Goal: Information Seeking & Learning: Learn about a topic

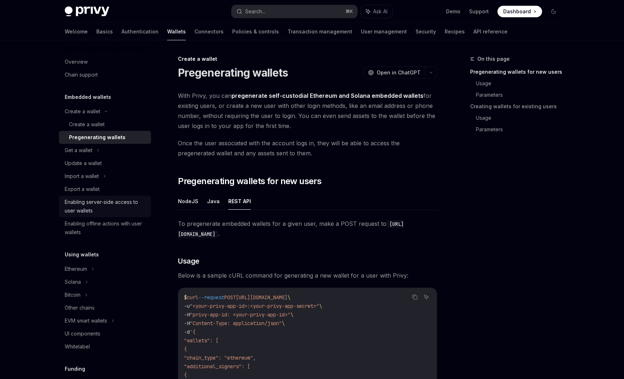
click at [85, 206] on div "Enabling server-side access to user wallets" at bounding box center [106, 206] width 82 height 17
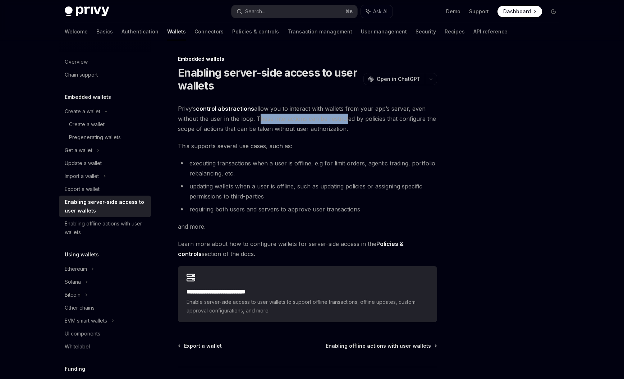
drag, startPoint x: 256, startPoint y: 119, endPoint x: 343, endPoint y: 118, distance: 87.4
click at [343, 118] on span "Privy’s control abstractions allow you to interact with wallets from your app’s…" at bounding box center [307, 119] width 259 height 30
click at [346, 132] on span "Privy’s control abstractions allow you to interact with wallets from your app’s…" at bounding box center [307, 119] width 259 height 30
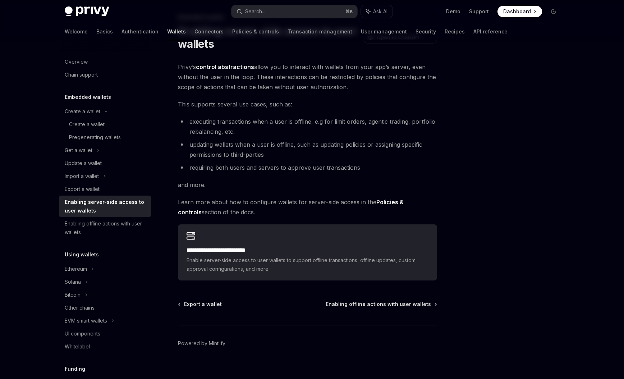
scroll to position [43, 0]
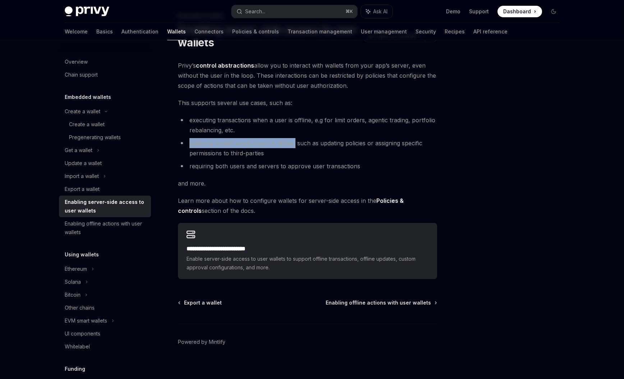
drag, startPoint x: 188, startPoint y: 143, endPoint x: 295, endPoint y: 141, distance: 106.4
click at [295, 141] on li "updating wallets when a user is offline, such as updating policies or assigning…" at bounding box center [307, 148] width 259 height 20
click at [305, 156] on li "updating wallets when a user is offline, such as updating policies or assigning…" at bounding box center [307, 148] width 259 height 20
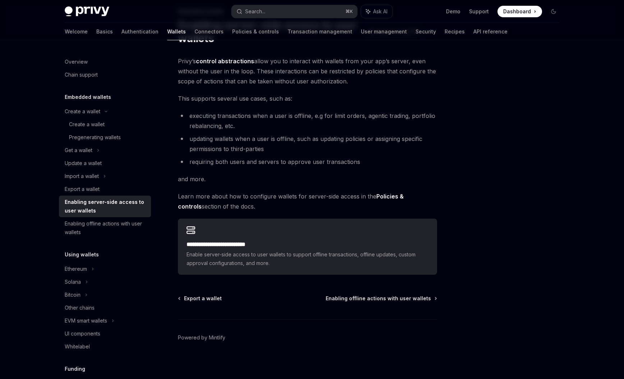
scroll to position [50, 0]
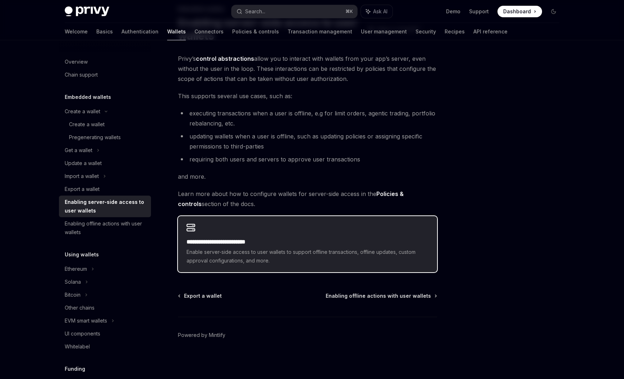
click at [271, 237] on div "**********" at bounding box center [307, 244] width 259 height 56
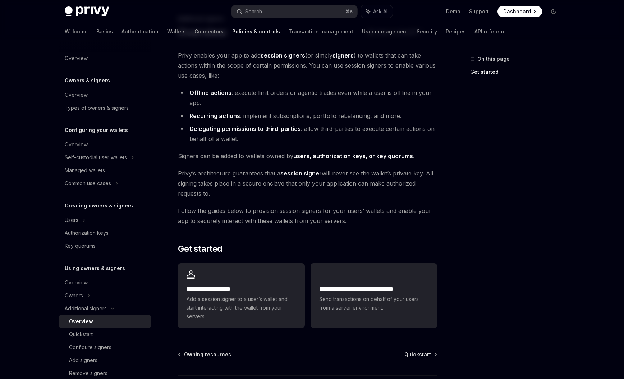
scroll to position [43, 0]
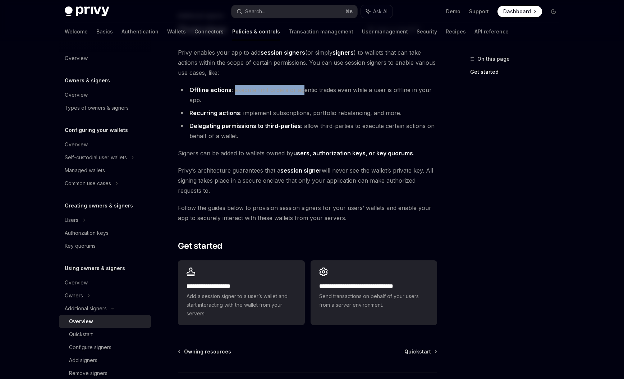
drag, startPoint x: 233, startPoint y: 89, endPoint x: 297, endPoint y: 102, distance: 65.2
click at [301, 90] on li "Offline actions : execute limit orders or agentic trades even while a user is o…" at bounding box center [307, 95] width 259 height 20
click at [297, 102] on li "Offline actions : execute limit orders or agentic trades even while a user is o…" at bounding box center [307, 95] width 259 height 20
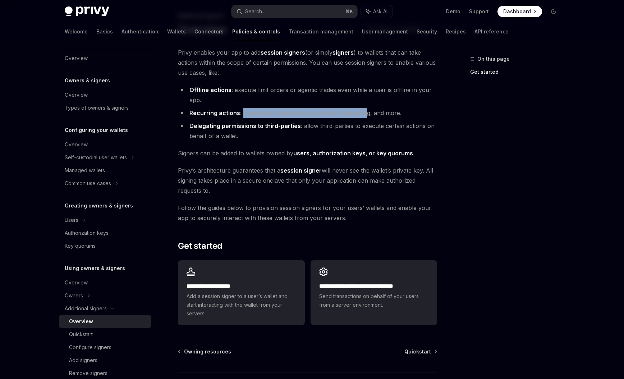
drag, startPoint x: 242, startPoint y: 113, endPoint x: 364, endPoint y: 113, distance: 121.9
click at [364, 113] on li "Recurring actions : implement subscriptions, portfolio rebalancing, and more." at bounding box center [307, 113] width 259 height 10
click at [348, 137] on li "Delegating permissions to third-parties : allow third-parties to execute certai…" at bounding box center [307, 131] width 259 height 20
drag, startPoint x: 268, startPoint y: 153, endPoint x: 292, endPoint y: 151, distance: 23.8
click at [292, 151] on span "Signers can be added to wallets owned by users, authorization keys, or key quor…" at bounding box center [307, 153] width 259 height 10
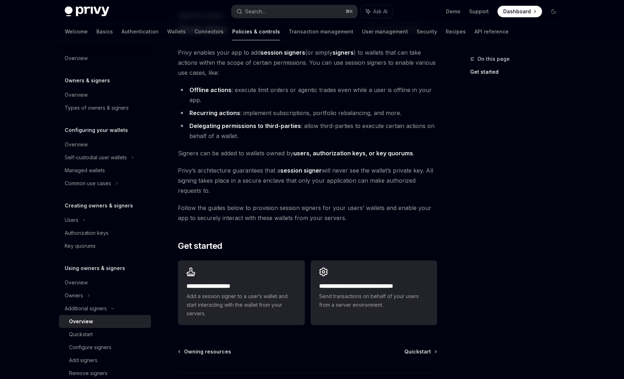
click at [288, 160] on div "**********" at bounding box center [307, 187] width 259 height 280
drag, startPoint x: 267, startPoint y: 155, endPoint x: 292, endPoint y: 152, distance: 25.3
click at [292, 152] on span "Signers can be added to wallets owned by users, authorization keys, or key quor…" at bounding box center [307, 153] width 259 height 10
click at [291, 162] on div "**********" at bounding box center [307, 187] width 259 height 280
drag, startPoint x: 322, startPoint y: 172, endPoint x: 415, endPoint y: 170, distance: 93.5
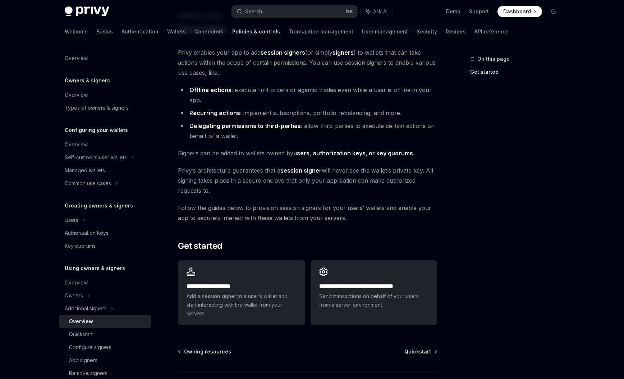
click at [415, 170] on span "Privy’s architecture guarantees that a session signer will never see the wallet…" at bounding box center [307, 180] width 259 height 30
drag, startPoint x: 422, startPoint y: 172, endPoint x: 324, endPoint y: 172, distance: 98.1
click at [324, 172] on span "Privy’s architecture guarantees that a session signer will never see the wallet…" at bounding box center [307, 180] width 259 height 30
click at [324, 181] on span "Privy’s architecture guarantees that a session signer will never see the wallet…" at bounding box center [307, 180] width 259 height 30
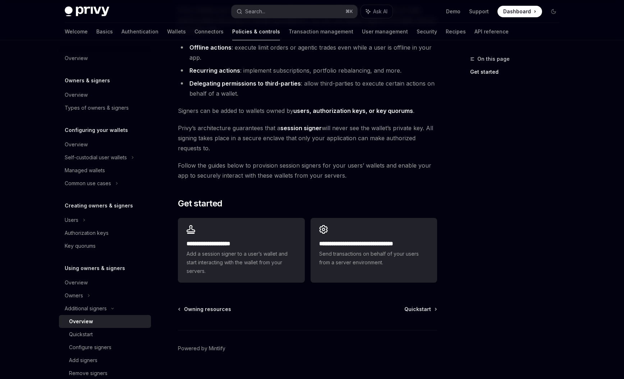
scroll to position [86, 0]
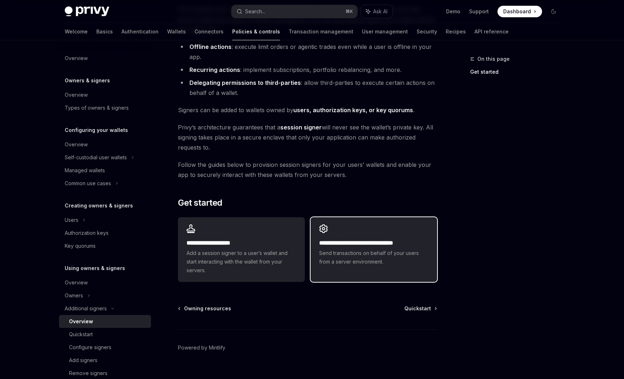
click at [365, 247] on h2 "**********" at bounding box center [373, 243] width 109 height 9
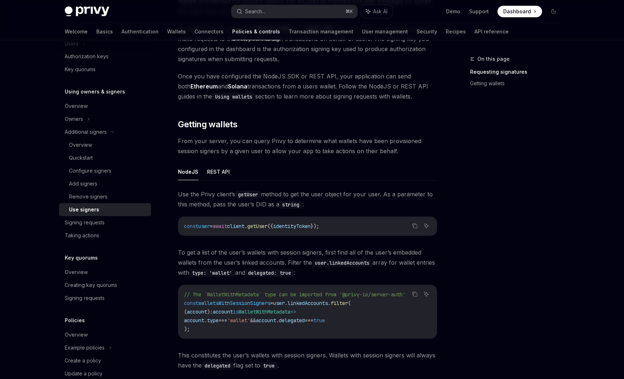
scroll to position [173, 0]
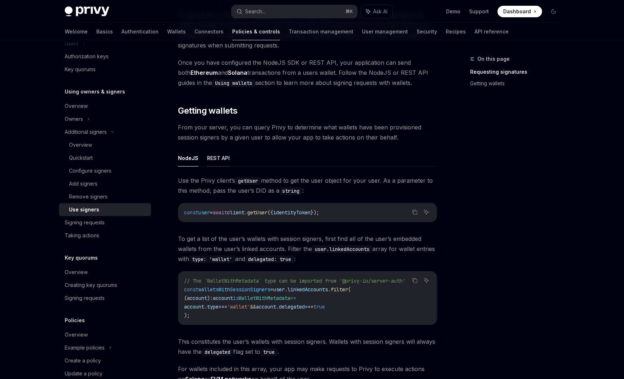
click at [215, 161] on button "REST API" at bounding box center [218, 158] width 23 height 17
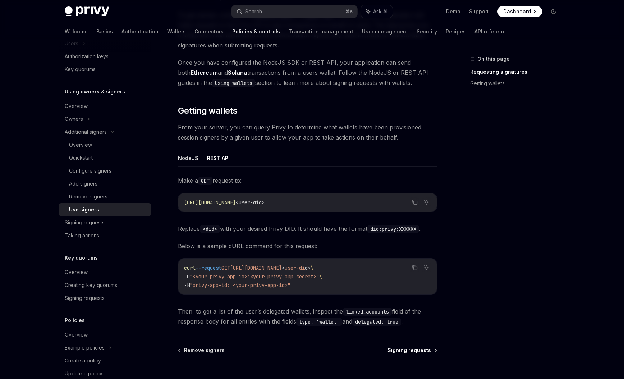
click at [403, 351] on span "Signing requests" at bounding box center [410, 350] width 44 height 7
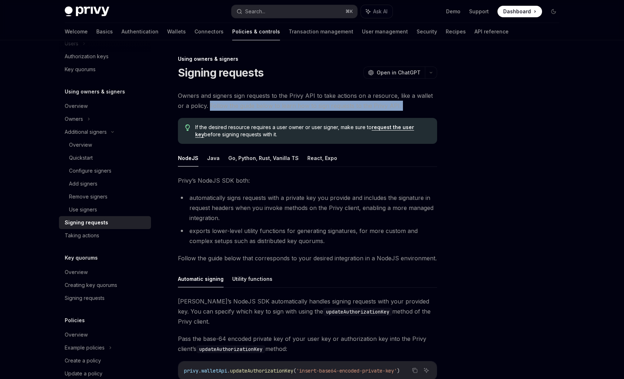
drag, startPoint x: 203, startPoint y: 106, endPoint x: 334, endPoint y: 119, distance: 131.8
click at [334, 119] on div "Owners and signers sign requests to the Privy API to take actions on a resource…" at bounding box center [307, 256] width 259 height 331
click at [334, 119] on div "If the desired resource requires a user owner or user signer, make sure to requ…" at bounding box center [307, 131] width 259 height 26
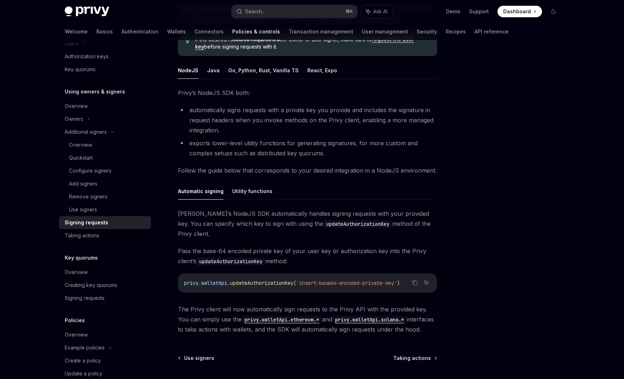
scroll to position [86, 0]
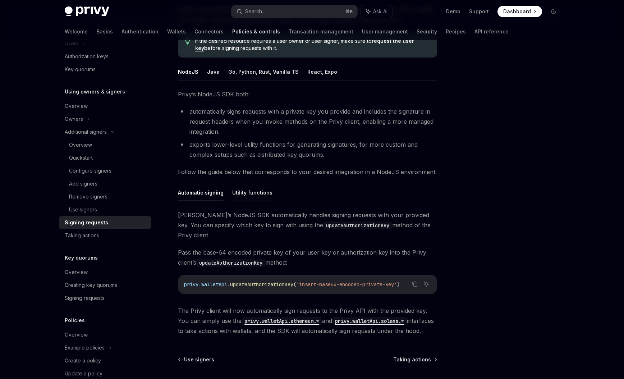
click at [252, 191] on button "Utility functions" at bounding box center [252, 192] width 40 height 17
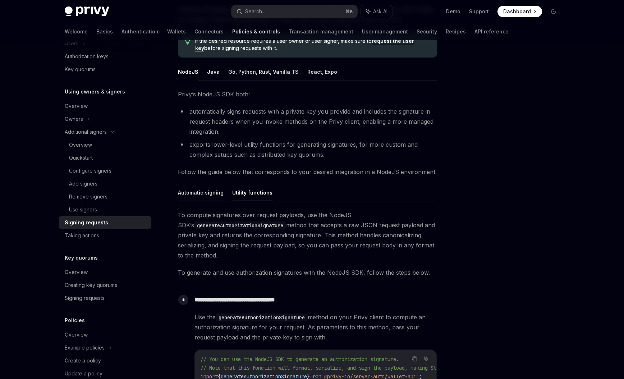
click at [188, 191] on button "Automatic signing" at bounding box center [201, 192] width 46 height 17
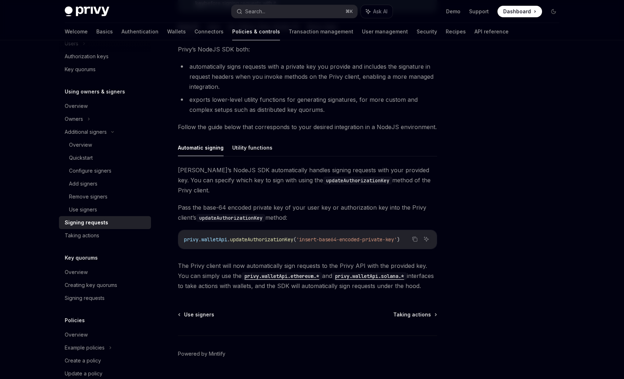
scroll to position [140, 0]
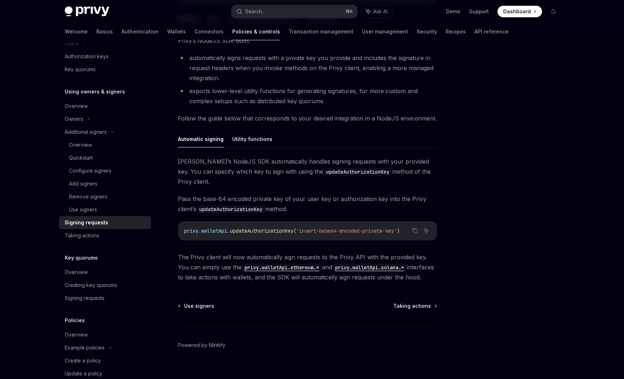
type textarea "*"
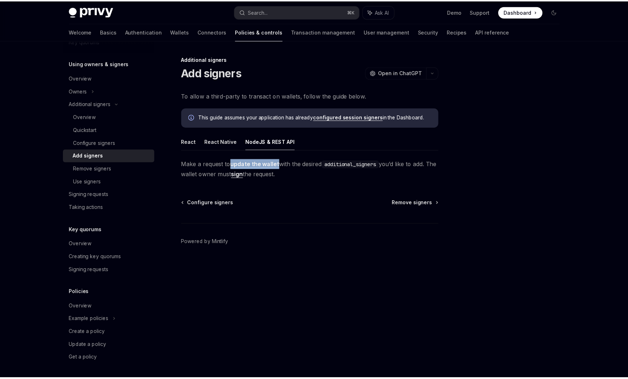
scroll to position [205, 0]
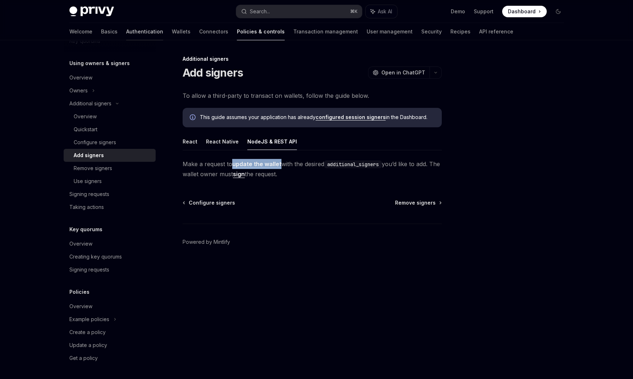
click at [126, 32] on link "Authentication" at bounding box center [144, 31] width 37 height 17
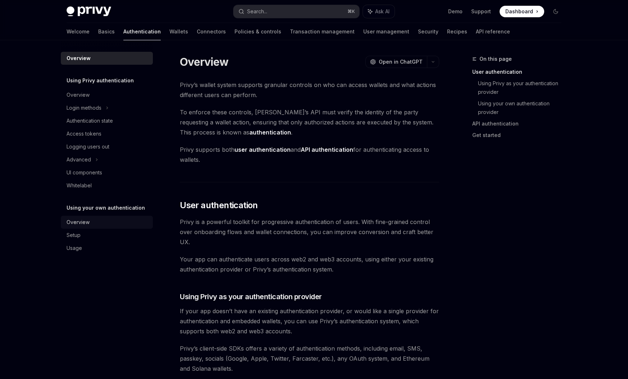
click at [88, 220] on div "Overview" at bounding box center [78, 222] width 23 height 9
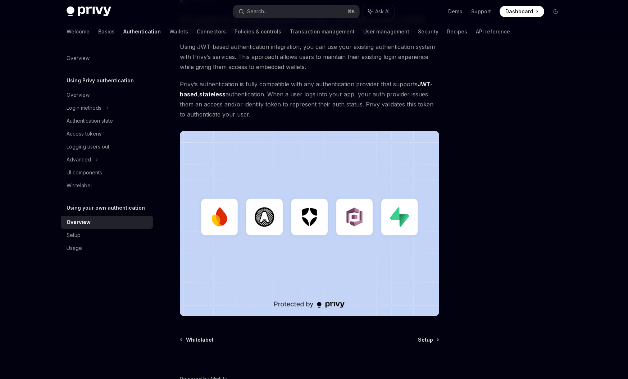
scroll to position [90, 0]
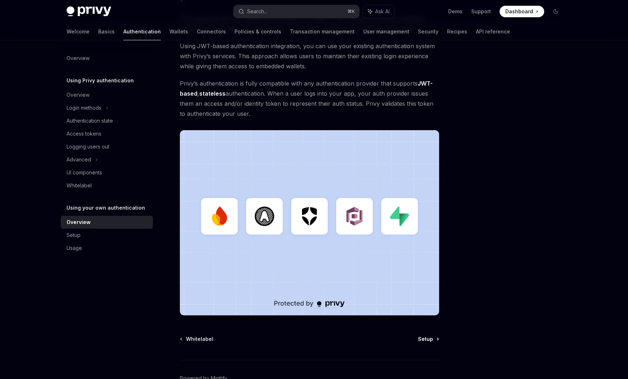
click at [427, 338] on span "Setup" at bounding box center [425, 338] width 15 height 7
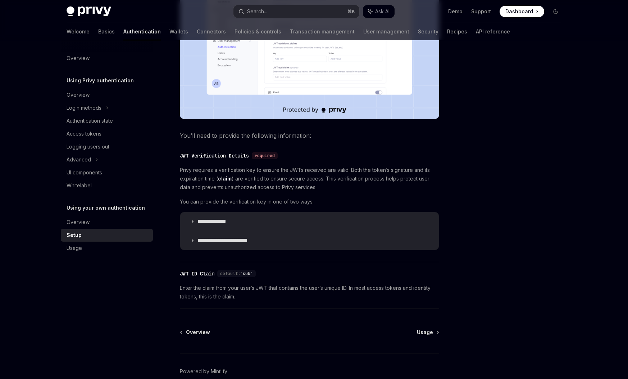
scroll to position [259, 0]
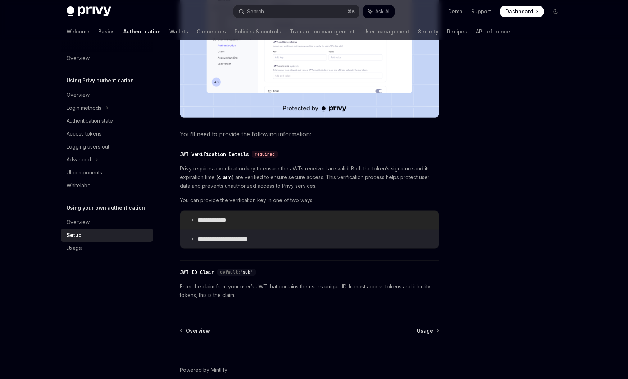
click at [217, 220] on p "**********" at bounding box center [218, 219] width 43 height 7
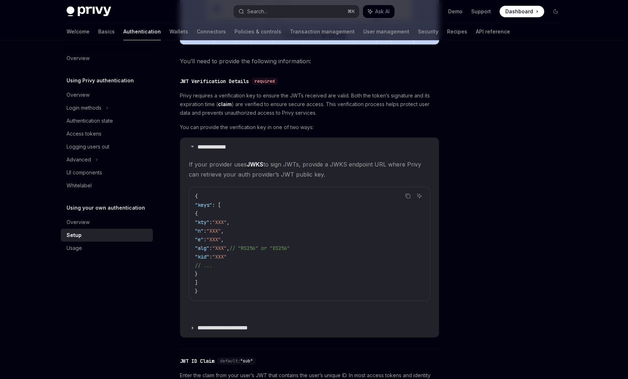
scroll to position [345, 0]
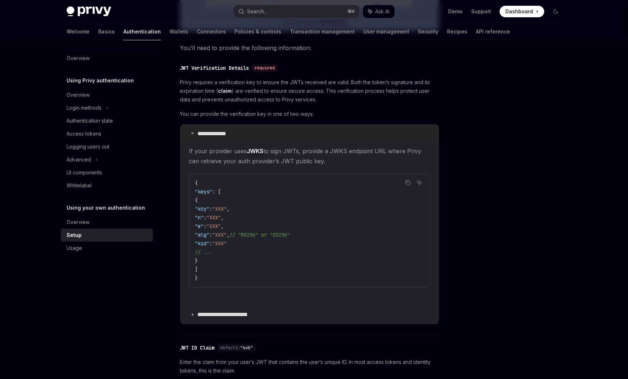
click at [193, 134] on icon at bounding box center [192, 133] width 4 height 4
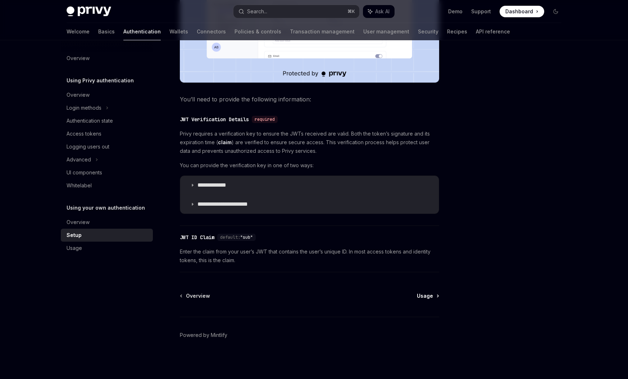
click at [429, 297] on span "Usage" at bounding box center [425, 295] width 16 height 7
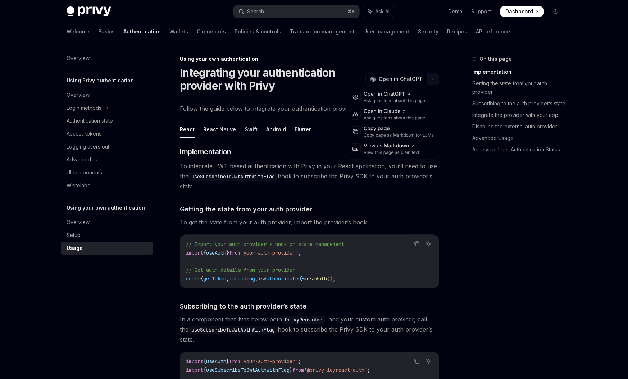
click at [432, 81] on button "button" at bounding box center [433, 79] width 12 height 12
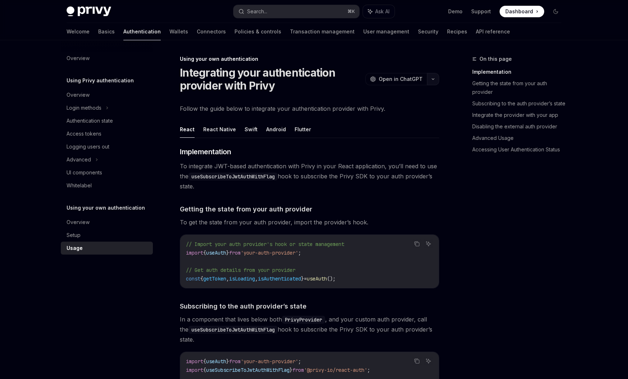
click at [432, 81] on button "button" at bounding box center [433, 79] width 12 height 12
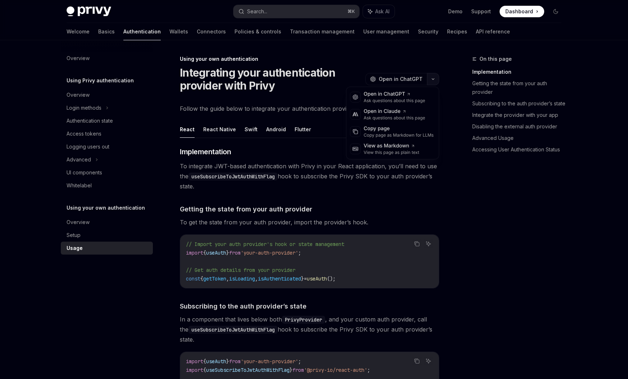
click at [432, 81] on button "button" at bounding box center [433, 79] width 12 height 12
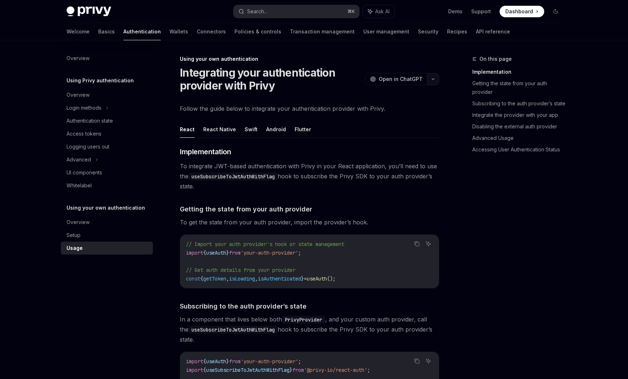
click at [432, 81] on button "button" at bounding box center [433, 79] width 12 height 12
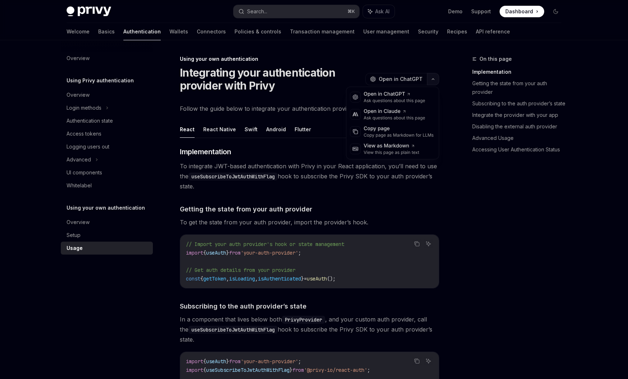
click at [432, 81] on button "button" at bounding box center [433, 79] width 12 height 12
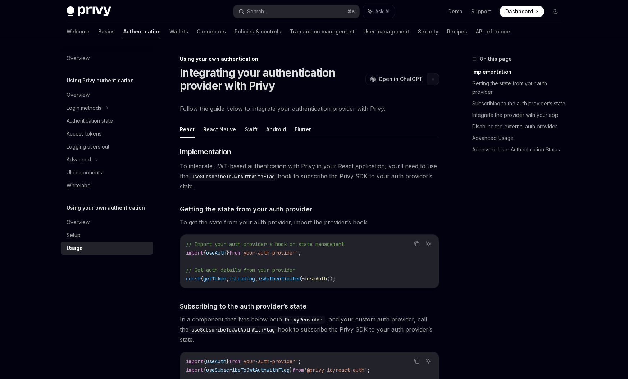
click at [432, 81] on button "button" at bounding box center [433, 79] width 12 height 12
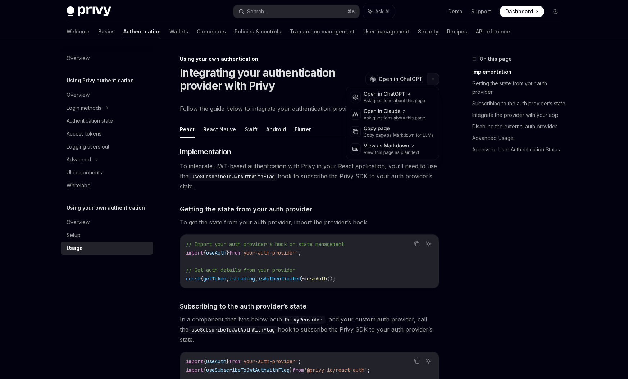
click at [432, 81] on button "button" at bounding box center [433, 79] width 12 height 12
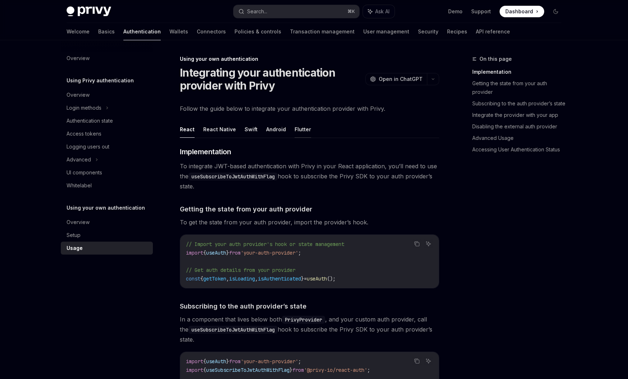
click at [295, 130] on button "Flutter" at bounding box center [302, 129] width 17 height 17
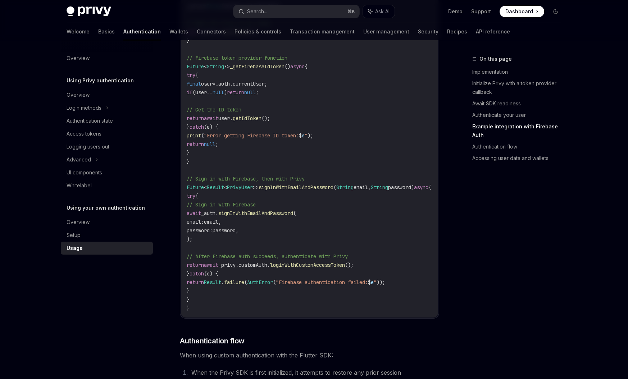
scroll to position [1122, 0]
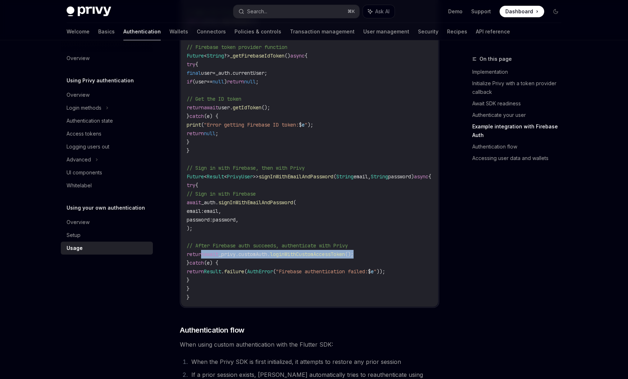
drag, startPoint x: 388, startPoint y: 254, endPoint x: 235, endPoint y: 256, distance: 152.4
click at [201, 252] on code "import 'package:firebase_auth/firebase_auth.dart' ; import 'package:privy_flutt…" at bounding box center [318, 69] width 262 height 466
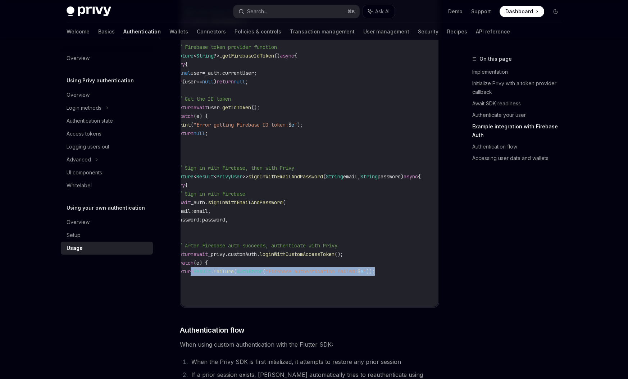
scroll to position [0, 47]
drag, startPoint x: 203, startPoint y: 271, endPoint x: 434, endPoint y: 271, distance: 231.5
click at [434, 271] on code "import 'package:firebase_auth/firebase_auth.dart' ; import 'package:privy_flutt…" at bounding box center [307, 69] width 262 height 466
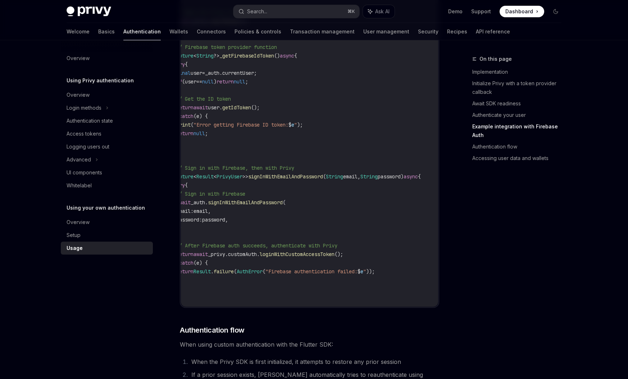
drag, startPoint x: 393, startPoint y: 310, endPoint x: 264, endPoint y: 310, distance: 128.3
click at [264, 308] on div "Firebase Auth Integration Example Copy Ask AI import 'package:firebase_auth/fir…" at bounding box center [309, 62] width 259 height 490
drag, startPoint x: 264, startPoint y: 309, endPoint x: 219, endPoint y: 308, distance: 45.3
click at [219, 307] on div "import 'package:firebase_auth/firebase_auth.dart' ; import 'package:privy_flutt…" at bounding box center [309, 69] width 257 height 476
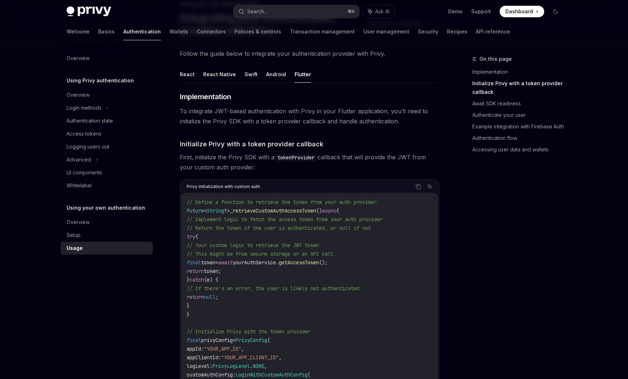
scroll to position [0, 0]
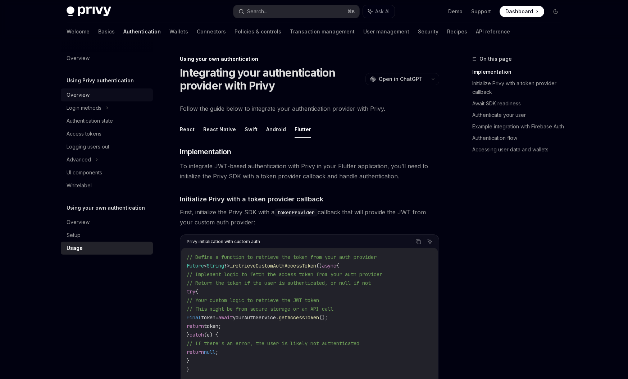
click at [84, 92] on div "Overview" at bounding box center [78, 95] width 23 height 9
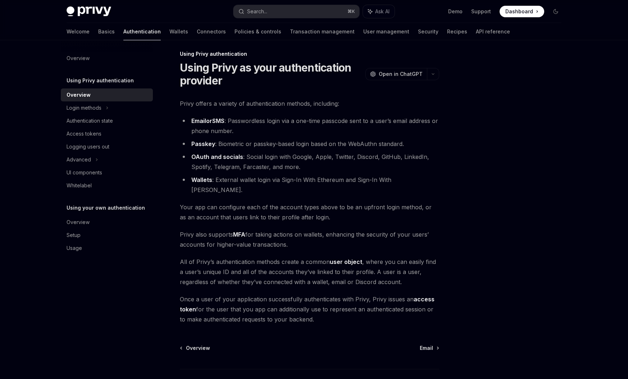
scroll to position [4, 0]
click at [423, 345] on span "Email" at bounding box center [426, 348] width 13 height 7
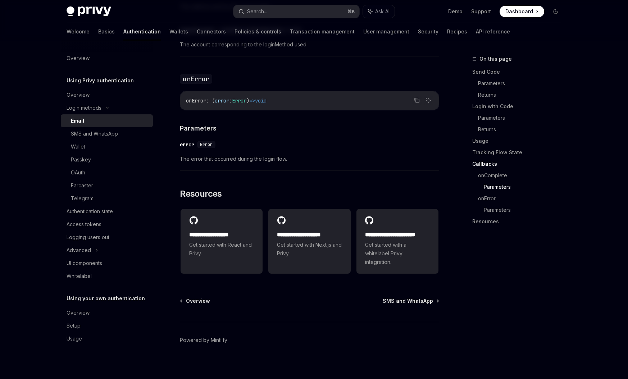
scroll to position [1380, 0]
click at [406, 297] on span "SMS and WhatsApp" at bounding box center [408, 299] width 50 height 7
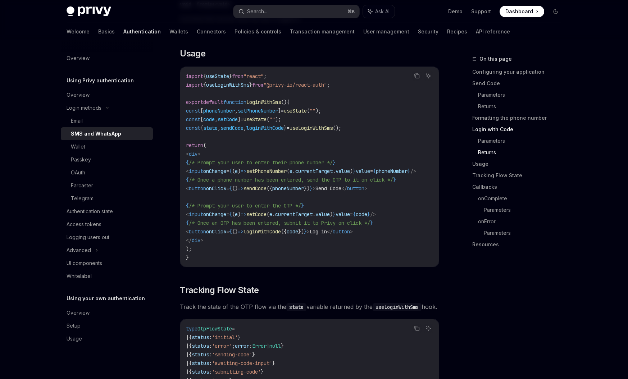
scroll to position [949, 0]
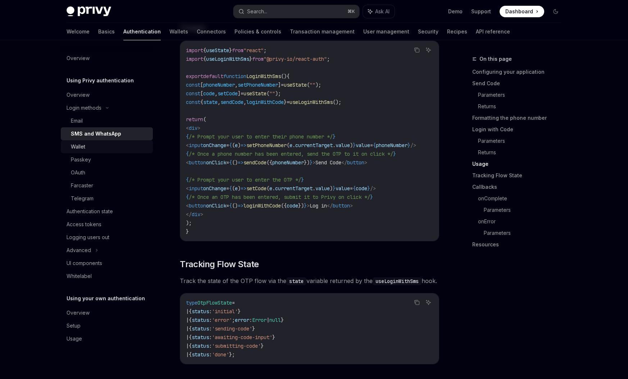
click at [84, 148] on div "Wallet" at bounding box center [78, 146] width 14 height 9
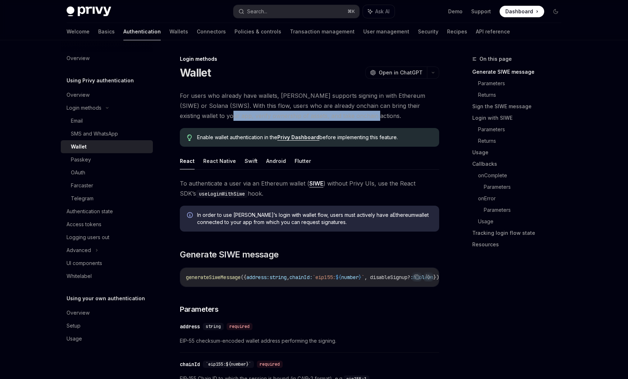
drag, startPoint x: 193, startPoint y: 118, endPoint x: 342, endPoint y: 120, distance: 148.9
click at [342, 120] on span "For users who already have wallets, Privy supports signing in with Ethereum (SI…" at bounding box center [309, 106] width 259 height 30
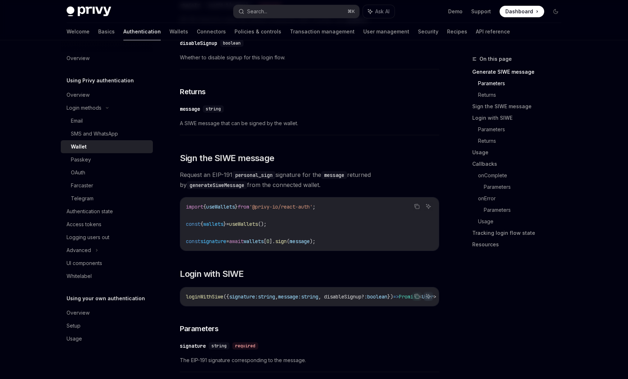
scroll to position [227, 0]
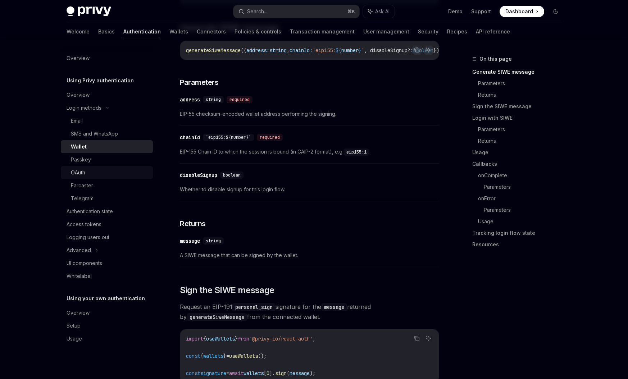
click at [86, 170] on div "OAuth" at bounding box center [110, 172] width 78 height 9
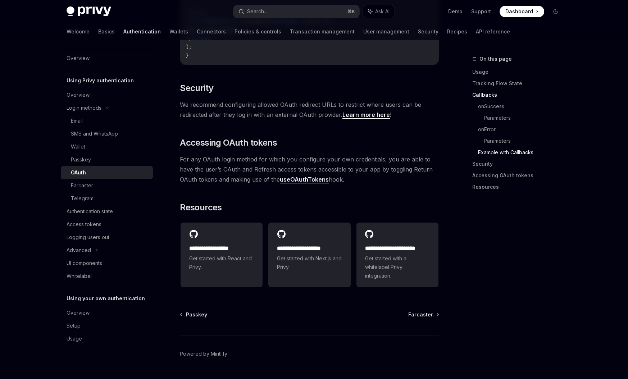
scroll to position [1518, 0]
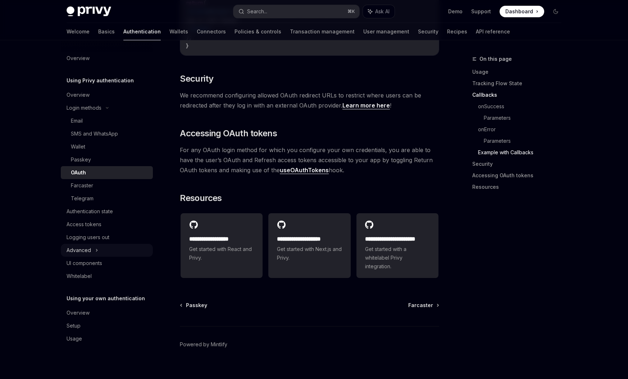
click at [99, 249] on div "Advanced" at bounding box center [107, 250] width 92 height 13
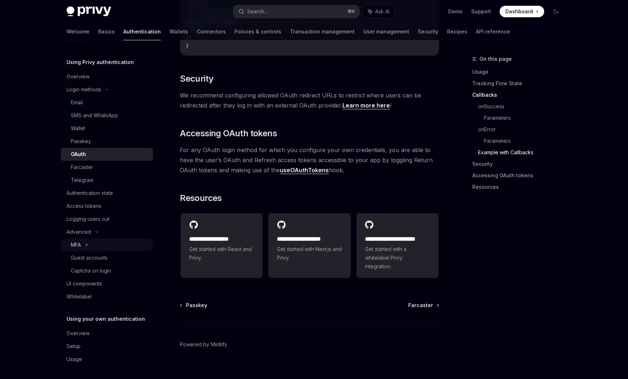
scroll to position [19, 0]
click at [91, 245] on div "MFA" at bounding box center [107, 243] width 92 height 13
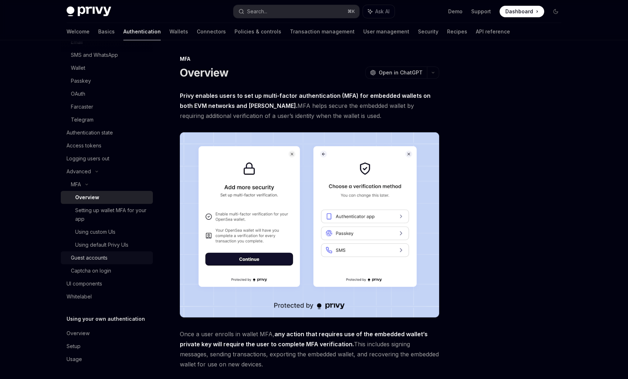
scroll to position [80, 0]
click at [106, 266] on div "Captcha on login" at bounding box center [91, 269] width 40 height 9
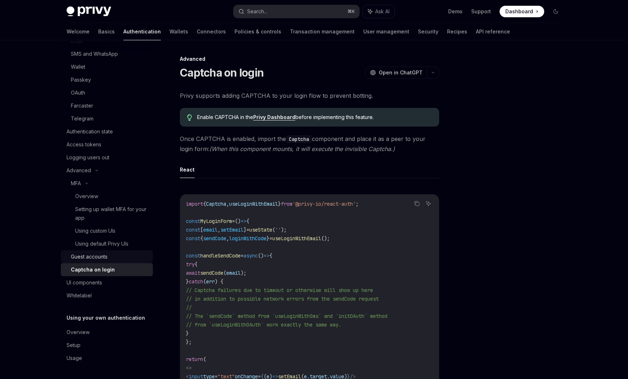
click at [107, 258] on div "Guest accounts" at bounding box center [89, 256] width 37 height 9
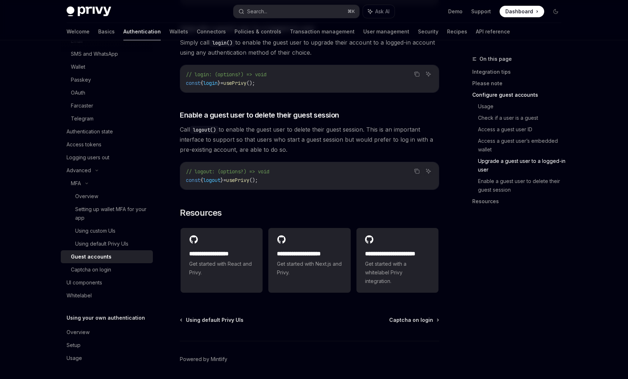
scroll to position [1144, 0]
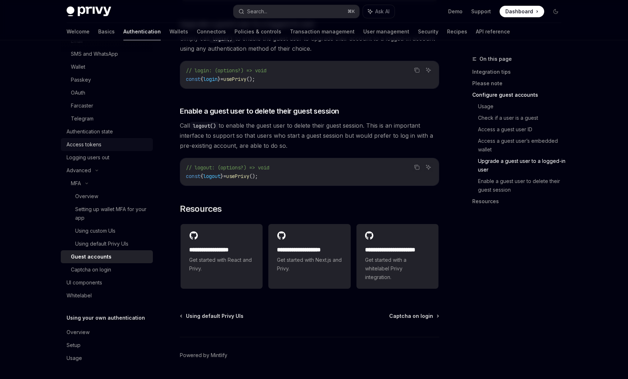
click at [94, 145] on div "Access tokens" at bounding box center [84, 144] width 35 height 9
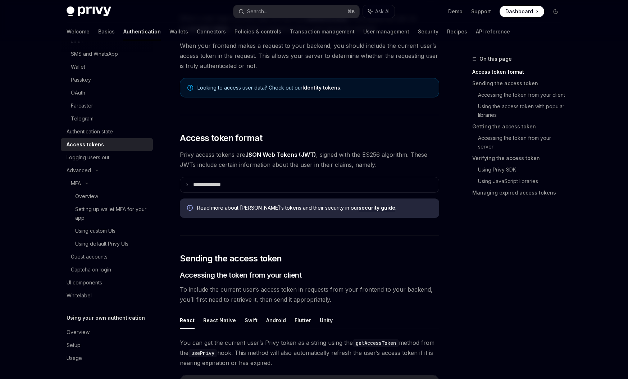
scroll to position [86, 0]
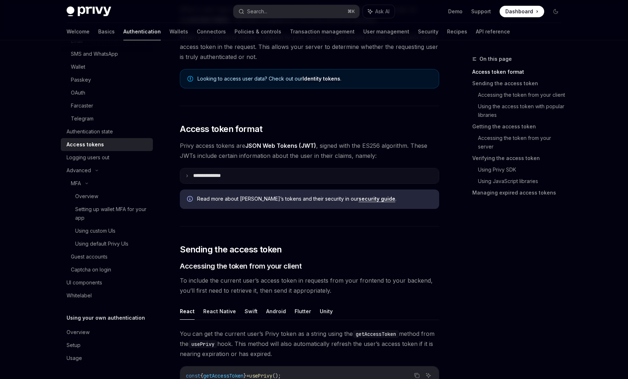
click at [220, 171] on summary "**********" at bounding box center [309, 175] width 258 height 15
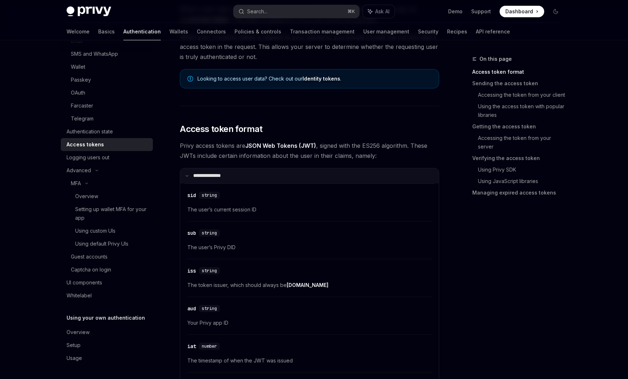
click at [220, 178] on p "**********" at bounding box center [211, 176] width 37 height 6
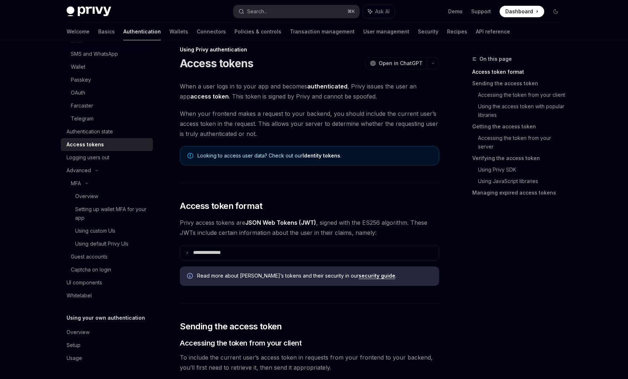
scroll to position [0, 0]
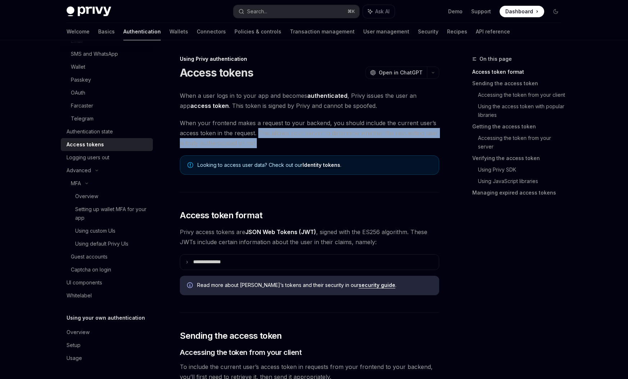
drag, startPoint x: 258, startPoint y: 132, endPoint x: 264, endPoint y: 147, distance: 16.2
click at [264, 147] on span "When your frontend makes a request to your backend, you should include the curr…" at bounding box center [309, 133] width 259 height 30
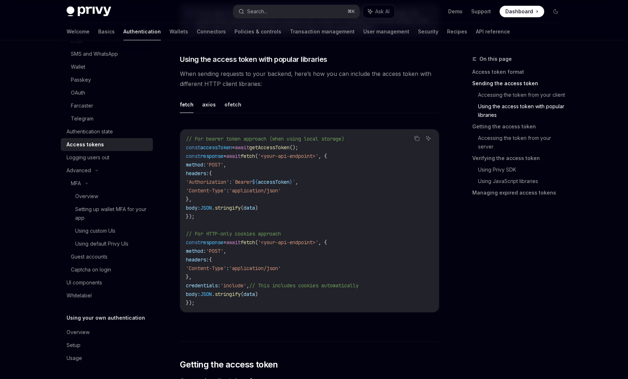
scroll to position [602, 0]
drag, startPoint x: 190, startPoint y: 285, endPoint x: 260, endPoint y: 284, distance: 70.1
click at [260, 284] on span "credentials: 'include' , // This includes cookies automatically" at bounding box center [272, 284] width 173 height 6
click at [249, 284] on span "," at bounding box center [247, 284] width 3 height 6
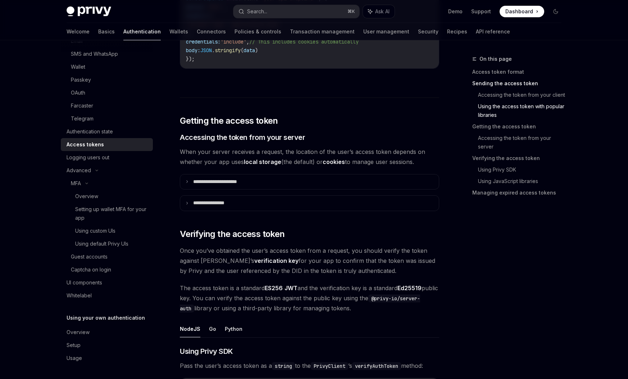
scroll to position [861, 0]
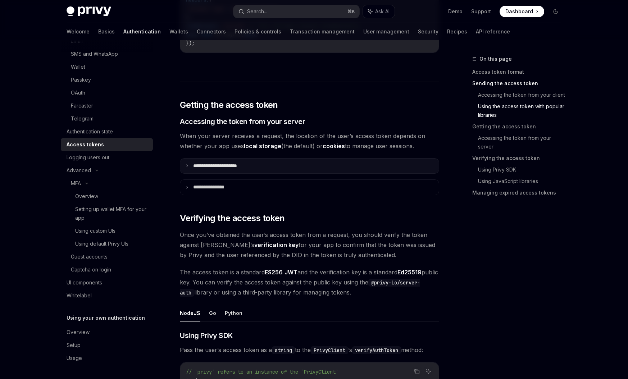
click at [250, 168] on p "**********" at bounding box center [223, 166] width 60 height 6
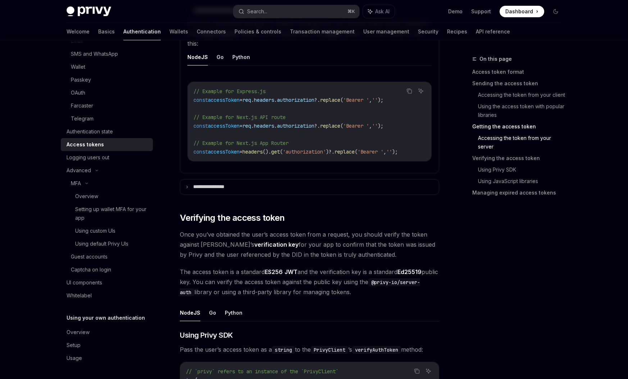
scroll to position [1031, 0]
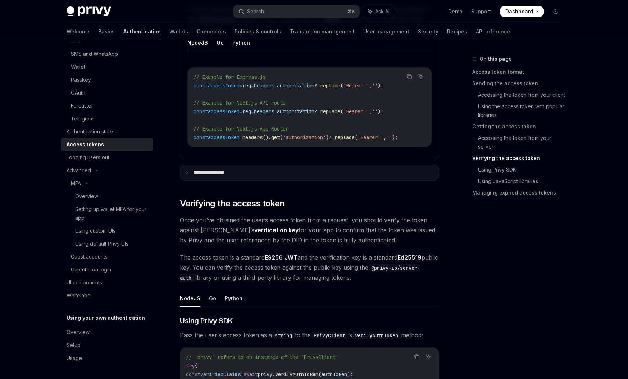
click at [251, 180] on summary "**********" at bounding box center [309, 172] width 258 height 15
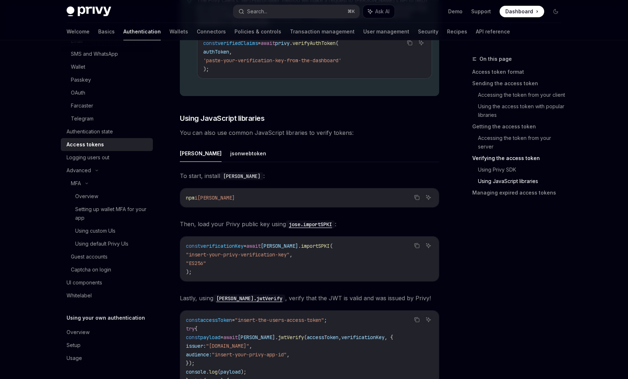
scroll to position [1782, 0]
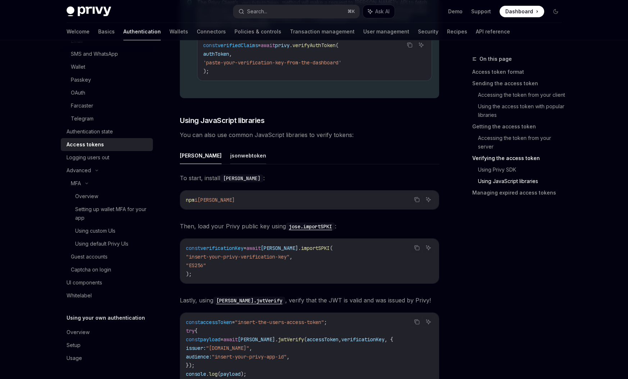
click at [230, 160] on button "jsonwebtoken" at bounding box center [248, 155] width 36 height 17
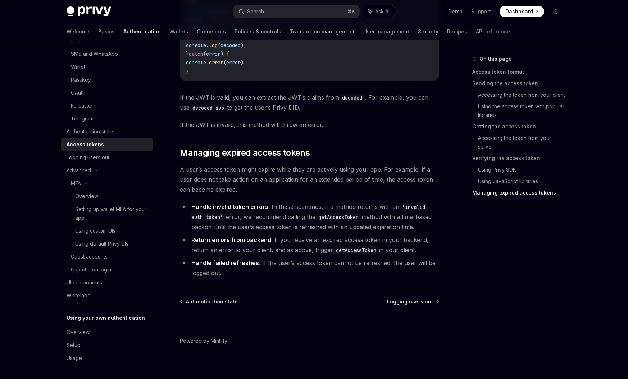
scroll to position [2147, 0]
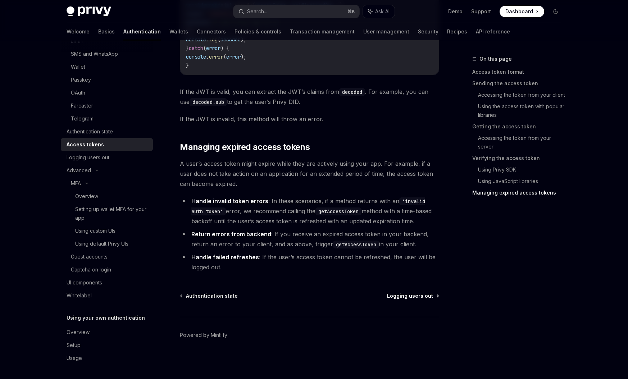
click at [412, 298] on span "Logging users out" at bounding box center [410, 295] width 46 height 7
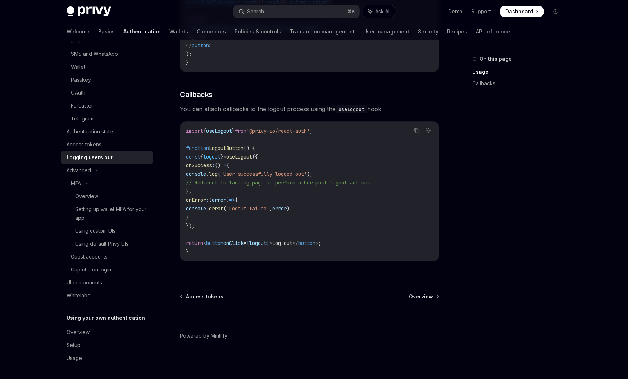
scroll to position [279, 0]
drag, startPoint x: 204, startPoint y: 203, endPoint x: 209, endPoint y: 226, distance: 23.4
click at [209, 226] on code "import { useLogout } from '@privy-io/react-auth' ; function LogoutButton () { c…" at bounding box center [309, 190] width 247 height 129
drag, startPoint x: 191, startPoint y: 156, endPoint x: 205, endPoint y: 224, distance: 69.6
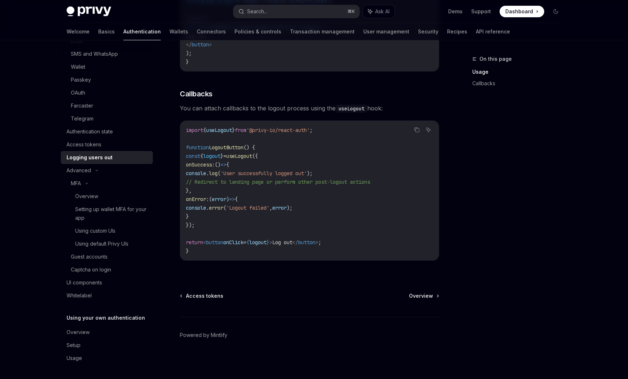
click at [205, 224] on code "import { useLogout } from '@privy-io/react-auth' ; function LogoutButton () { c…" at bounding box center [309, 190] width 247 height 129
drag, startPoint x: 200, startPoint y: 226, endPoint x: 193, endPoint y: 156, distance: 70.8
click at [193, 156] on code "import { useLogout } from '@privy-io/react-auth' ; function LogoutButton () { c…" at bounding box center [309, 190] width 247 height 129
click at [217, 225] on code "import { useLogout } from '@privy-io/react-auth' ; function LogoutButton () { c…" at bounding box center [309, 190] width 247 height 129
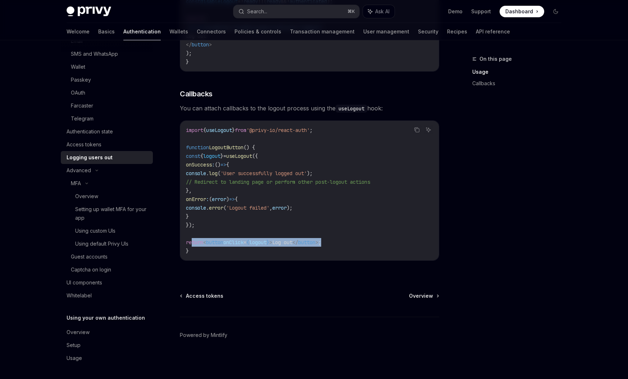
drag, startPoint x: 192, startPoint y: 243, endPoint x: 357, endPoint y: 243, distance: 165.7
click at [357, 243] on code "import { useLogout } from '@privy-io/react-auth' ; function LogoutButton () { c…" at bounding box center [309, 190] width 247 height 129
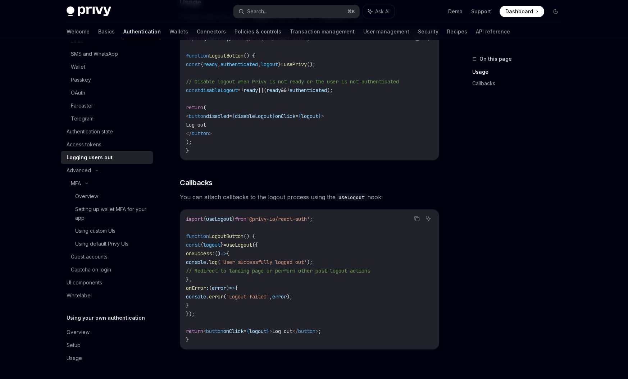
scroll to position [153, 0]
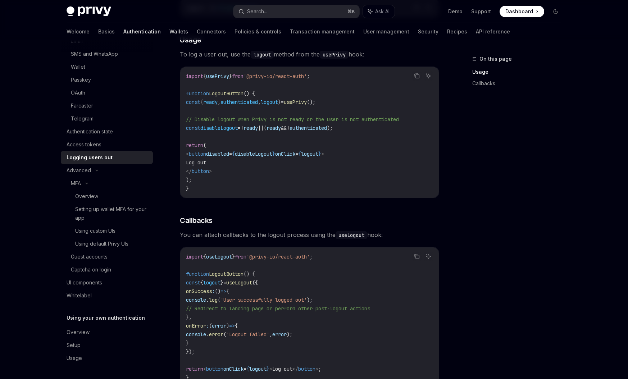
click at [169, 32] on link "Wallets" at bounding box center [178, 31] width 19 height 17
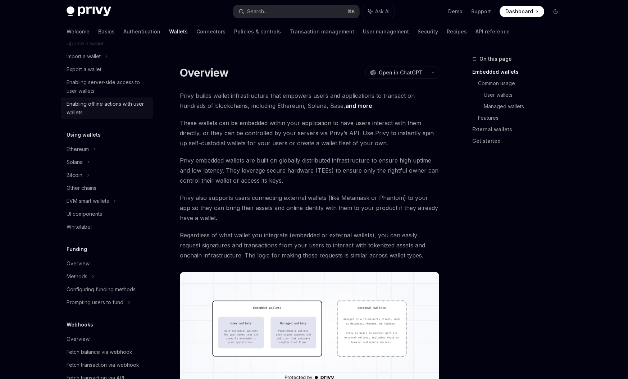
scroll to position [138, 0]
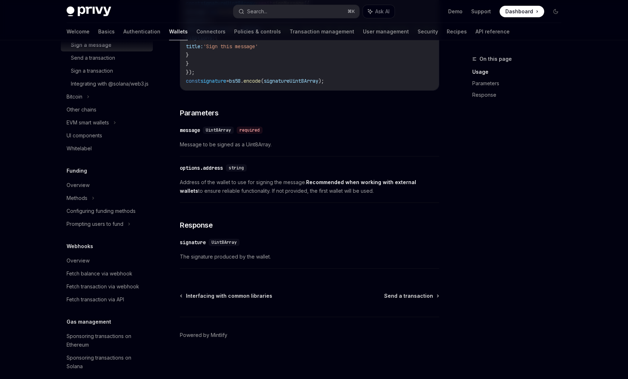
scroll to position [224, 0]
click at [86, 189] on div "Overview" at bounding box center [78, 184] width 23 height 9
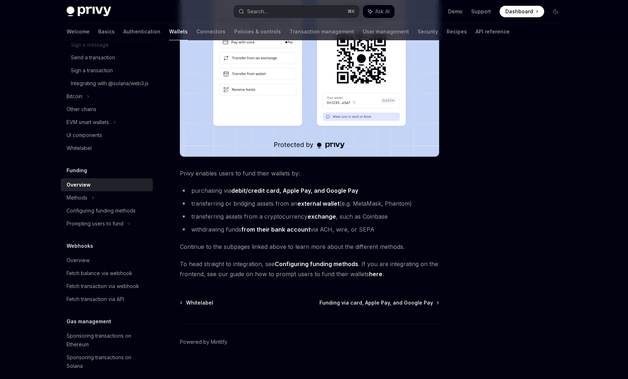
scroll to position [185, 0]
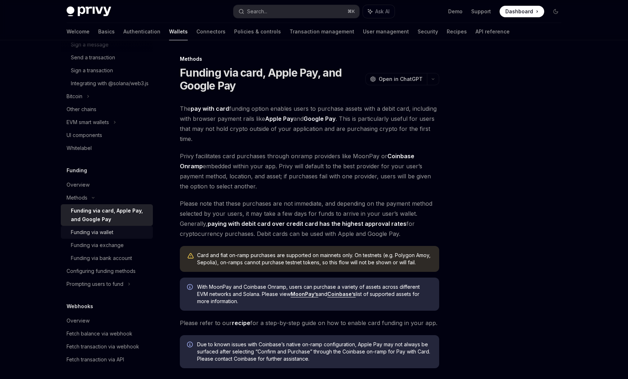
click at [109, 237] on div "Funding via wallet" at bounding box center [92, 232] width 42 height 9
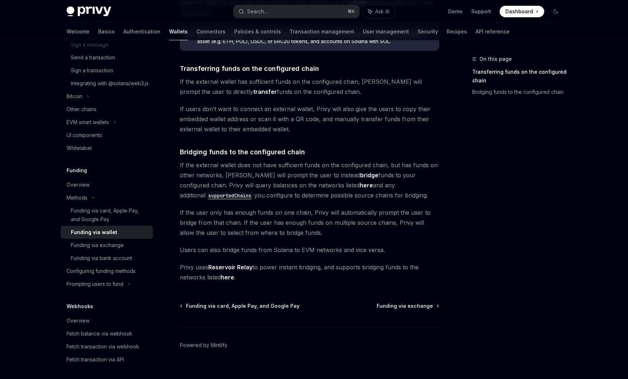
scroll to position [141, 0]
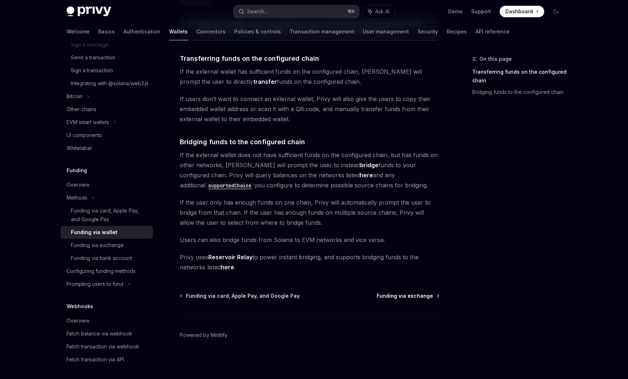
click at [399, 298] on span "Funding via exchange" at bounding box center [404, 295] width 56 height 7
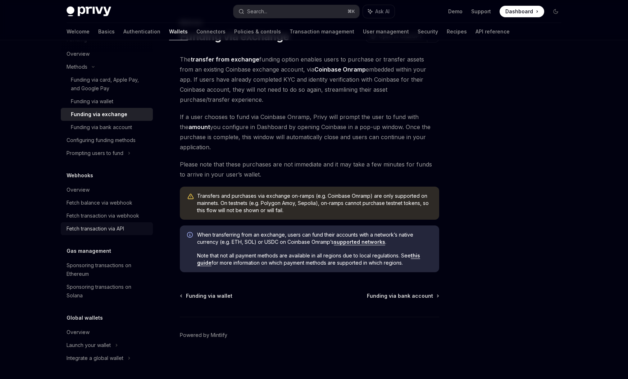
scroll to position [364, 0]
click at [90, 333] on div "Overview" at bounding box center [108, 332] width 82 height 9
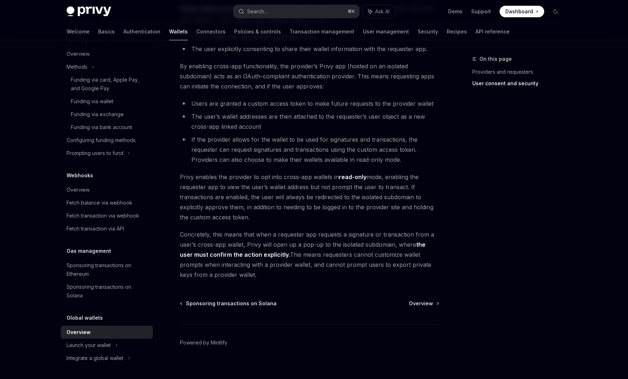
scroll to position [532, 0]
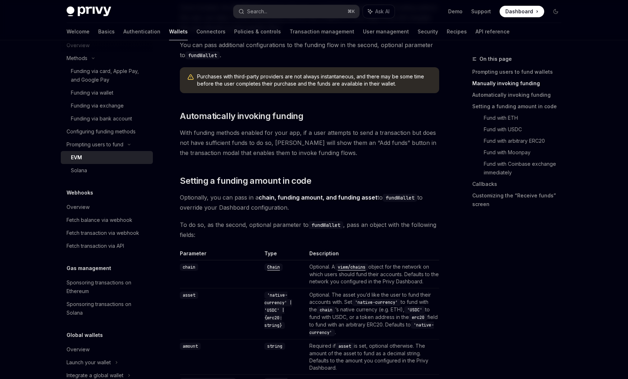
scroll to position [491, 0]
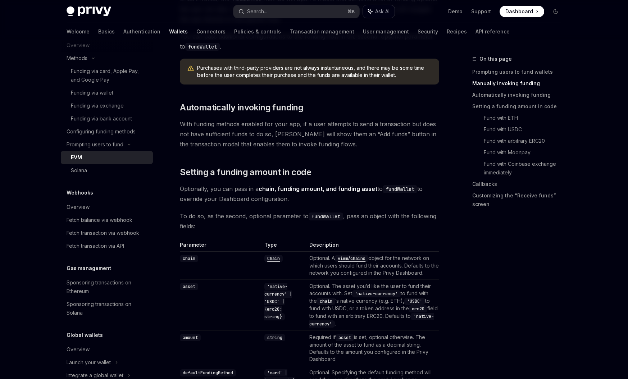
click at [370, 12] on polygon "button" at bounding box center [370, 11] width 4 height 4
type textarea "*"
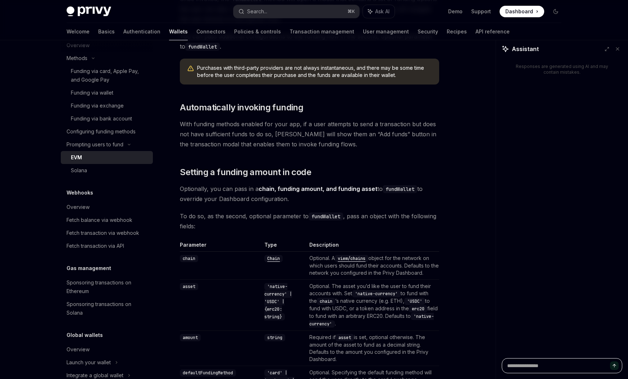
type textarea "*"
type textarea "**"
type textarea "*"
type textarea "***"
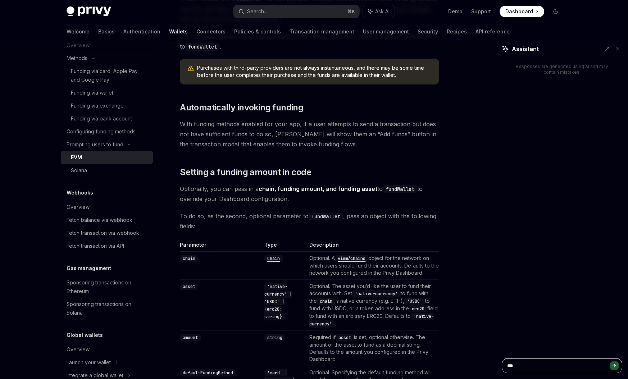
type textarea "*"
type textarea "****"
type textarea "*"
type textarea "****"
type textarea "*"
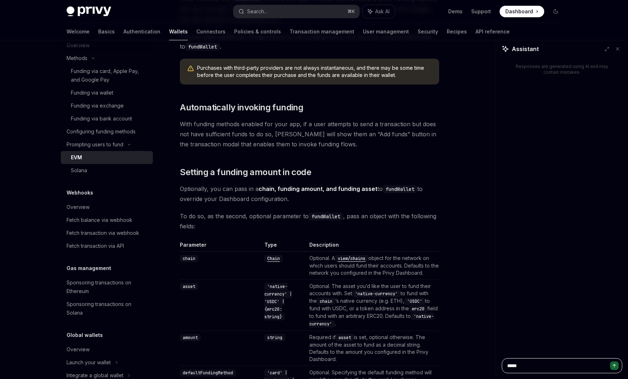
type textarea "******"
type textarea "*"
type textarea "*******"
type textarea "*"
type textarea "********"
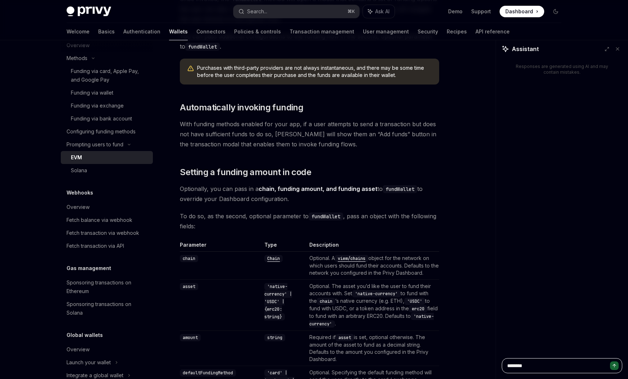
type textarea "*"
type textarea "*********"
type textarea "*"
type textarea "**********"
type textarea "*"
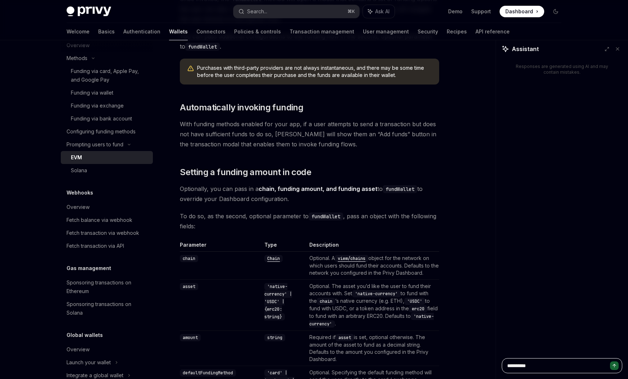
type textarea "**********"
type textarea "*"
type textarea "**********"
type textarea "*"
type textarea "**********"
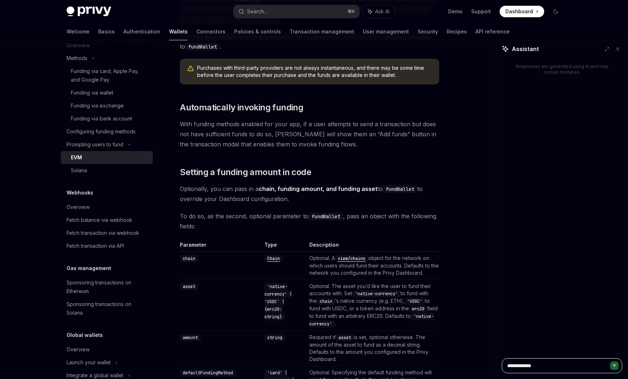
type textarea "*"
type textarea "**********"
type textarea "*"
type textarea "**********"
type textarea "*"
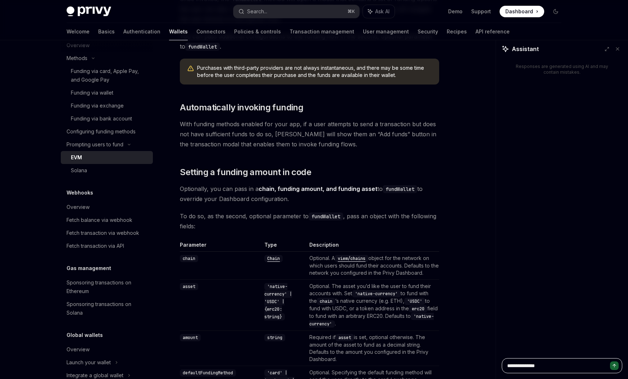
type textarea "**********"
type textarea "*"
type textarea "**********"
type textarea "*"
type textarea "**********"
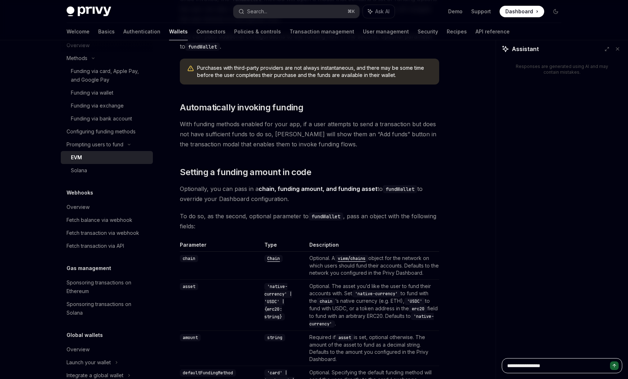
type textarea "*"
type textarea "**********"
type textarea "*"
type textarea "**********"
type textarea "*"
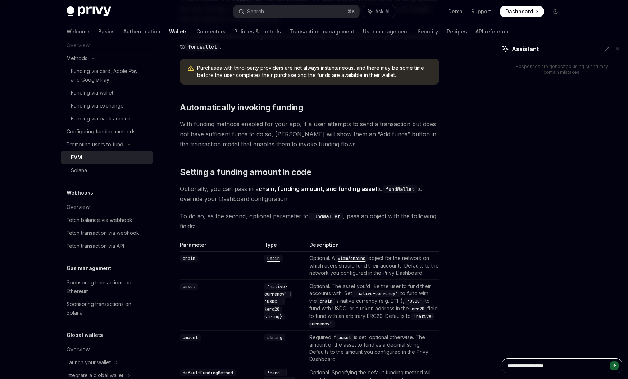
type textarea "**********"
type textarea "*"
type textarea "**********"
type textarea "*"
type textarea "**********"
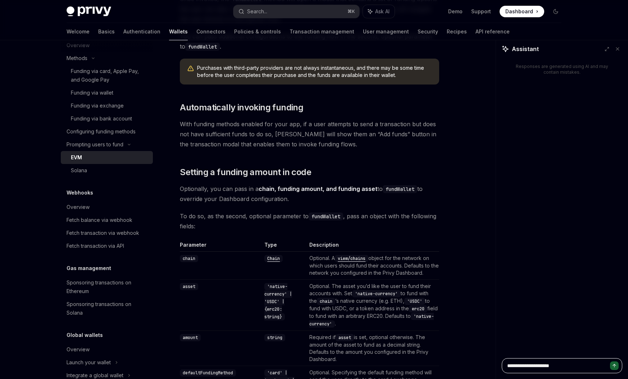
type textarea "*"
type textarea "**********"
type textarea "*"
type textarea "**********"
type textarea "*"
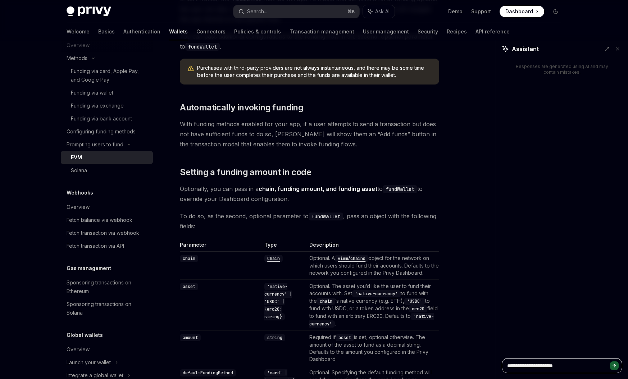
type textarea "**********"
type textarea "*"
type textarea "**********"
type textarea "*"
type textarea "**********"
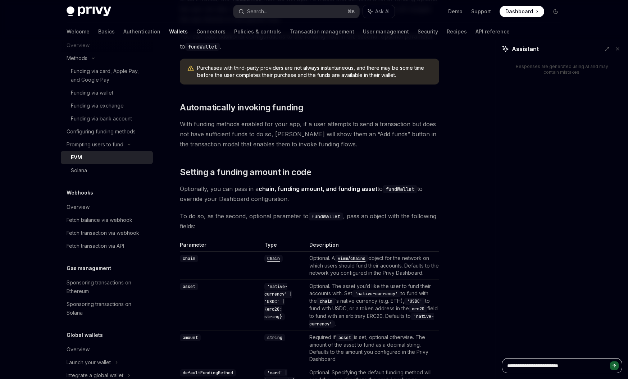
type textarea "*"
type textarea "**********"
type textarea "*"
type textarea "**********"
type textarea "*"
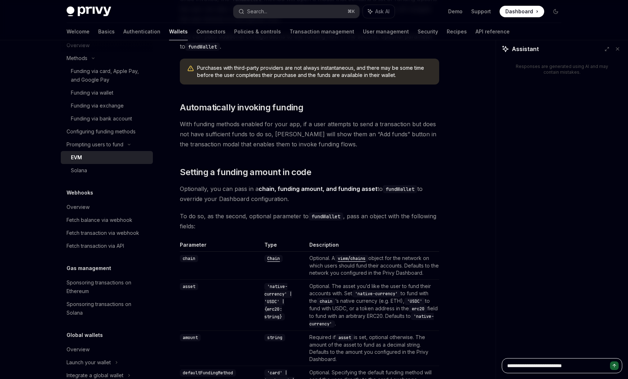
type textarea "**********"
type textarea "*"
type textarea "**********"
type textarea "*"
type textarea "**********"
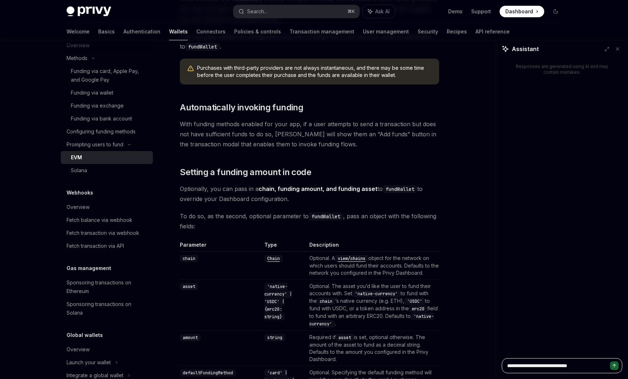
type textarea "*"
type textarea "**********"
type textarea "*"
type textarea "**********"
type textarea "*"
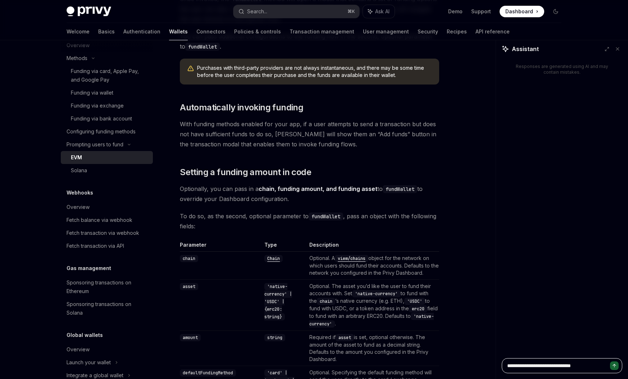
type textarea "**********"
type textarea "*"
type textarea "**********"
type textarea "*"
type textarea "**********"
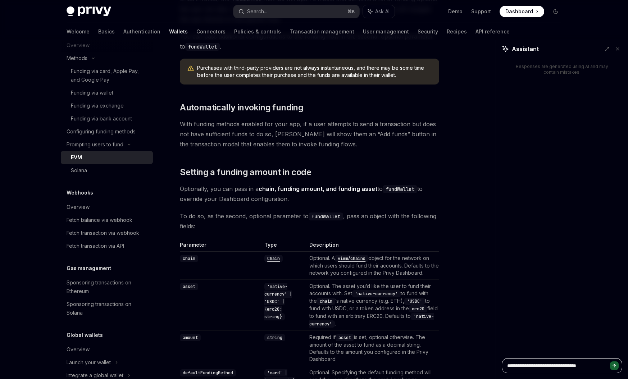
type textarea "*"
type textarea "**********"
type textarea "*"
type textarea "**********"
type textarea "*"
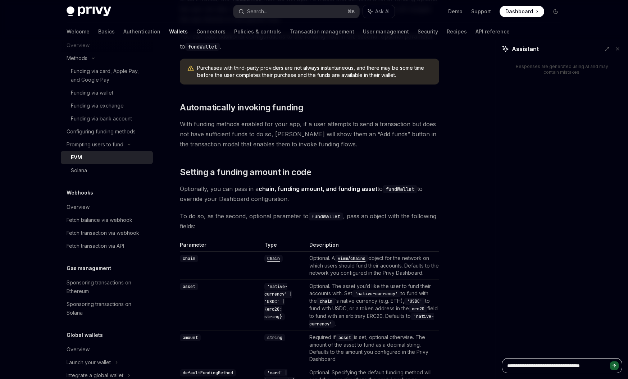
type textarea "**********"
type textarea "*"
type textarea "**********"
type textarea "*"
type textarea "**********"
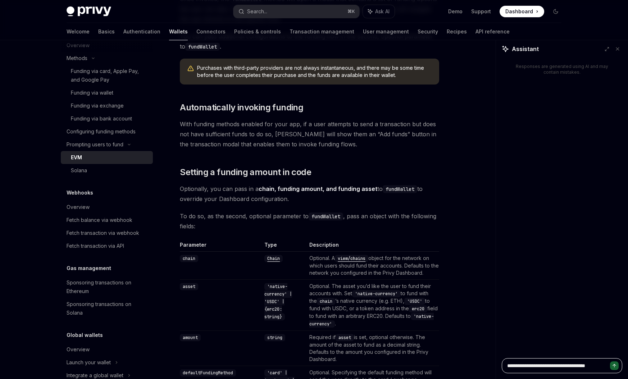
type textarea "*"
type textarea "**********"
type textarea "*"
type textarea "**********"
type textarea "*"
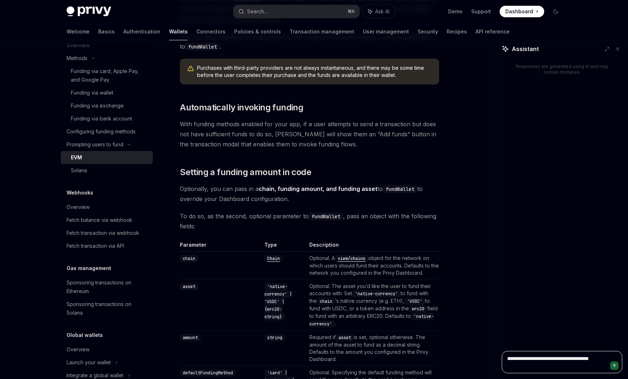
type textarea "**********"
type textarea "*"
type textarea "**********"
type textarea "*"
type textarea "**********"
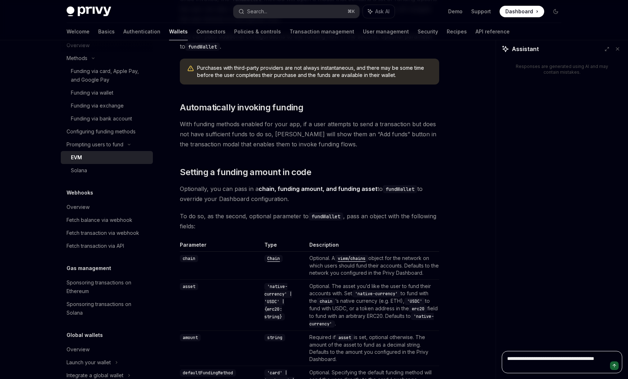
type textarea "*"
type textarea "**********"
type textarea "*"
type textarea "**********"
type textarea "*"
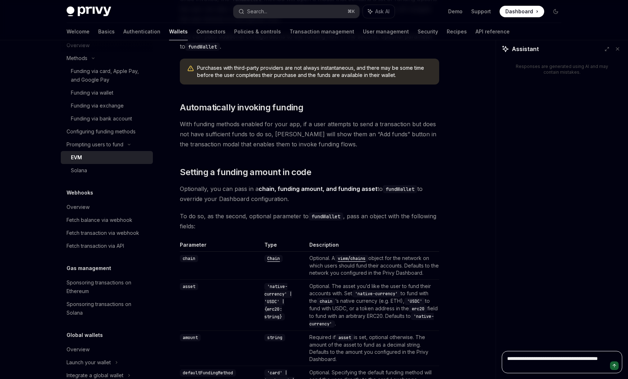
type textarea "**********"
type textarea "*"
type textarea "**********"
type textarea "*"
type textarea "**********"
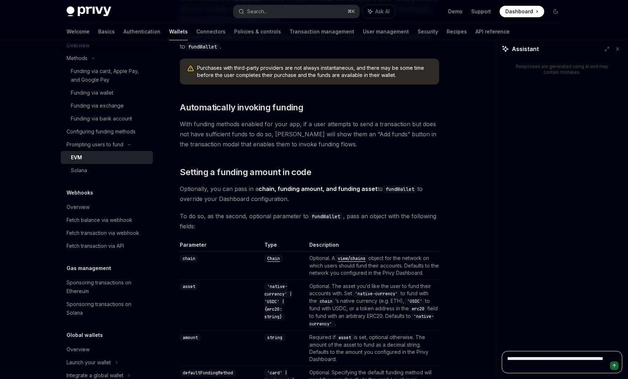
type textarea "*"
type textarea "**********"
type textarea "*"
type textarea "**********"
type textarea "*"
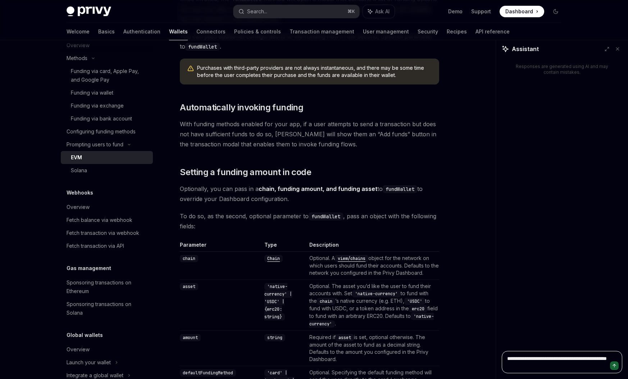
type textarea "**********"
type textarea "*"
type textarea "**********"
type textarea "*"
type textarea "**********"
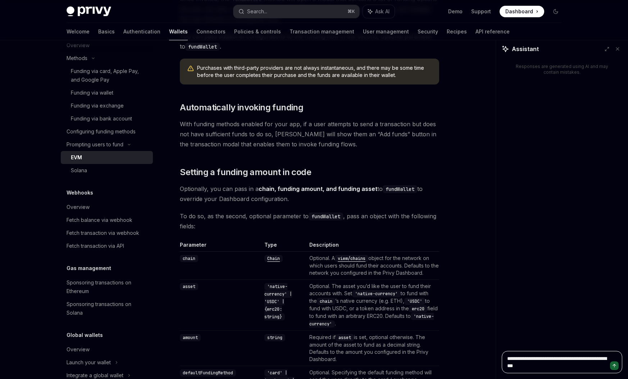
type textarea "*"
type textarea "**********"
type textarea "*"
type textarea "**********"
type textarea "*"
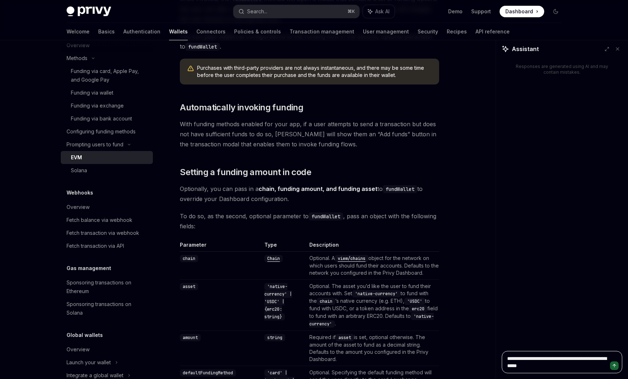
type textarea "**********"
type textarea "*"
type textarea "**********"
type textarea "*"
type textarea "**********"
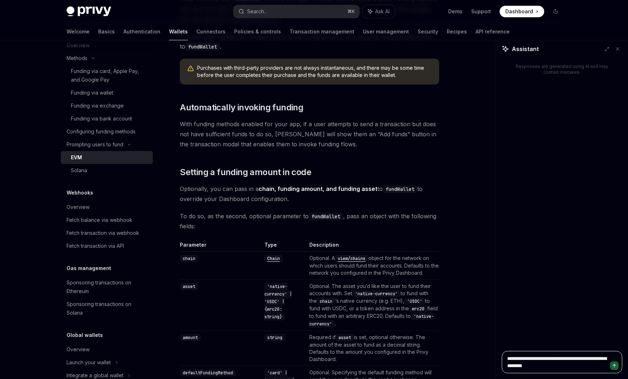
type textarea "*"
type textarea "**********"
type textarea "*"
type textarea "**********"
type textarea "*"
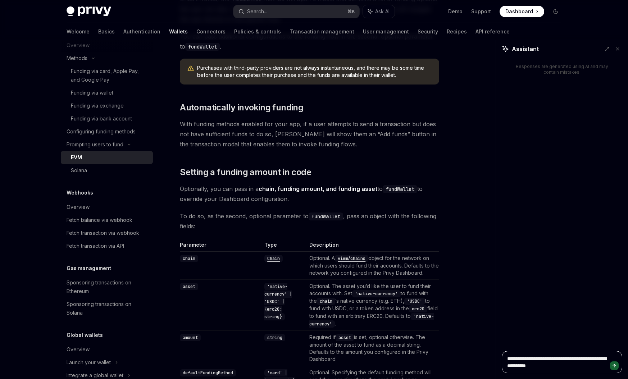
type textarea "**********"
type textarea "*"
type textarea "**********"
type textarea "*"
type textarea "**********"
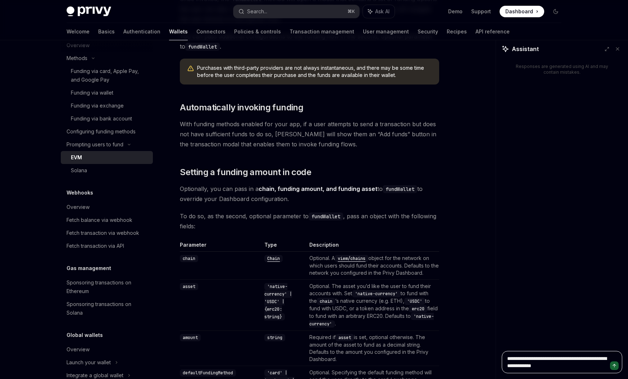
type textarea "*"
type textarea "**********"
type textarea "*"
type textarea "**********"
type textarea "*"
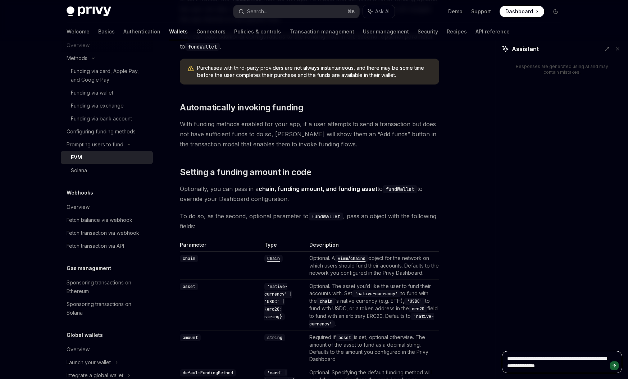
type textarea "**********"
type textarea "*"
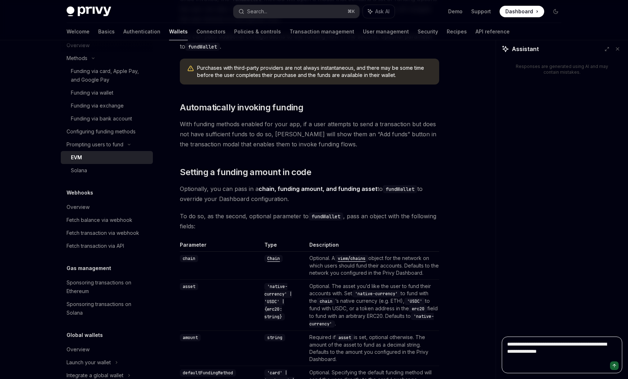
type textarea "**********"
type textarea "*"
type textarea "**********"
type textarea "*"
type textarea "**********"
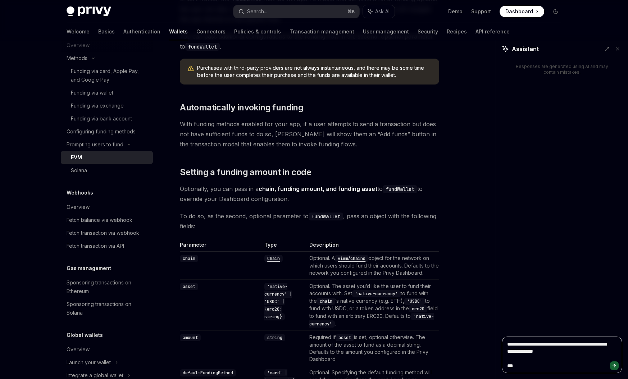
type textarea "*"
type textarea "**********"
type textarea "*"
type textarea "**********"
type textarea "*"
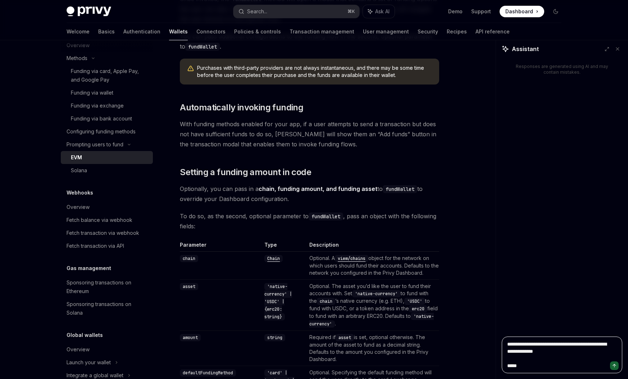
type textarea "**********"
type textarea "*"
type textarea "**********"
type textarea "*"
type textarea "**********"
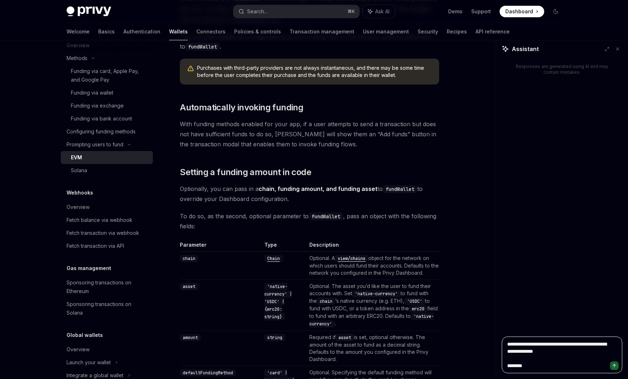
type textarea "*"
type textarea "**********"
type textarea "*"
type textarea "**********"
type textarea "*"
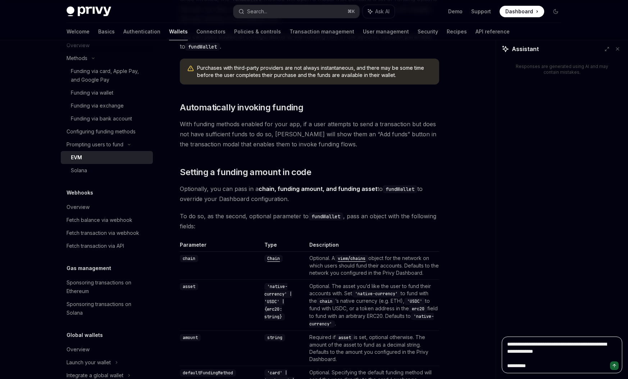
type textarea "**********"
type textarea "*"
type textarea "**********"
type textarea "*"
type textarea "**********"
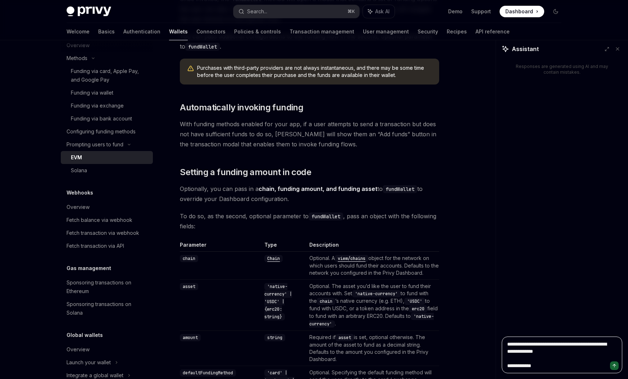
type textarea "*"
type textarea "**********"
type textarea "*"
type textarea "**********"
type textarea "*"
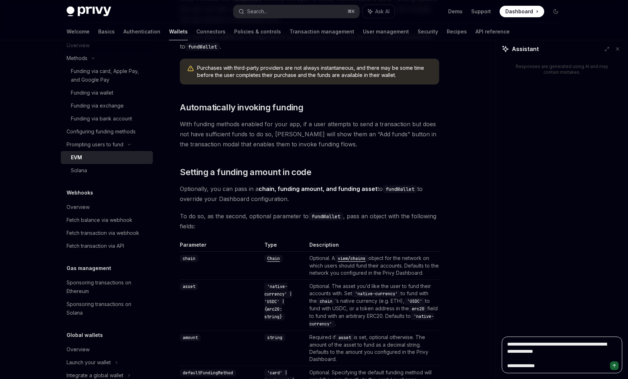
type textarea "**********"
type textarea "*"
type textarea "**********"
type textarea "*"
type textarea "**********"
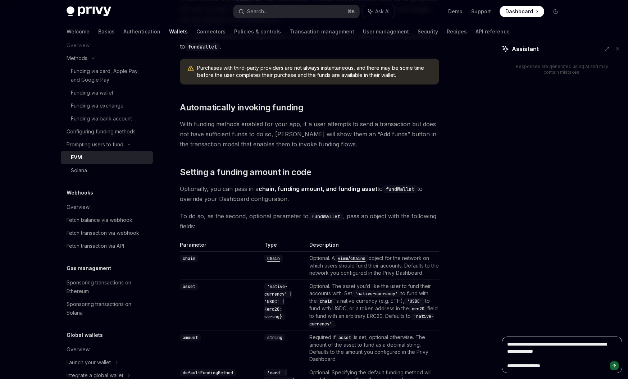
type textarea "*"
type textarea "**********"
type textarea "*"
type textarea "**********"
type textarea "*"
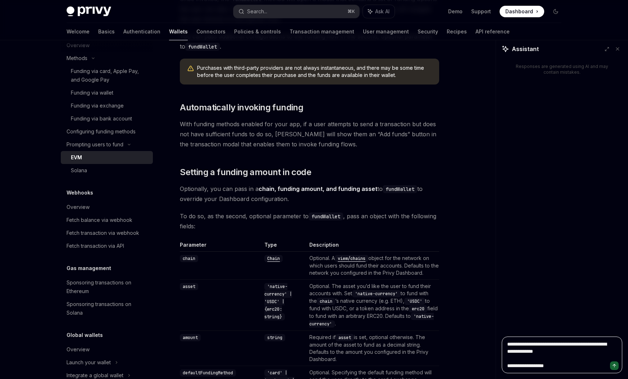
type textarea "**********"
type textarea "*"
type textarea "**********"
type textarea "*"
type textarea "**********"
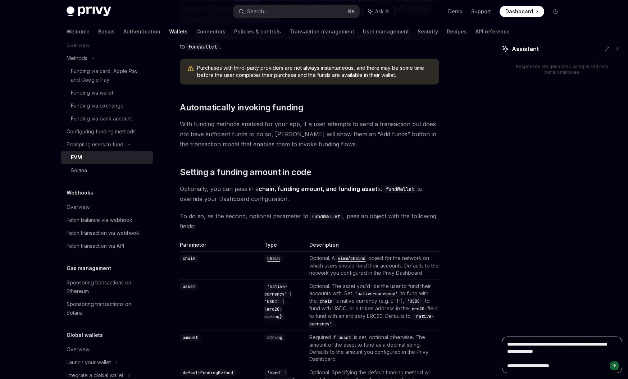
type textarea "*"
type textarea "**********"
type textarea "*"
type textarea "**********"
type textarea "*"
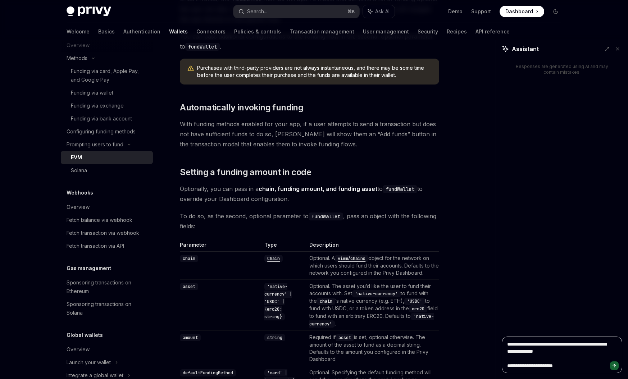
type textarea "**********"
type textarea "*"
type textarea "**********"
type textarea "*"
type textarea "**********"
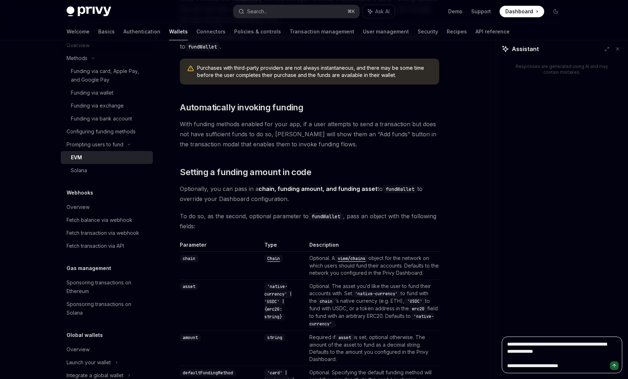
type textarea "*"
type textarea "**********"
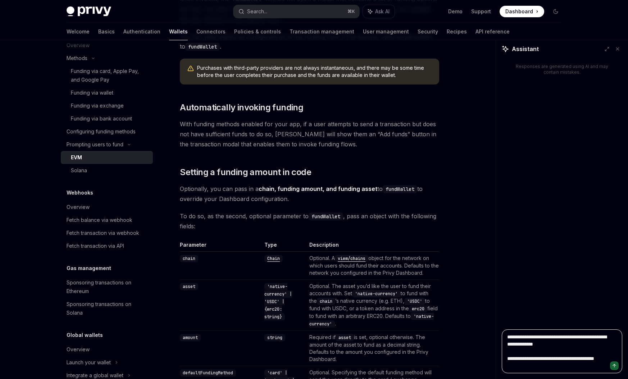
click at [543, 358] on textarea "**********" at bounding box center [562, 351] width 120 height 44
click at [613, 367] on icon "Send message" at bounding box center [614, 365] width 5 height 5
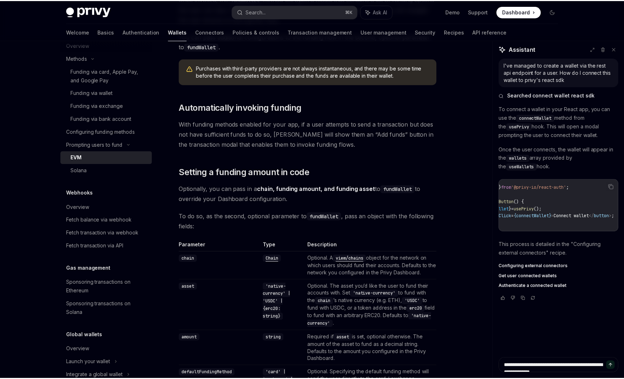
scroll to position [0, 0]
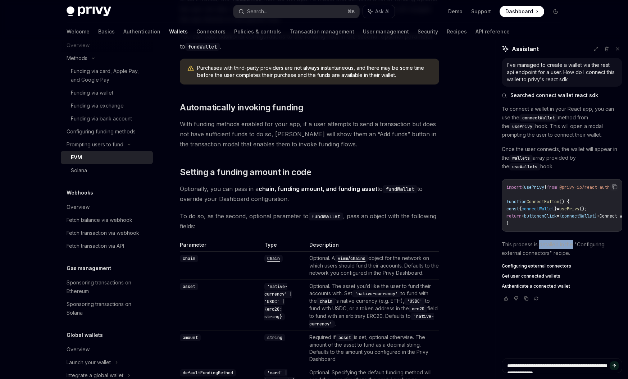
drag, startPoint x: 564, startPoint y: 250, endPoint x: 571, endPoint y: 250, distance: 7.2
click at [571, 250] on p "This process is detailed in the "Configuring external connectors" recipe." at bounding box center [562, 248] width 120 height 17
drag, startPoint x: 572, startPoint y: 260, endPoint x: 502, endPoint y: 249, distance: 70.6
click at [502, 249] on p "This process is detailed in the "Configuring external connectors" recipe." at bounding box center [562, 248] width 120 height 17
click at [574, 257] on p "This process is detailed in the "Configuring external connectors" recipe." at bounding box center [562, 248] width 120 height 17
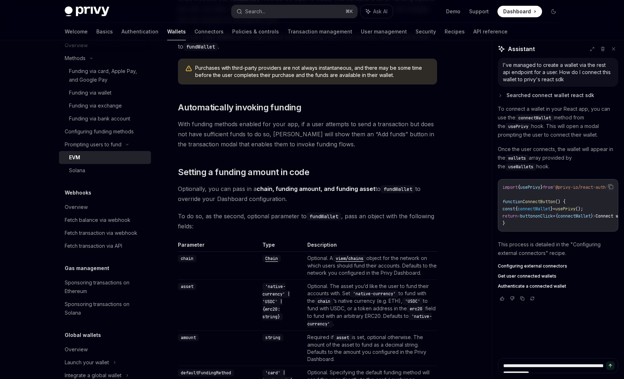
click at [499, 95] on icon at bounding box center [500, 95] width 5 height 5
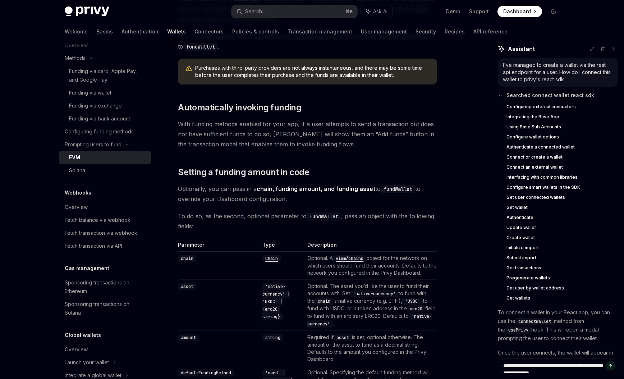
click at [499, 95] on icon at bounding box center [500, 95] width 3 height 1
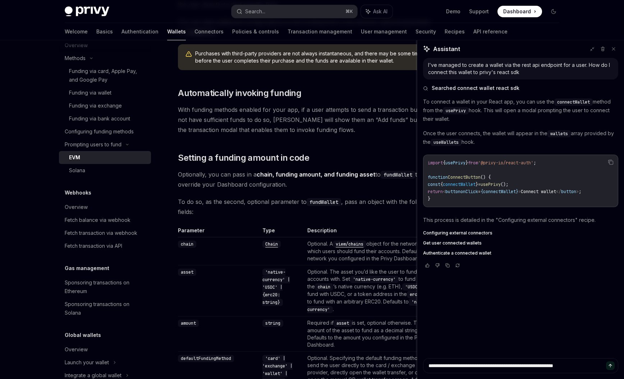
drag, startPoint x: 492, startPoint y: 216, endPoint x: 313, endPoint y: 230, distance: 179.2
click at [467, 369] on textarea "**********" at bounding box center [520, 365] width 195 height 15
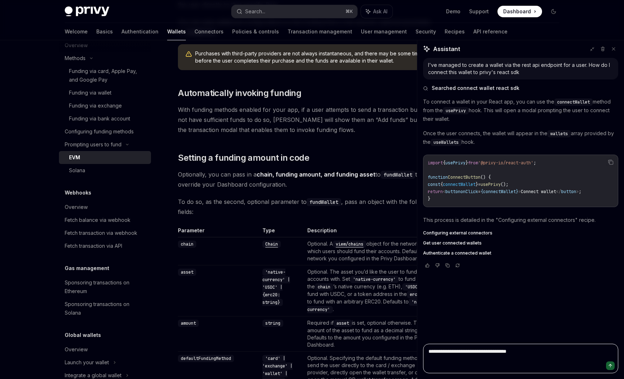
paste textarea "**********"
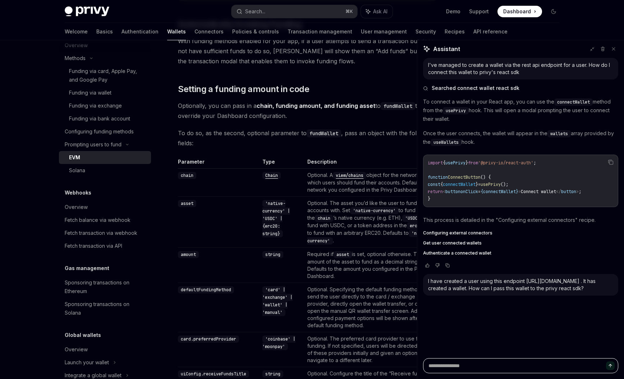
scroll to position [592, 0]
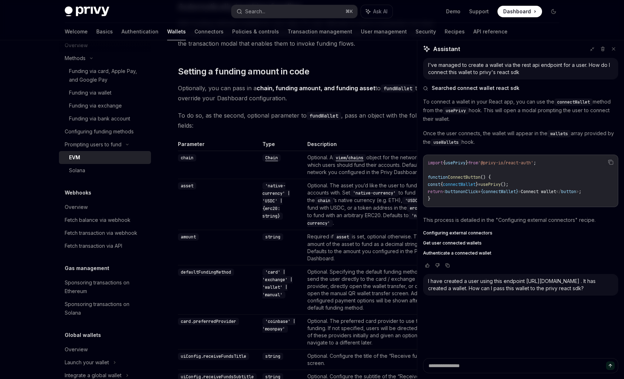
drag, startPoint x: 590, startPoint y: 289, endPoint x: 426, endPoint y: 284, distance: 163.6
click at [426, 284] on div "I have created a user using this endpoint https://auth.privy.io/api/v1/users . …" at bounding box center [520, 285] width 195 height 22
copy div "I have created a user using this endpoint https://auth.privy.io/api/v1/users . …"
click at [454, 367] on textarea at bounding box center [520, 365] width 195 height 15
paste textarea "**********"
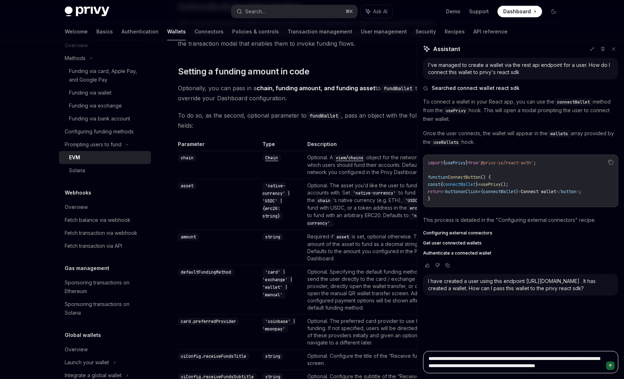
scroll to position [3, 0]
click at [610, 366] on icon "Send message" at bounding box center [610, 365] width 0 height 3
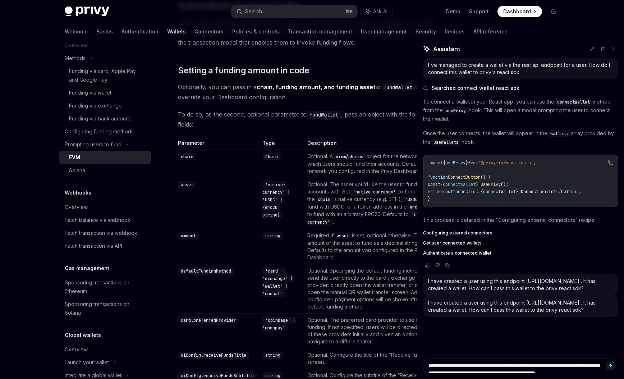
scroll to position [592, 0]
drag, startPoint x: 426, startPoint y: 302, endPoint x: 604, endPoint y: 310, distance: 177.4
click at [604, 310] on div "I have created a user using this endpoint https://auth.privy.io/api/v1/users . …" at bounding box center [520, 307] width 195 height 22
copy div "I have created a user using this endpoint https://auth.privy.io/api/v1/users . …"
click at [373, 9] on span "Ask AI" at bounding box center [380, 11] width 14 height 7
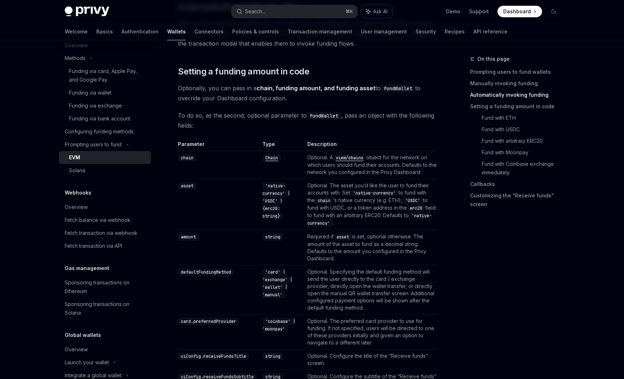
click at [373, 9] on span "Ask AI" at bounding box center [380, 11] width 14 height 7
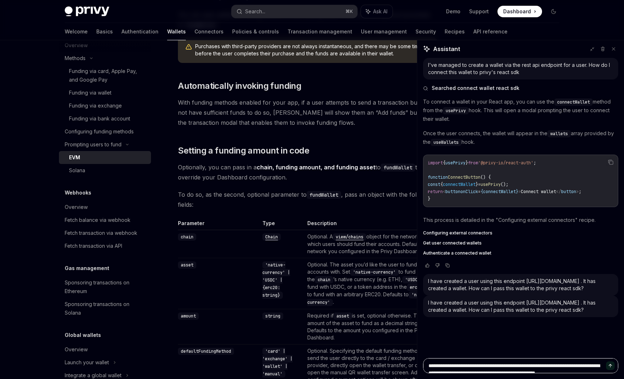
scroll to position [505, 0]
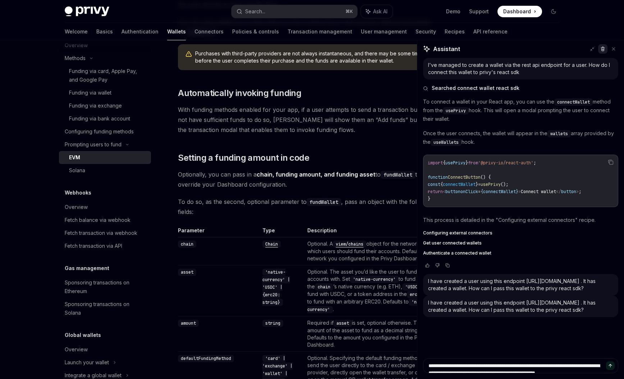
click at [602, 50] on icon at bounding box center [603, 50] width 3 height 3
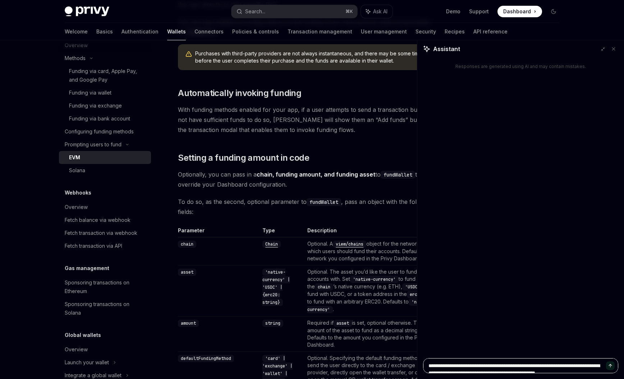
click at [466, 365] on textarea "**********" at bounding box center [520, 365] width 195 height 15
paste textarea "**********"
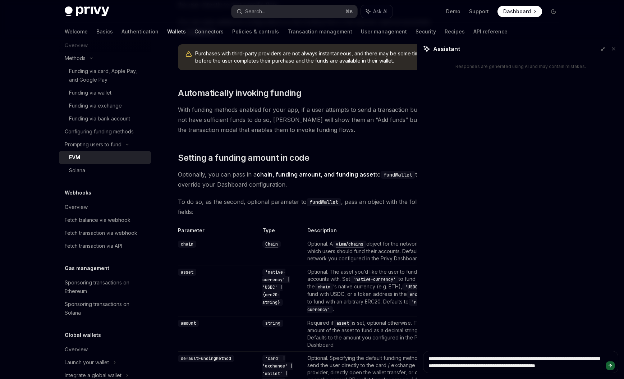
click at [607, 366] on button "Send message" at bounding box center [610, 365] width 9 height 9
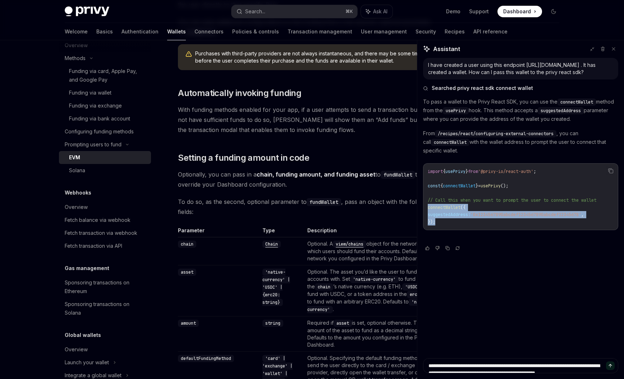
drag, startPoint x: 428, startPoint y: 209, endPoint x: 438, endPoint y: 226, distance: 19.7
click at [438, 226] on pre "import { usePrivy } from '@privy-io/react-auth' ; const { connectWallet } = use…" at bounding box center [520, 196] width 195 height 67
click at [438, 224] on code "import { usePrivy } from '@privy-io/react-auth' ; const { connectWallet } = use…" at bounding box center [521, 197] width 186 height 58
drag, startPoint x: 432, startPoint y: 220, endPoint x: 426, endPoint y: 210, distance: 11.9
click at [426, 210] on pre "import { usePrivy } from '@privy-io/react-auth' ; const { connectWallet } = use…" at bounding box center [520, 196] width 195 height 67
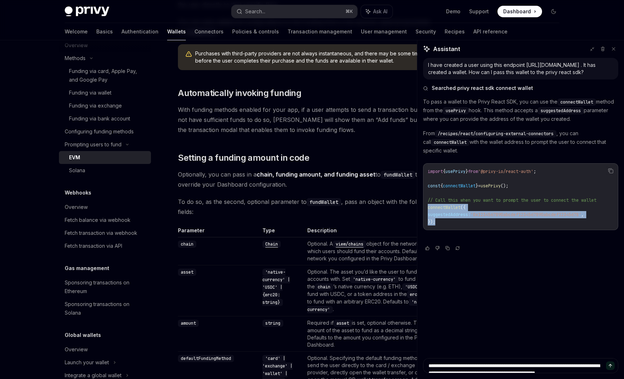
click at [445, 222] on code "import { usePrivy } from '@privy-io/react-auth' ; const { connectWallet } = use…" at bounding box center [521, 197] width 186 height 58
drag, startPoint x: 596, startPoint y: 214, endPoint x: 432, endPoint y: 216, distance: 164.7
click at [432, 216] on code "import { usePrivy } from '@privy-io/react-auth' ; const { connectWallet } = use…" at bounding box center [521, 197] width 186 height 58
click at [438, 221] on code "import { usePrivy } from '@privy-io/react-auth' ; const { connectWallet } = use…" at bounding box center [521, 197] width 186 height 58
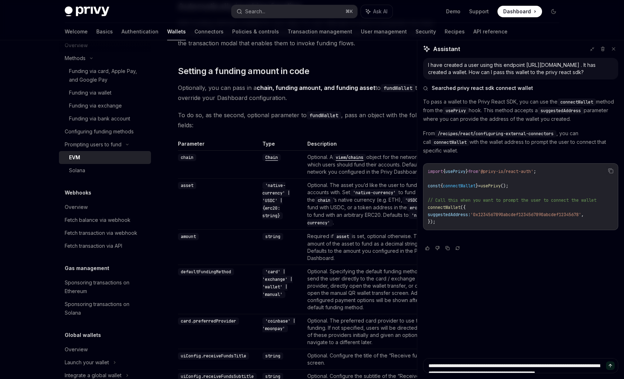
scroll to position [592, 0]
click at [467, 185] on span "connectWallet" at bounding box center [459, 186] width 33 height 6
click at [501, 184] on span "usePrivy" at bounding box center [491, 186] width 20 height 6
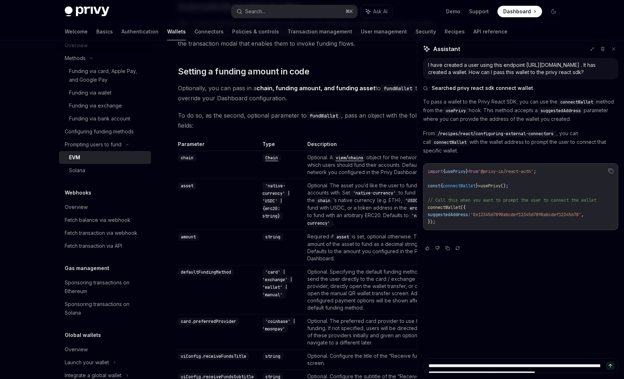
click at [527, 187] on code "import { usePrivy } from '@privy-io/react-auth' ; const { connectWallet } = use…" at bounding box center [521, 197] width 186 height 58
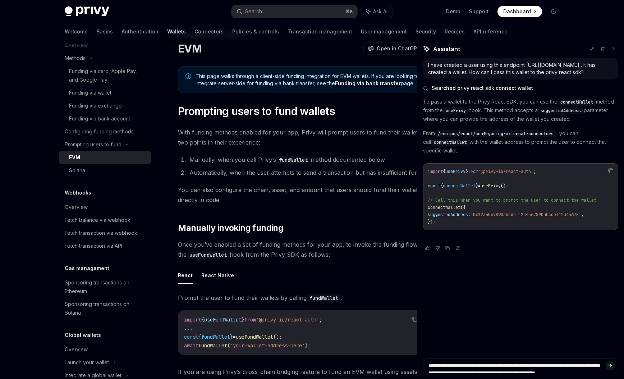
scroll to position [0, 0]
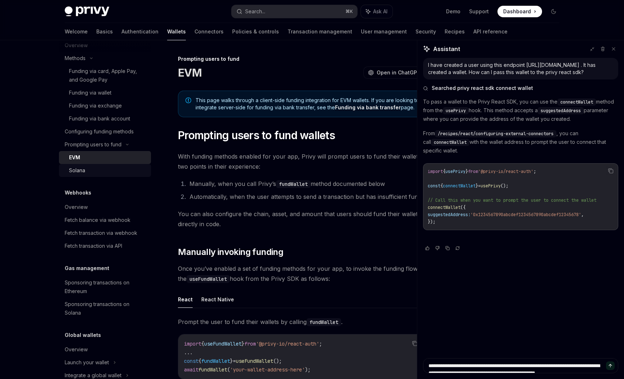
click at [96, 175] on div "Solana" at bounding box center [108, 170] width 78 height 9
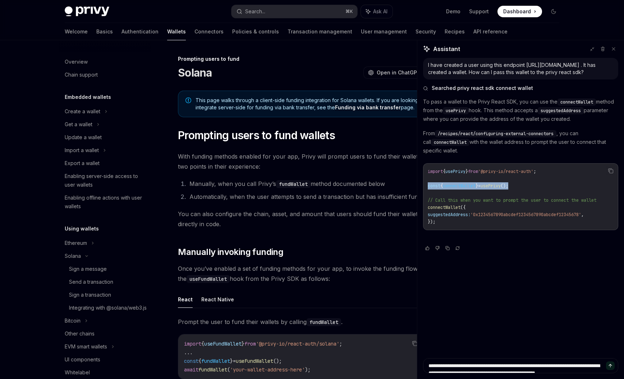
drag, startPoint x: 521, startPoint y: 187, endPoint x: 429, endPoint y: 187, distance: 91.7
click at [424, 187] on pre "import { usePrivy } from '@privy-io/react-auth' ; const { connectWallet } = use…" at bounding box center [520, 196] width 195 height 67
copy code "const { connectWallet } = usePrivy ();"
drag, startPoint x: 486, startPoint y: 171, endPoint x: 557, endPoint y: 170, distance: 71.6
click at [557, 170] on pre "import { usePrivy } from '@privy-io/react-auth' ; const { connectWallet } = use…" at bounding box center [520, 196] width 195 height 67
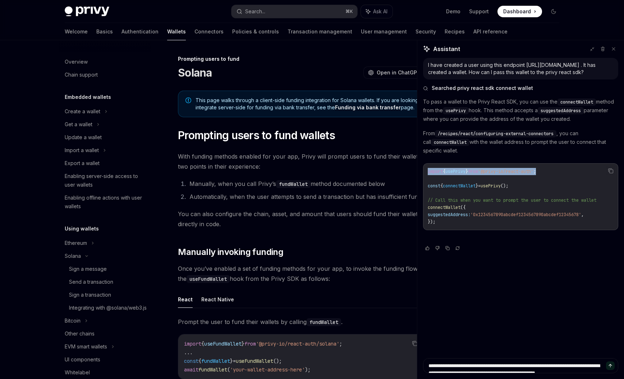
copy code "import { usePrivy } from '@privy-io/react-auth' ;"
drag, startPoint x: 429, startPoint y: 186, endPoint x: 538, endPoint y: 190, distance: 109.8
click at [538, 190] on code "import { usePrivy } from '@privy-io/react-auth' ; const { connectWallet } = use…" at bounding box center [521, 197] width 186 height 58
copy code "const { connectWallet } = usePrivy ();"
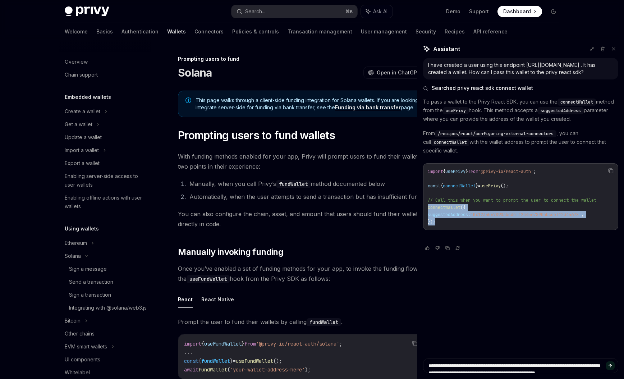
drag, startPoint x: 427, startPoint y: 207, endPoint x: 445, endPoint y: 223, distance: 23.7
click at [445, 223] on pre "import { usePrivy } from '@privy-io/react-auth' ; const { connectWallet } = use…" at bounding box center [520, 196] width 195 height 67
copy code "connectWallet ({ suggestedAddress: '0x1234567890abcdef1234567890abcdef12345678'…"
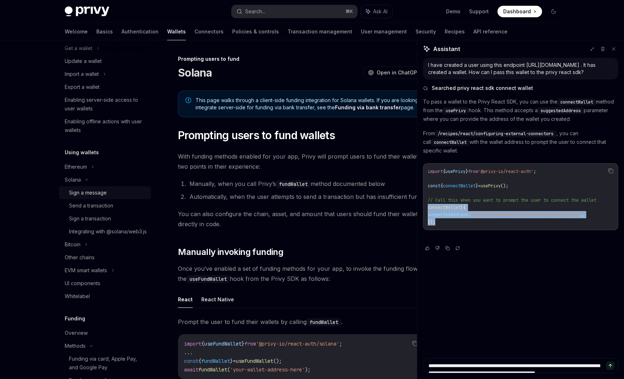
scroll to position [86, 0]
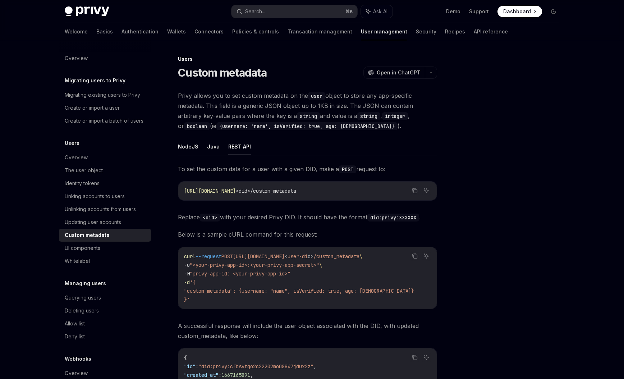
click at [81, 34] on div "Welcome Basics Authentication Wallets Connectors Policies & controls Transactio…" at bounding box center [286, 31] width 443 height 17
click at [96, 33] on link "Basics" at bounding box center [104, 31] width 17 height 17
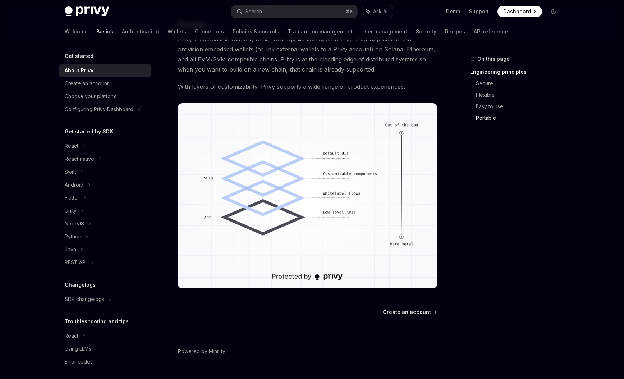
scroll to position [562, 0]
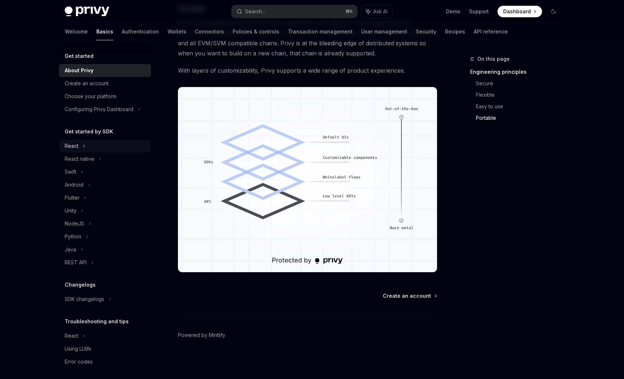
click at [75, 148] on div "React" at bounding box center [72, 146] width 14 height 9
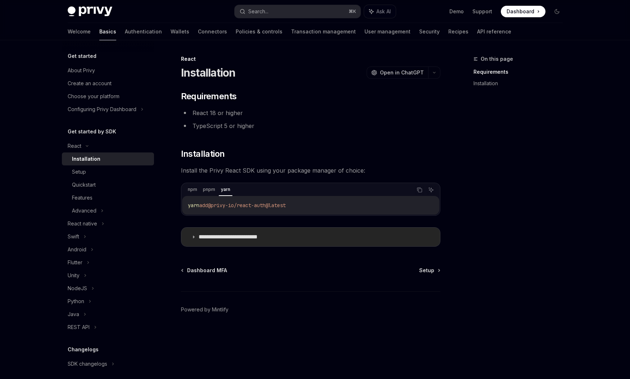
click at [278, 236] on p "**********" at bounding box center [239, 236] width 82 height 7
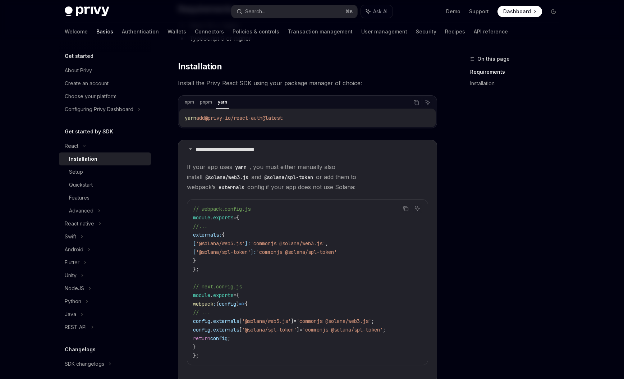
scroll to position [86, 0]
click at [226, 187] on span "If your app uses yarn , you must either manually also install @solana/web3.js a…" at bounding box center [307, 178] width 241 height 30
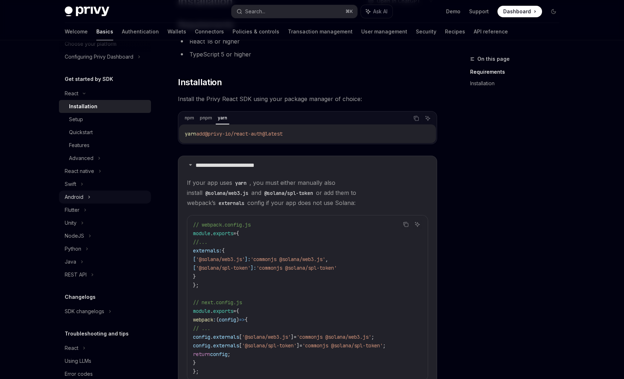
scroll to position [68, 0]
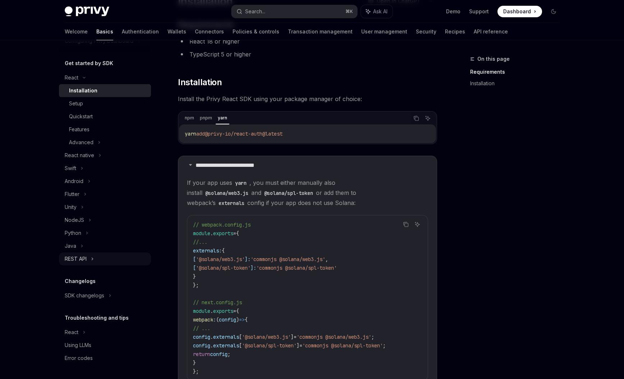
click at [84, 258] on div "REST API" at bounding box center [76, 259] width 22 height 9
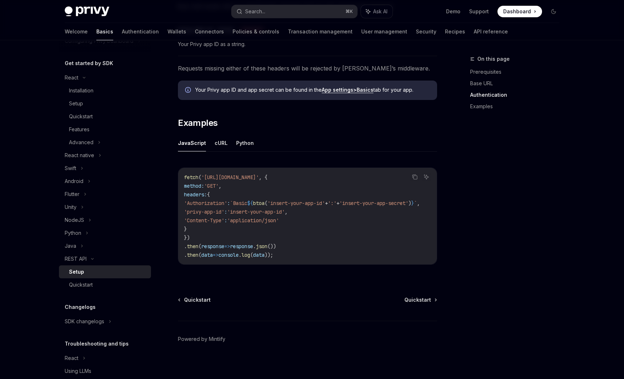
scroll to position [305, 0]
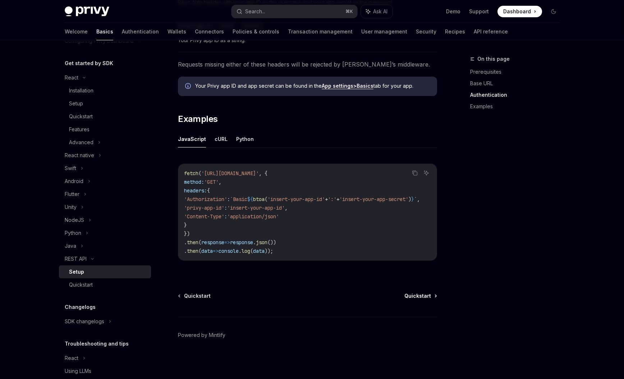
click at [421, 294] on span "Quickstart" at bounding box center [417, 295] width 27 height 7
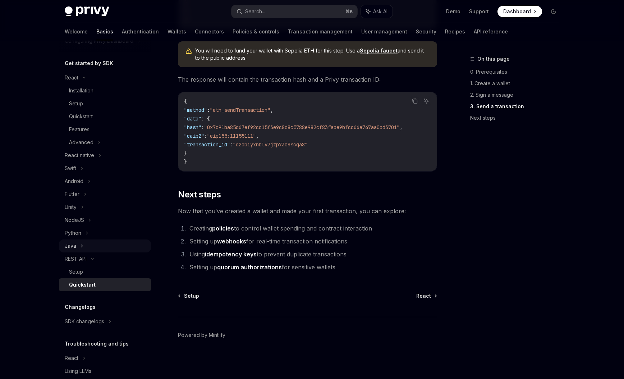
scroll to position [94, 0]
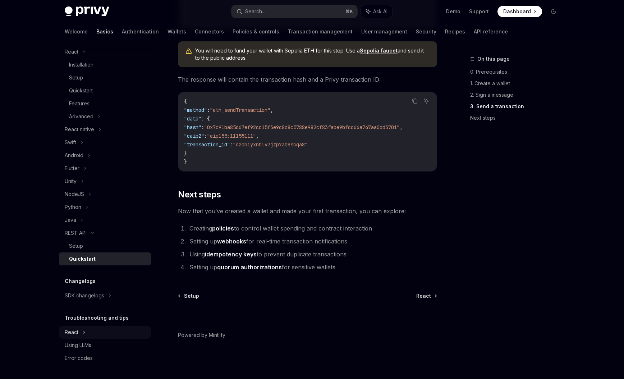
click at [87, 58] on div "React" at bounding box center [105, 51] width 92 height 13
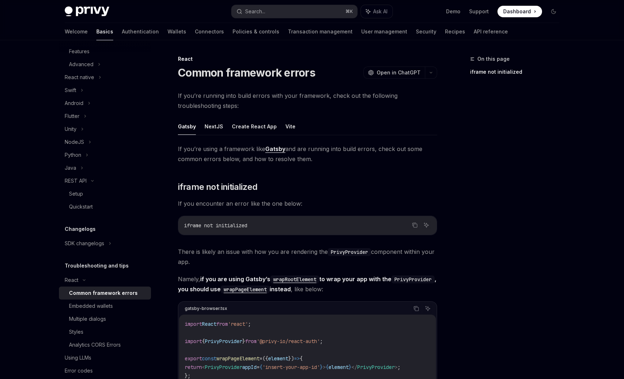
scroll to position [159, 0]
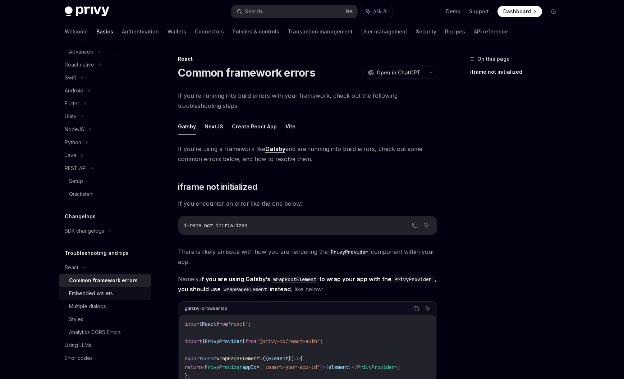
click at [113, 291] on div "Embedded wallets" at bounding box center [108, 293] width 78 height 9
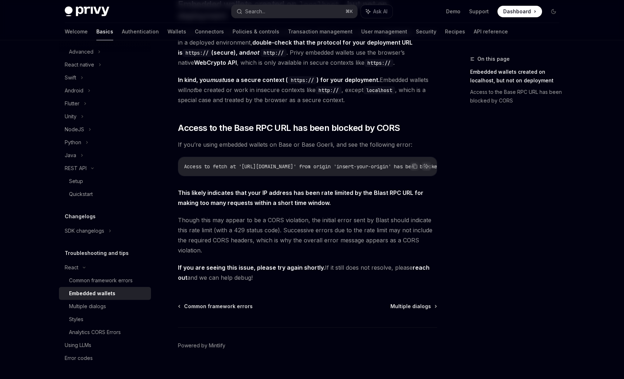
scroll to position [131, 0]
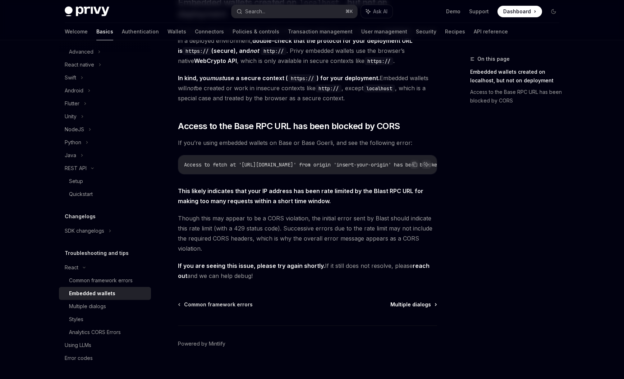
click at [415, 301] on span "Multiple dialogs" at bounding box center [410, 304] width 41 height 7
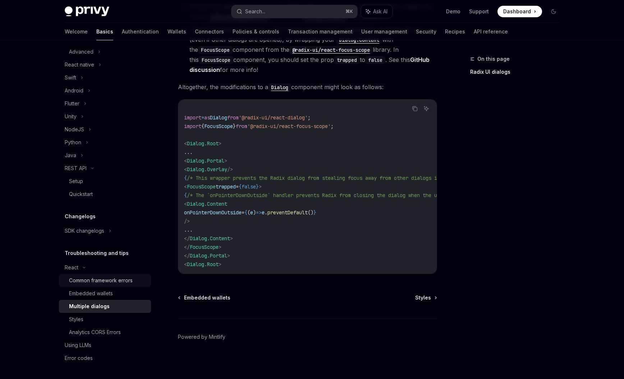
scroll to position [281, 0]
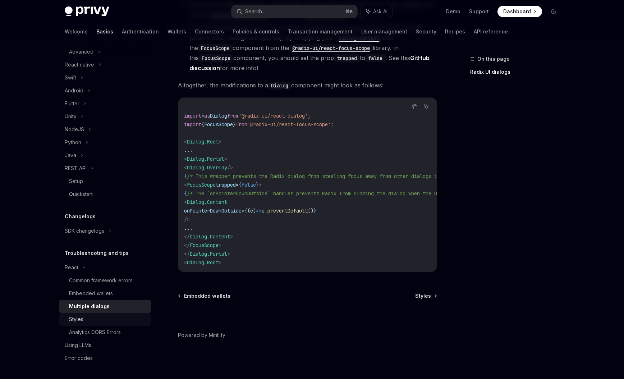
click at [87, 319] on div "Styles" at bounding box center [108, 319] width 78 height 9
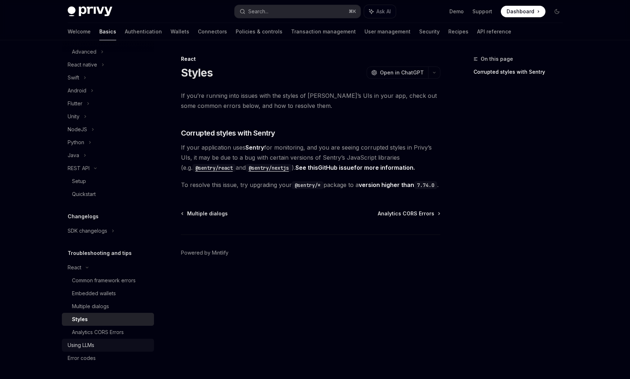
click at [89, 343] on div "Using LLMs" at bounding box center [81, 345] width 27 height 9
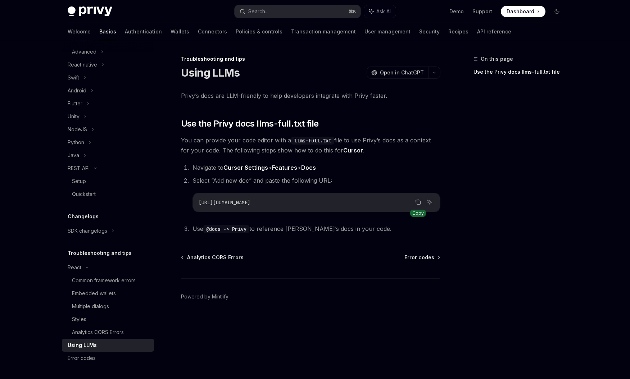
click at [415, 202] on icon "Copy the contents from the code block" at bounding box center [418, 202] width 6 height 6
click at [414, 203] on button "Copy the contents from the code block" at bounding box center [417, 201] width 9 height 9
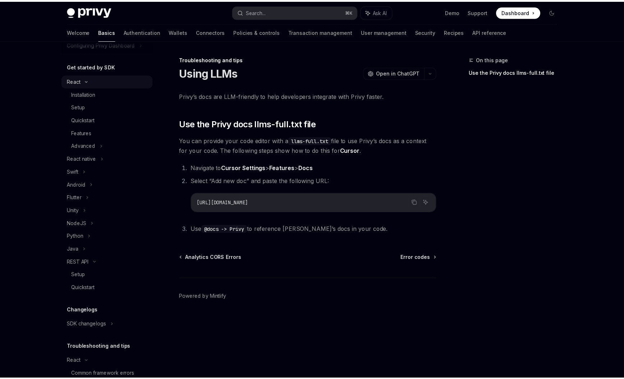
scroll to position [29, 0]
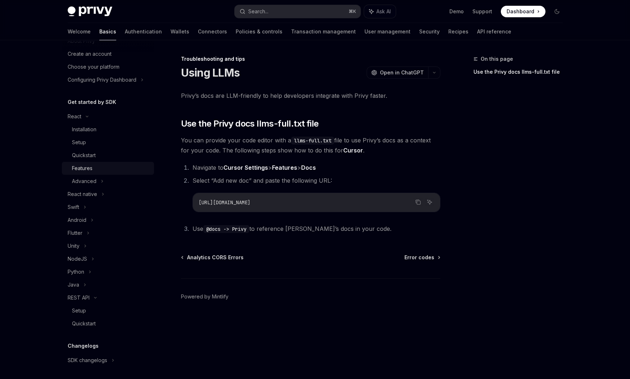
click at [92, 168] on div "Features" at bounding box center [111, 168] width 78 height 9
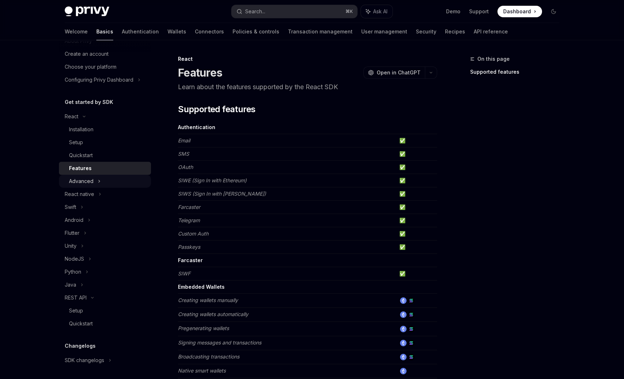
click at [92, 182] on div "Advanced" at bounding box center [81, 181] width 24 height 9
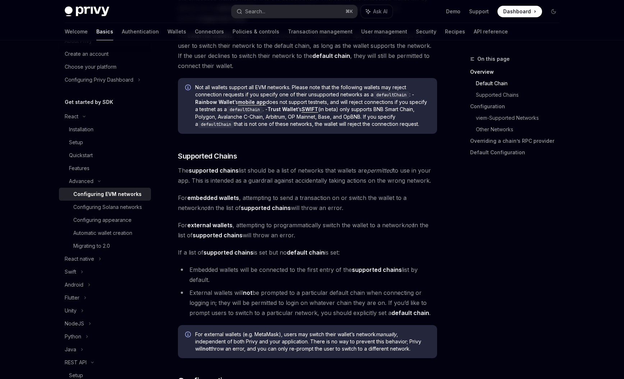
scroll to position [344, 0]
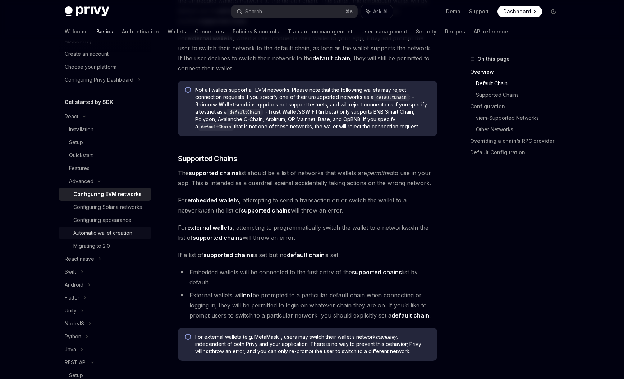
click at [111, 237] on div "Automatic wallet creation" at bounding box center [102, 233] width 59 height 9
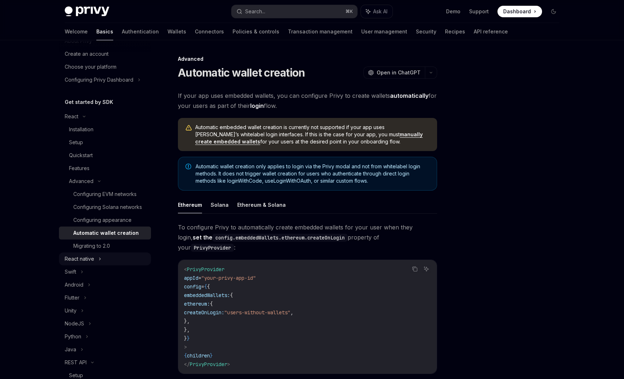
click at [95, 264] on div "React native" at bounding box center [105, 258] width 92 height 13
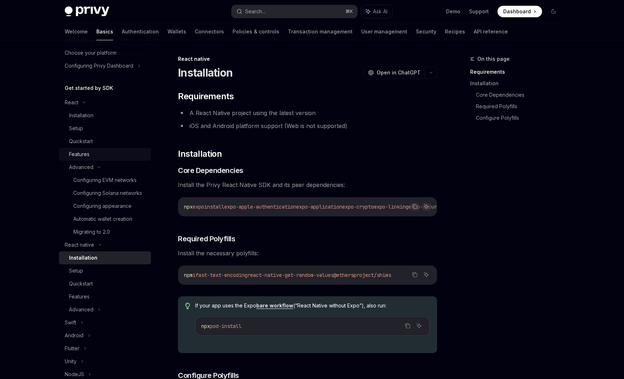
scroll to position [29, 0]
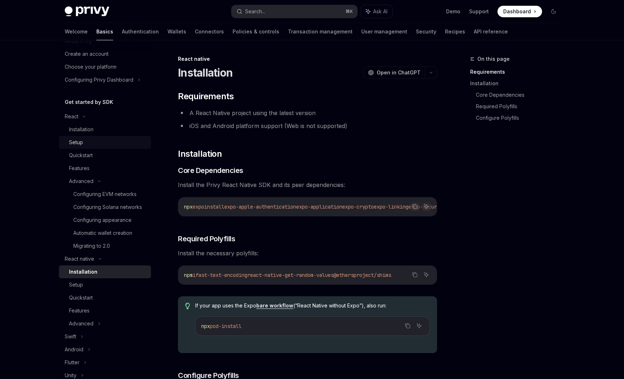
click at [82, 141] on div "Setup" at bounding box center [76, 142] width 14 height 9
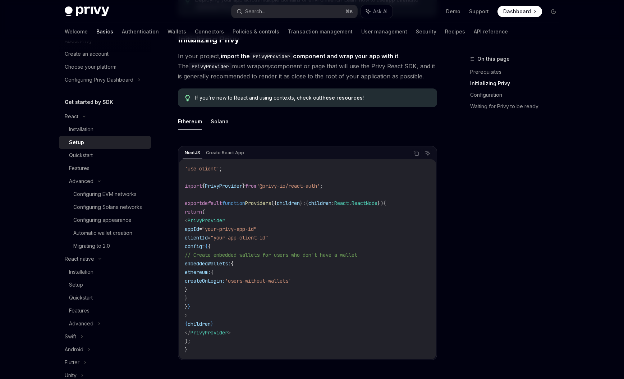
scroll to position [129, 0]
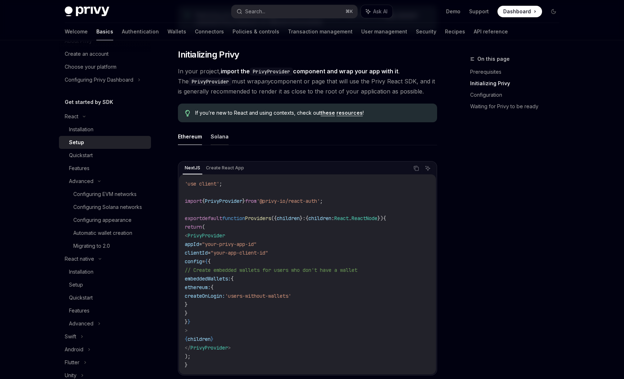
click at [220, 136] on button "Solana" at bounding box center [220, 136] width 18 height 17
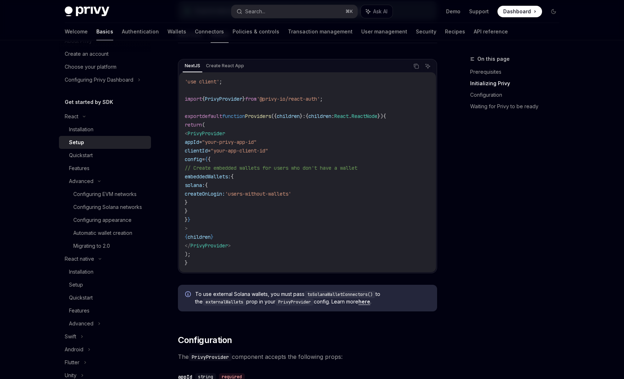
scroll to position [236, 0]
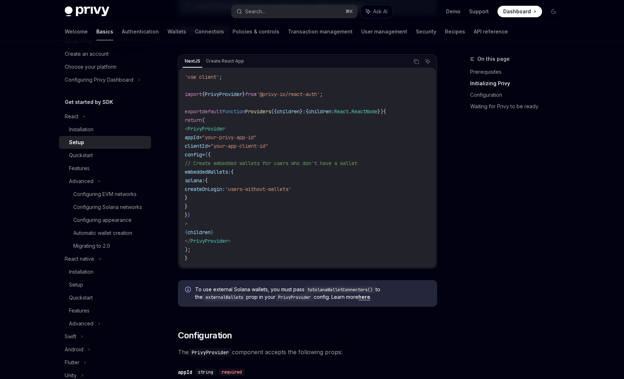
click at [230, 171] on span "embeddedWallets:" at bounding box center [208, 172] width 46 height 6
click at [250, 182] on code "'use client' ; import { PrivyProvider } from '@privy-io/react-auth' ; export de…" at bounding box center [308, 168] width 246 height 190
drag, startPoint x: 213, startPoint y: 182, endPoint x: 222, endPoint y: 197, distance: 17.9
click at [222, 197] on code "'use client' ; import { PrivyProvider } from '@privy-io/react-auth' ; export de…" at bounding box center [308, 168] width 246 height 190
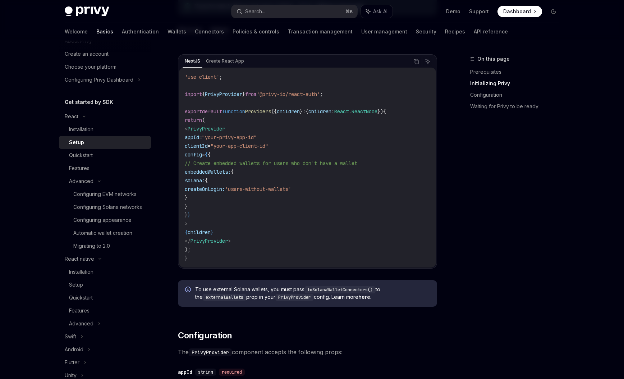
click at [222, 197] on code "'use client' ; import { PrivyProvider } from '@privy-io/react-auth' ; export de…" at bounding box center [308, 168] width 246 height 190
drag, startPoint x: 220, startPoint y: 190, endPoint x: 347, endPoint y: 189, distance: 126.9
click at [347, 189] on code "'use client' ; import { PrivyProvider } from '@privy-io/react-auth' ; export de…" at bounding box center [308, 168] width 246 height 190
click at [346, 190] on code "'use client' ; import { PrivyProvider } from '@privy-io/react-auth' ; export de…" at bounding box center [308, 168] width 246 height 190
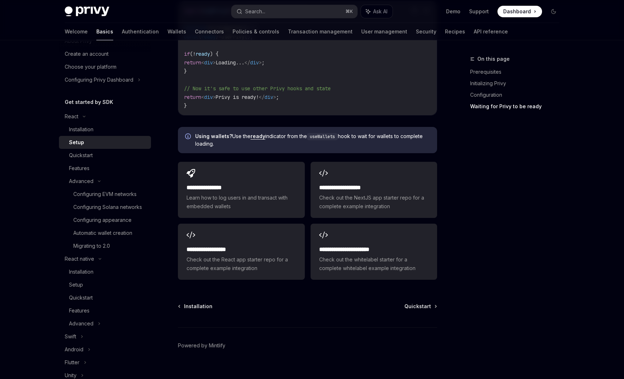
scroll to position [888, 0]
click at [354, 245] on h2 "**********" at bounding box center [373, 249] width 109 height 9
click at [88, 157] on div "Quickstart" at bounding box center [81, 155] width 24 height 9
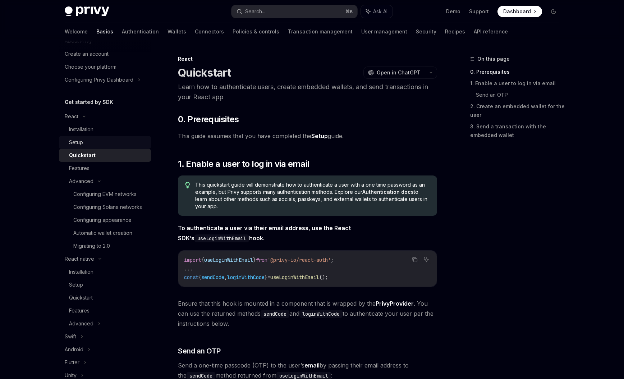
click at [91, 141] on div "Setup" at bounding box center [108, 142] width 78 height 9
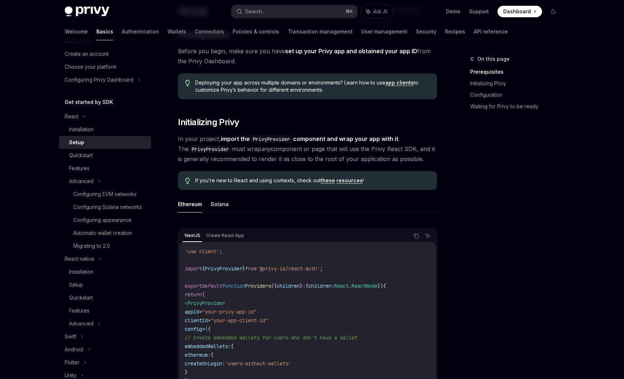
scroll to position [52, 0]
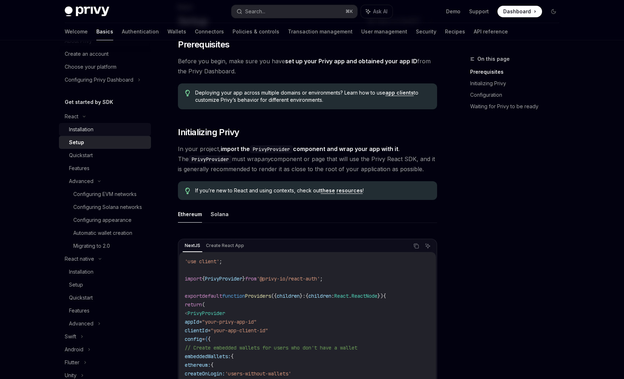
click at [93, 128] on div "Installation" at bounding box center [81, 129] width 24 height 9
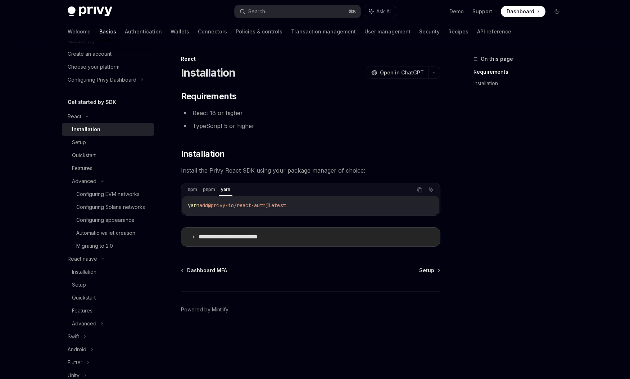
click at [237, 239] on p "**********" at bounding box center [239, 236] width 82 height 7
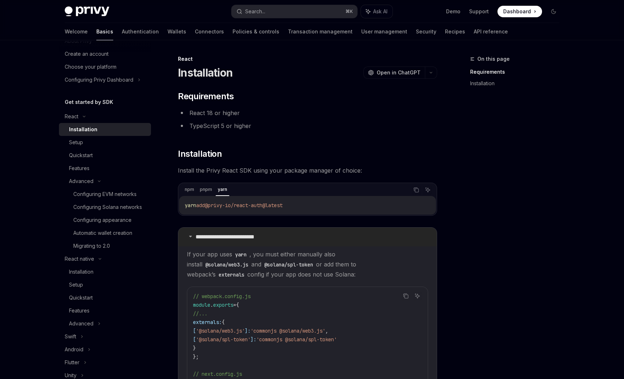
click at [257, 238] on p "**********" at bounding box center [237, 236] width 82 height 7
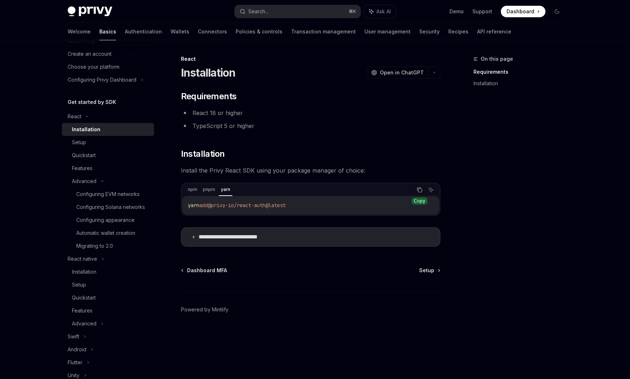
click at [418, 190] on icon "Copy the contents from the code block" at bounding box center [419, 190] width 6 height 6
click at [296, 236] on summary "**********" at bounding box center [310, 237] width 258 height 19
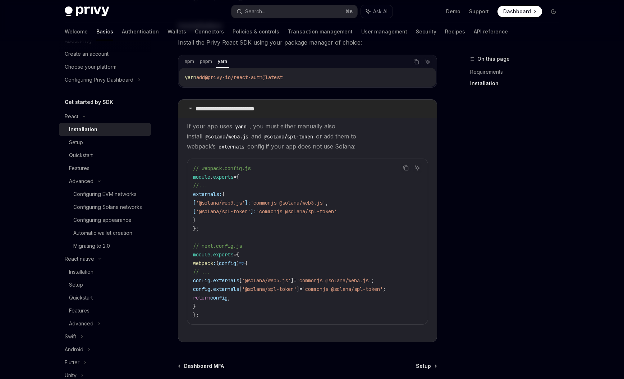
scroll to position [129, 0]
click at [416, 60] on icon "Copy the contents from the code block" at bounding box center [416, 61] width 6 height 6
click at [298, 200] on span "'commonjs @solana/web3.js'" at bounding box center [288, 201] width 75 height 6
drag, startPoint x: 298, startPoint y: 201, endPoint x: 344, endPoint y: 202, distance: 45.7
click at [325, 202] on span "'commonjs @solana/web3.js'" at bounding box center [288, 201] width 75 height 6
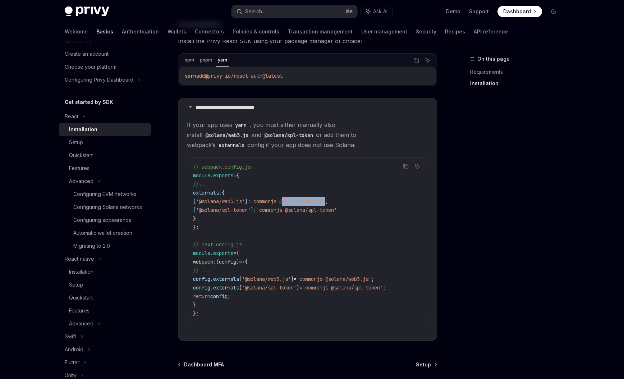
copy span "@solana/web3.js"
drag, startPoint x: 355, startPoint y: 125, endPoint x: 401, endPoint y: 125, distance: 46.0
click at [251, 131] on code "@solana/web3.js" at bounding box center [226, 135] width 49 height 8
copy code "@solana/web3.js"
click at [376, 139] on span "If your app uses yarn , you must either manually also install @solana/web3.js a…" at bounding box center [307, 135] width 241 height 30
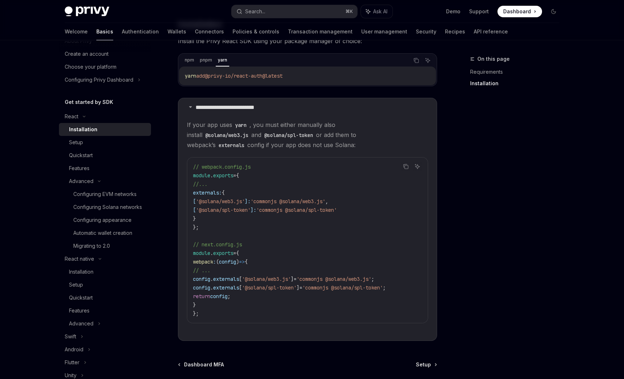
click at [302, 202] on span "'commonjs @solana/web3.js'" at bounding box center [288, 201] width 75 height 6
drag, startPoint x: 298, startPoint y: 202, endPoint x: 344, endPoint y: 201, distance: 45.3
click at [325, 201] on span "'commonjs @solana/web3.js'" at bounding box center [288, 201] width 75 height 6
copy span "@solana/web3.js"
drag, startPoint x: 304, startPoint y: 209, endPoint x: 356, endPoint y: 209, distance: 51.8
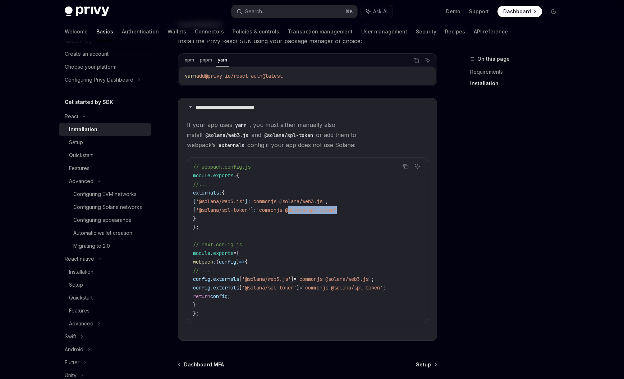
click at [337, 209] on span "'commonjs @solana/spl-token'" at bounding box center [296, 210] width 81 height 6
copy span "@solana/spl-token"
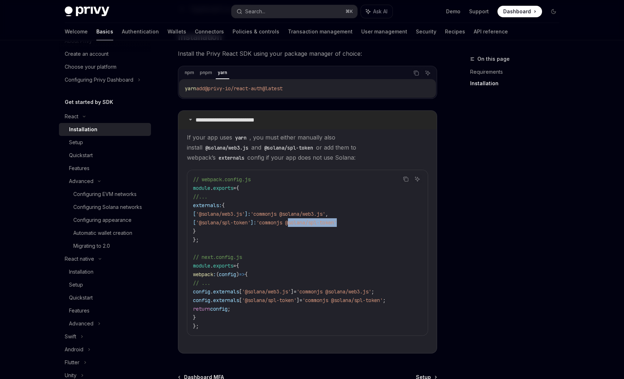
scroll to position [201, 0]
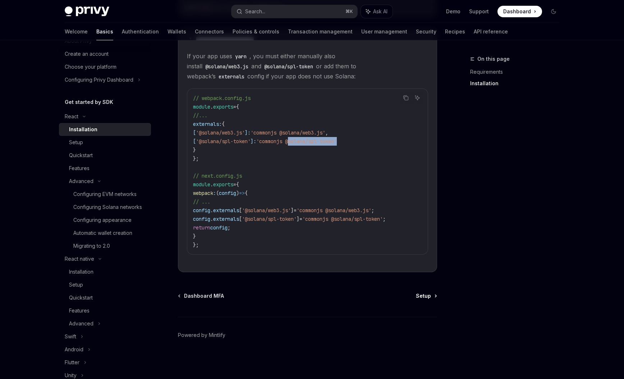
click at [426, 299] on span "Setup" at bounding box center [423, 295] width 15 height 7
type textarea "*"
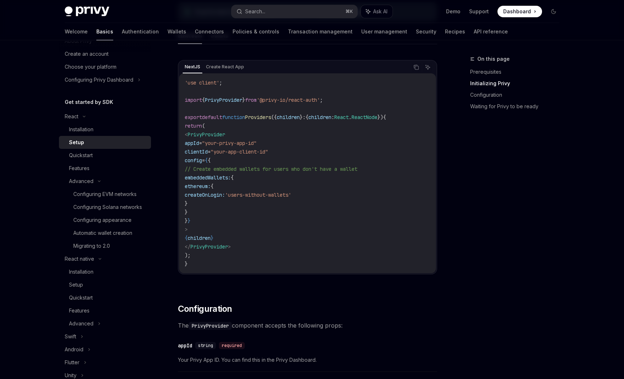
scroll to position [236, 0]
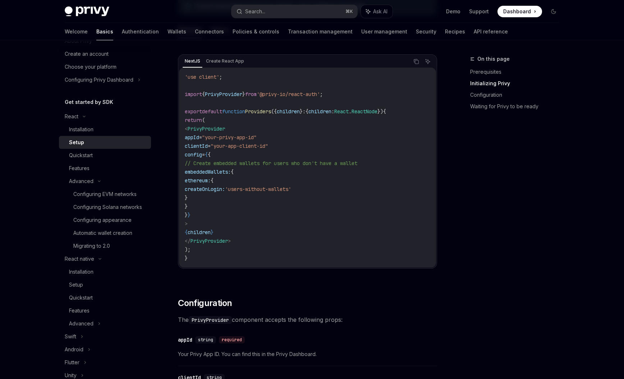
drag, startPoint x: 196, startPoint y: 126, endPoint x: 297, endPoint y: 145, distance: 102.0
click at [297, 145] on code "'use client' ; import { PrivyProvider } from '@privy-io/react-auth' ; export de…" at bounding box center [308, 168] width 246 height 190
copy code "< PrivyProvider appId = "your-privy-app-id" clientId = "your-app-client-id""
click at [207, 100] on code "'use client' ; import { PrivyProvider } from '@privy-io/react-auth' ; export de…" at bounding box center [308, 168] width 246 height 190
drag, startPoint x: 186, startPoint y: 94, endPoint x: 349, endPoint y: 92, distance: 163.6
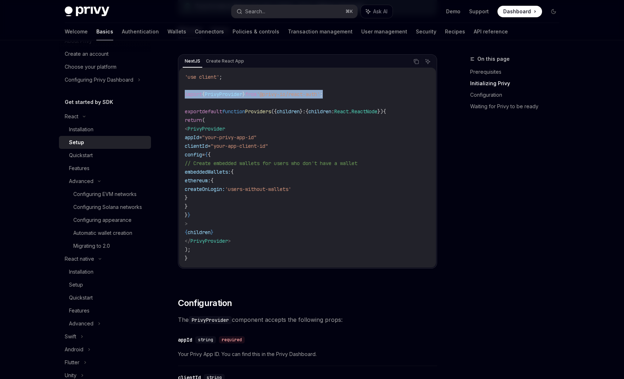
click at [349, 92] on code "'use client' ; import { PrivyProvider } from '@privy-io/react-auth' ; export de…" at bounding box center [308, 168] width 246 height 190
copy span "import { PrivyProvider } from '@privy-io/react-auth' ;"
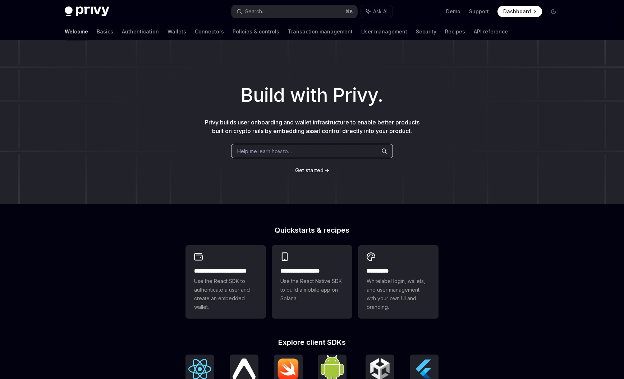
scroll to position [134, 0]
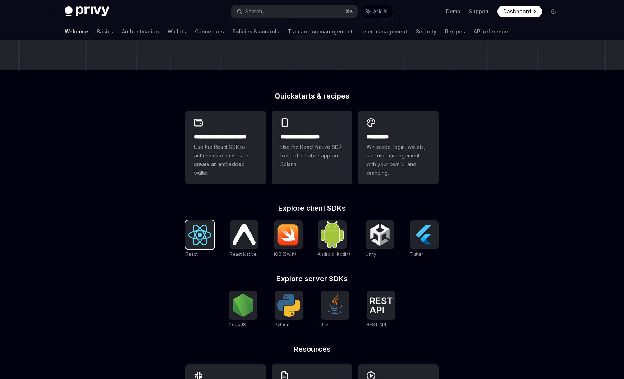
click at [205, 242] on img at bounding box center [199, 235] width 23 height 20
type textarea "*"
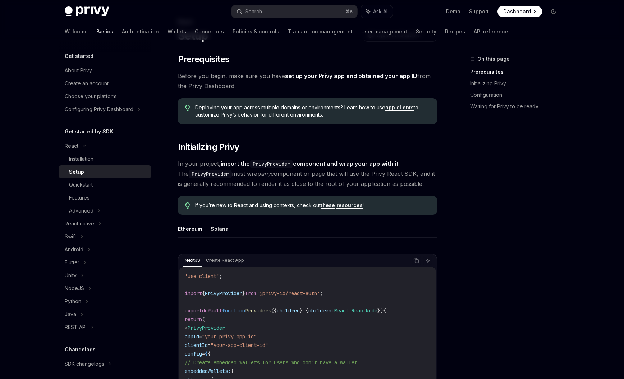
scroll to position [31, 0]
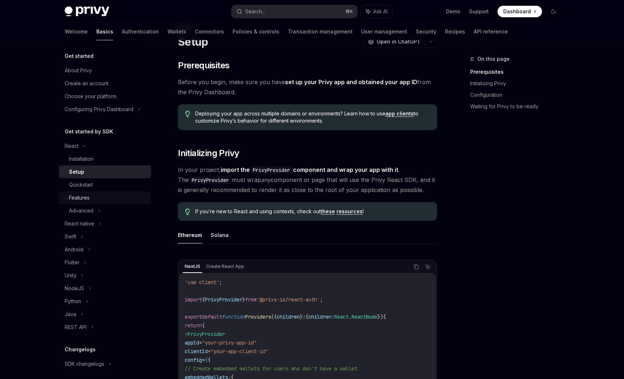
click at [83, 196] on div "Features" at bounding box center [79, 197] width 20 height 9
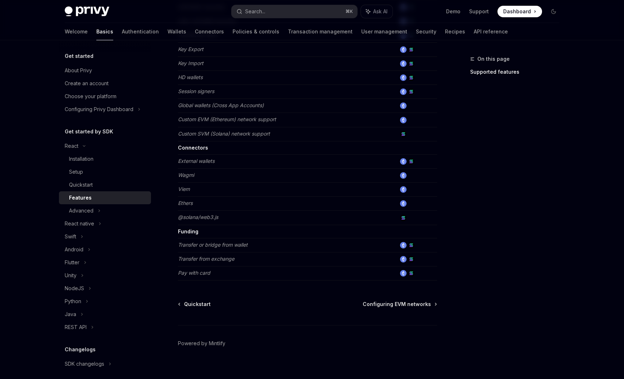
scroll to position [386, 0]
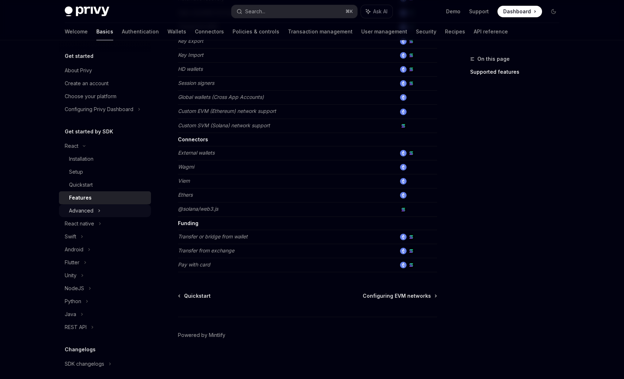
click at [95, 210] on div "Advanced" at bounding box center [105, 210] width 92 height 13
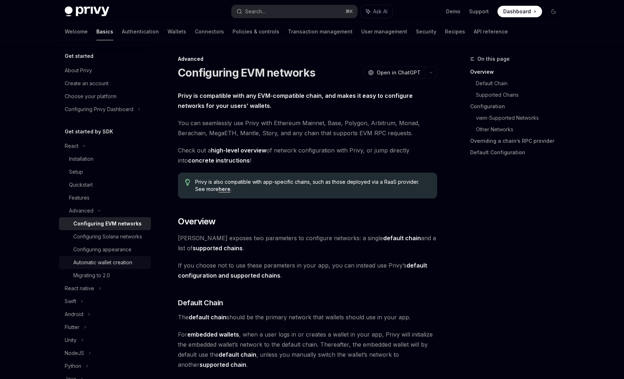
click at [104, 267] on div "Automatic wallet creation" at bounding box center [102, 262] width 59 height 9
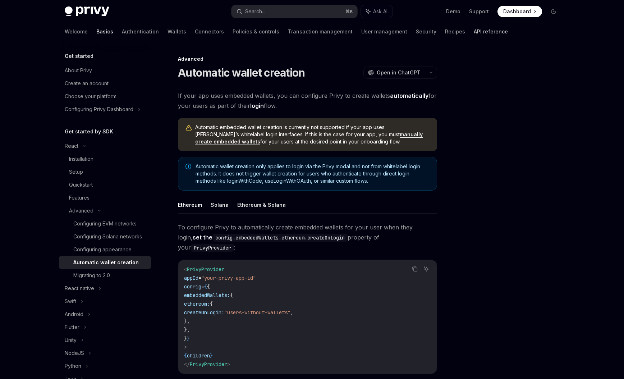
click at [474, 33] on link "API reference" at bounding box center [491, 31] width 34 height 17
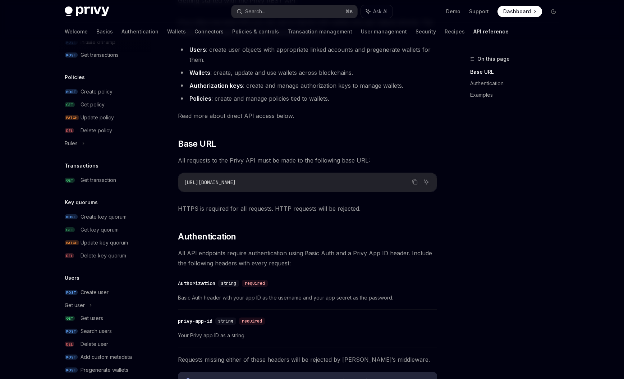
scroll to position [377, 0]
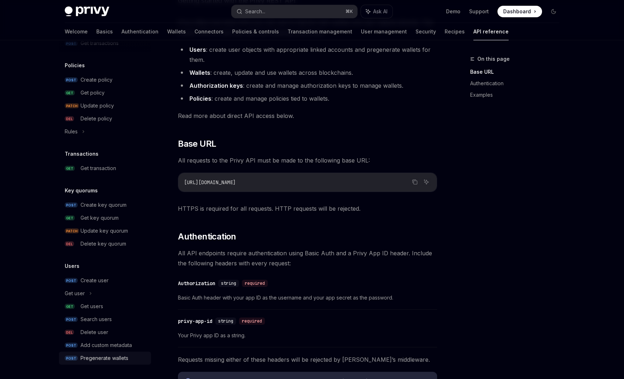
click at [110, 353] on link "POST Pregenerate wallets" at bounding box center [105, 358] width 92 height 13
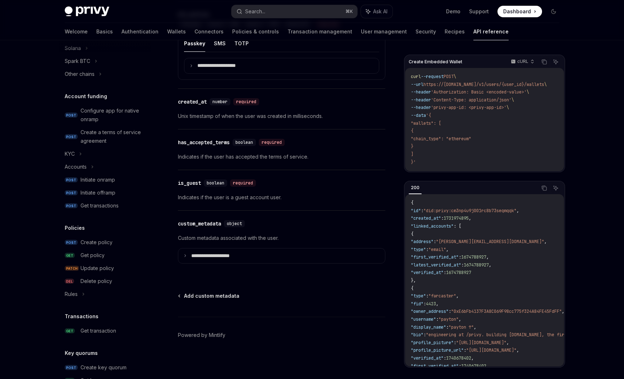
scroll to position [204, 0]
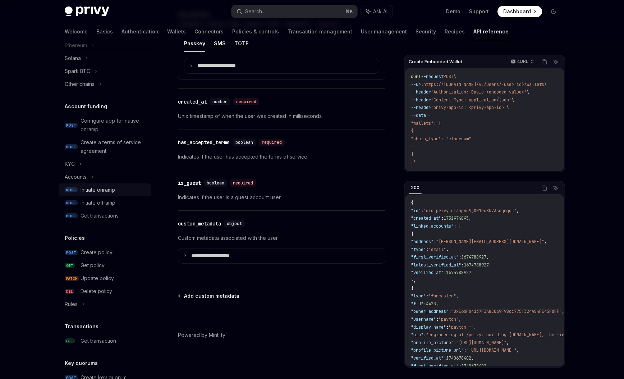
click at [106, 189] on div "Initiate onramp" at bounding box center [98, 190] width 35 height 9
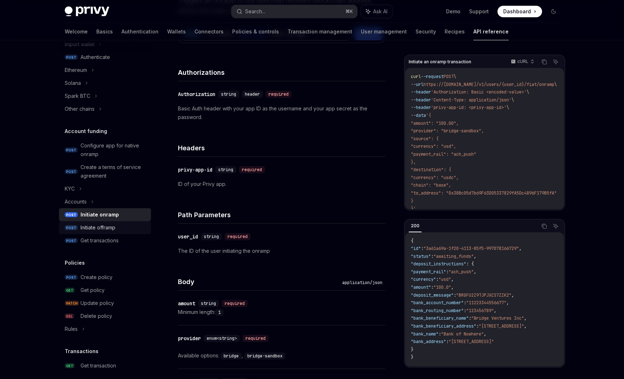
scroll to position [182, 0]
click at [97, 227] on div "Initiate offramp" at bounding box center [98, 225] width 35 height 9
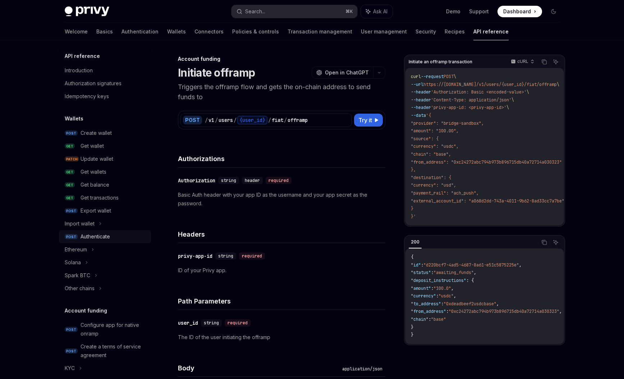
click at [90, 238] on div "Authenticate" at bounding box center [95, 236] width 29 height 9
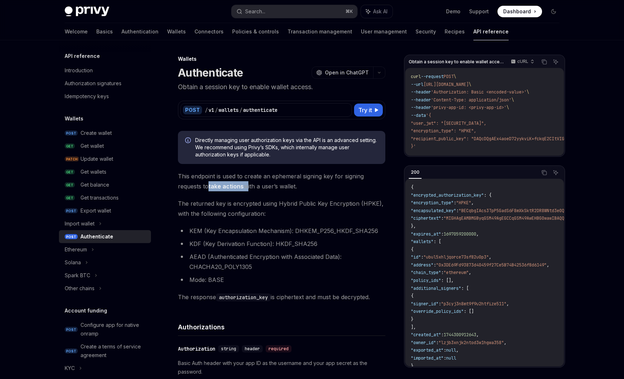
drag, startPoint x: 209, startPoint y: 186, endPoint x: 245, endPoint y: 186, distance: 36.0
click at [245, 186] on span "This endpoint is used to create an ephemeral signing key for signing requests t…" at bounding box center [281, 181] width 207 height 20
click at [97, 93] on div "Idempotency keys" at bounding box center [87, 96] width 44 height 9
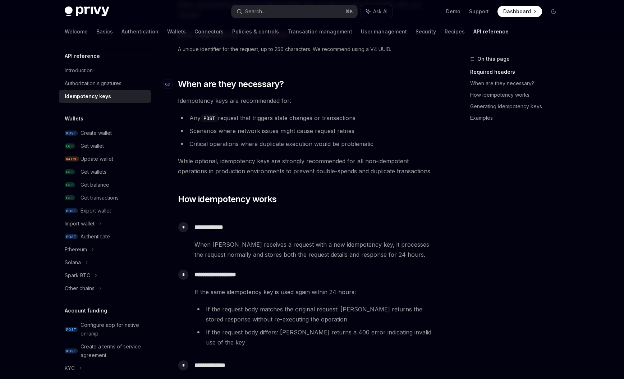
scroll to position [129, 0]
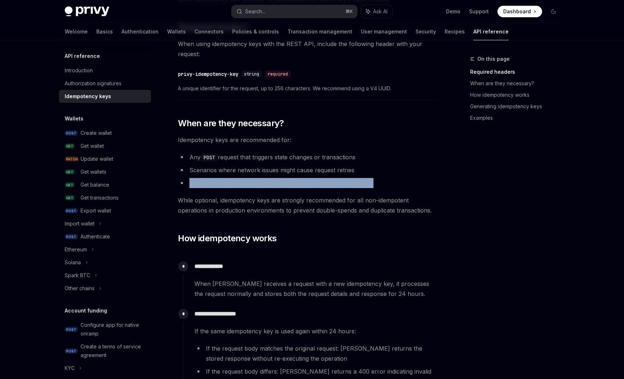
drag, startPoint x: 189, startPoint y: 183, endPoint x: 377, endPoint y: 185, distance: 187.3
click at [377, 185] on li "Critical operations where duplicate execution would be problematic" at bounding box center [307, 183] width 259 height 10
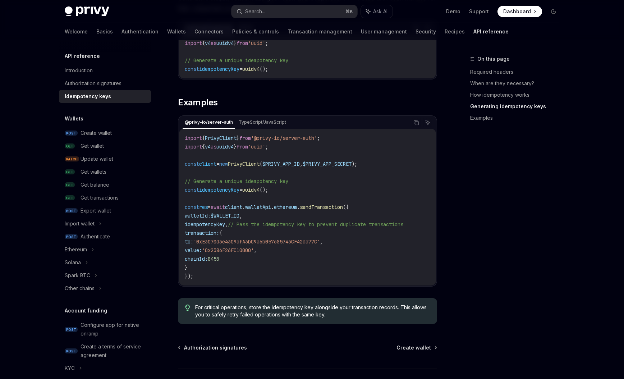
scroll to position [684, 0]
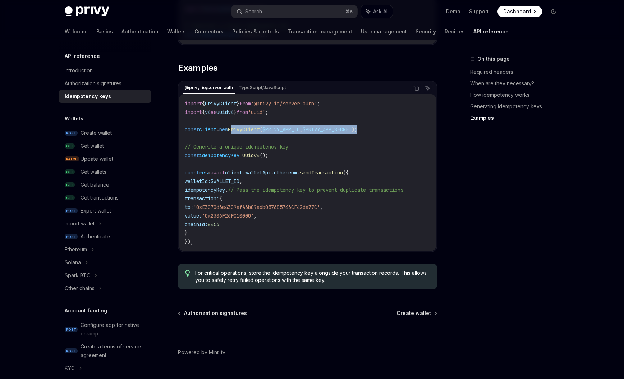
drag, startPoint x: 242, startPoint y: 119, endPoint x: 395, endPoint y: 119, distance: 153.2
click at [395, 119] on code "import { PrivyClient } from '@privy-io/server-auth' ; import { v4 as uuidv4 } f…" at bounding box center [308, 172] width 246 height 147
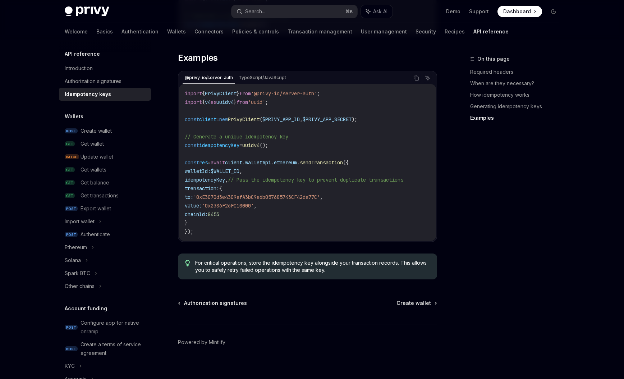
scroll to position [0, 0]
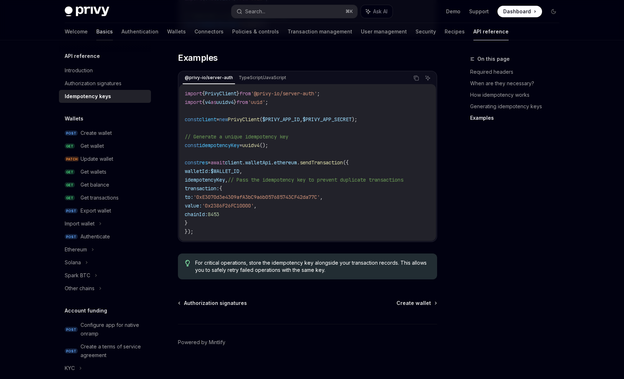
click at [96, 32] on link "Basics" at bounding box center [104, 31] width 17 height 17
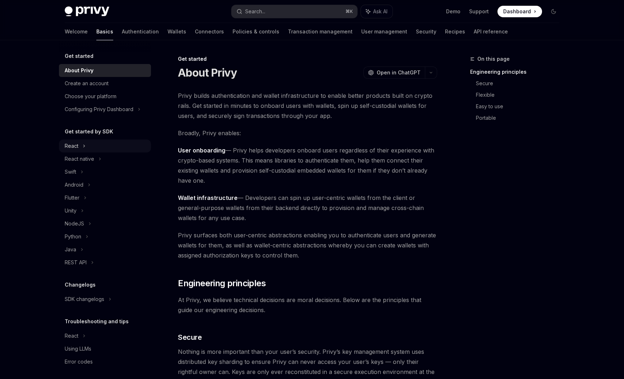
click at [73, 146] on div "React" at bounding box center [72, 146] width 14 height 9
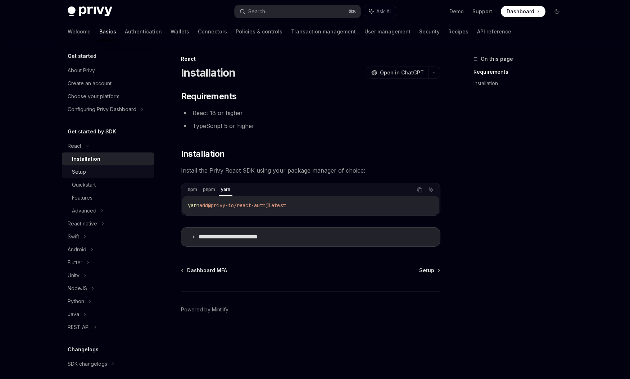
click at [92, 169] on div "Setup" at bounding box center [111, 172] width 78 height 9
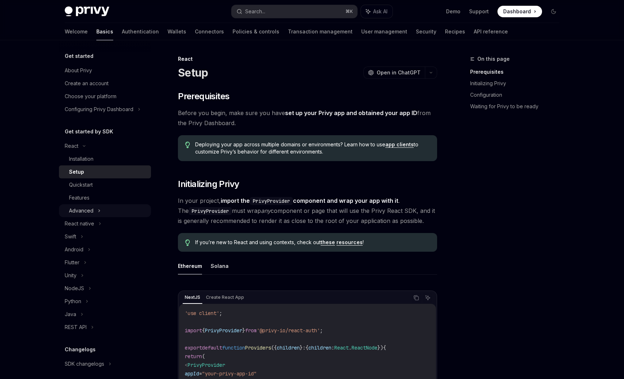
click at [95, 211] on div "Advanced" at bounding box center [105, 210] width 92 height 13
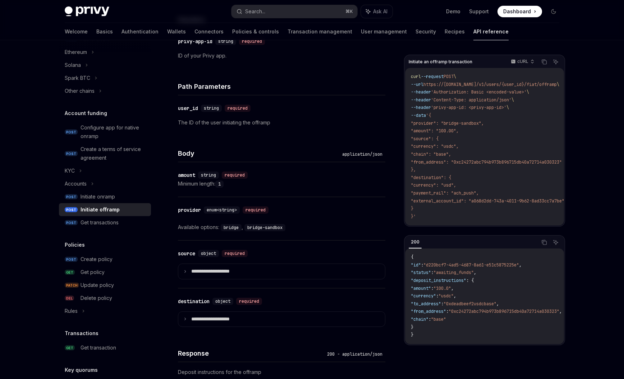
scroll to position [108, 0]
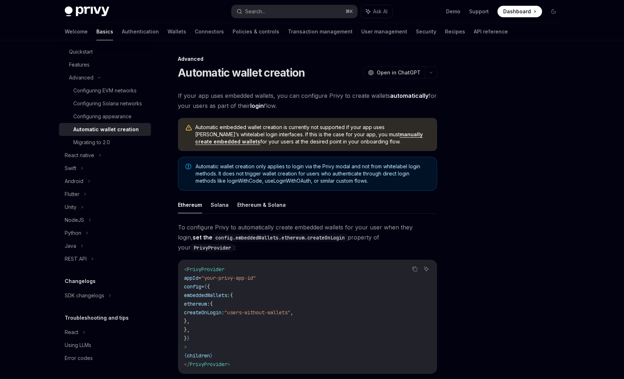
scroll to position [142, 0]
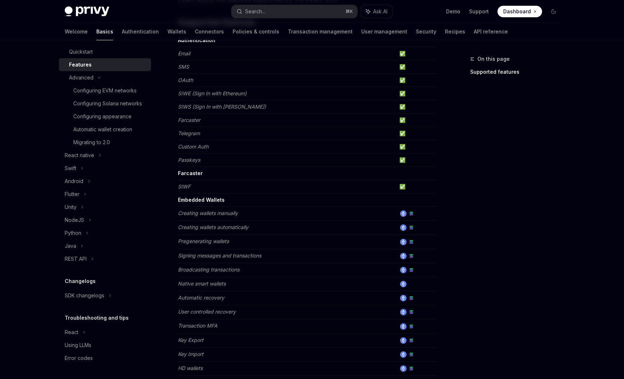
type textarea "*"
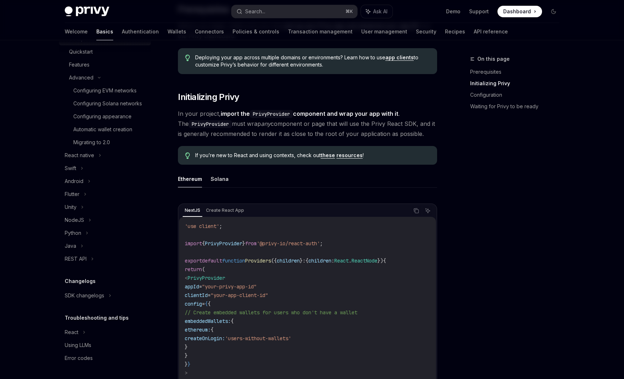
scroll to position [276, 0]
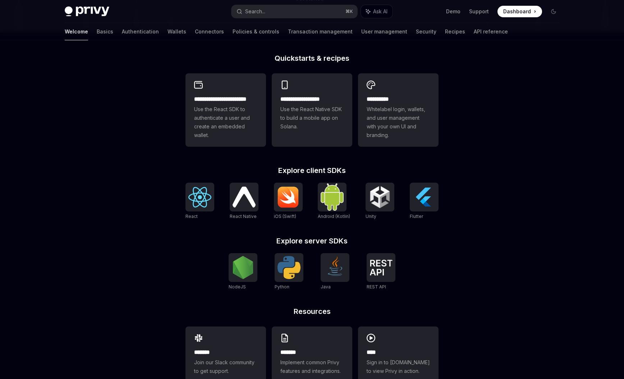
scroll to position [193, 0]
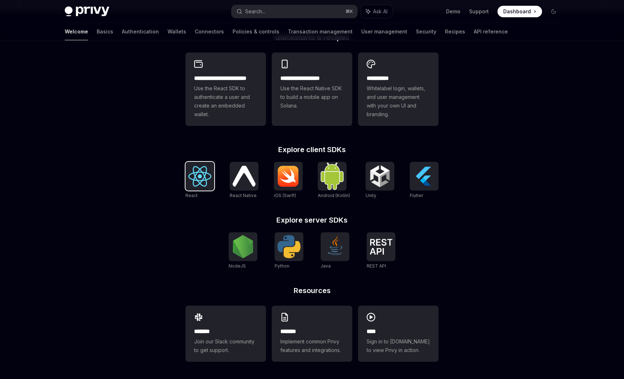
click at [199, 178] on img at bounding box center [199, 176] width 23 height 20
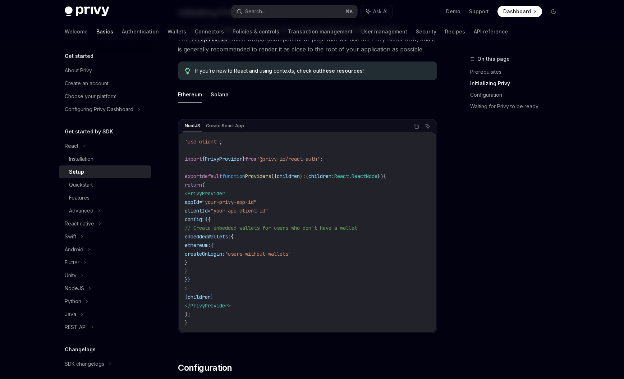
scroll to position [185, 0]
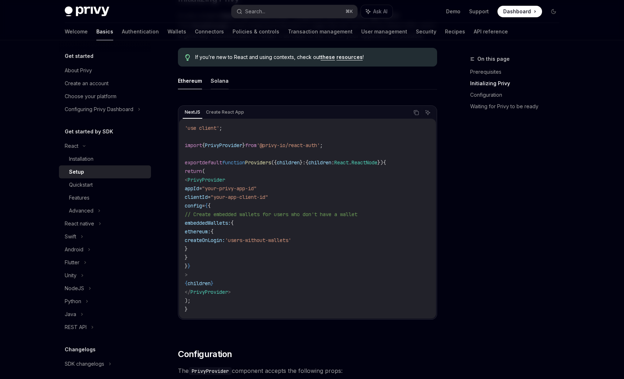
click at [223, 76] on button "Solana" at bounding box center [220, 80] width 18 height 17
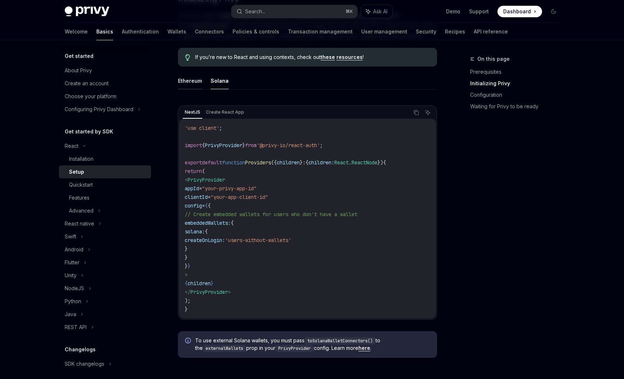
click at [191, 81] on button "Ethereum" at bounding box center [190, 80] width 24 height 17
type textarea "*"
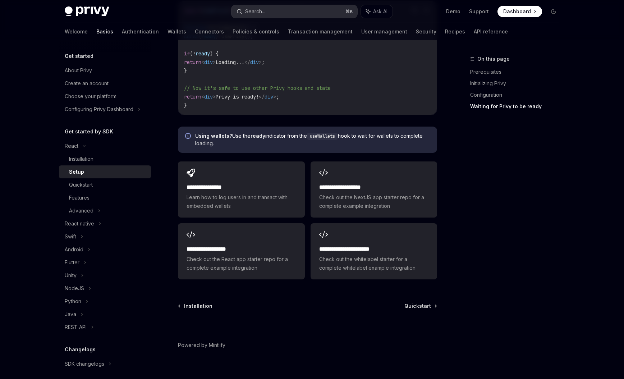
click at [308, 13] on button "Search... ⌘ K" at bounding box center [295, 11] width 126 height 13
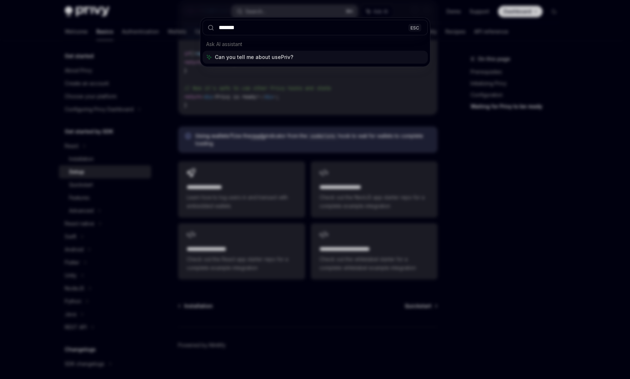
type input "********"
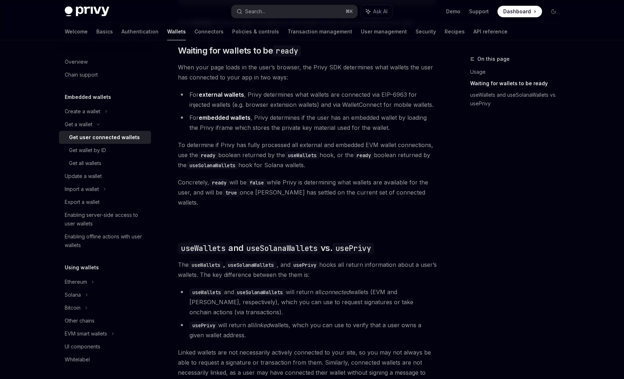
scroll to position [414, 0]
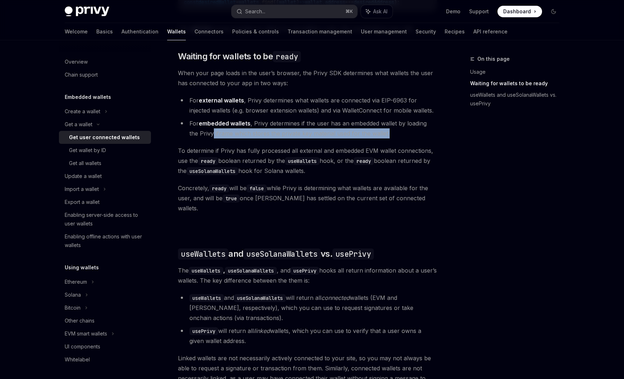
drag, startPoint x: 203, startPoint y: 137, endPoint x: 391, endPoint y: 136, distance: 188.4
click at [391, 136] on li "For embedded wallets , Privy determines if the user has an embedded wallet by l…" at bounding box center [307, 128] width 259 height 20
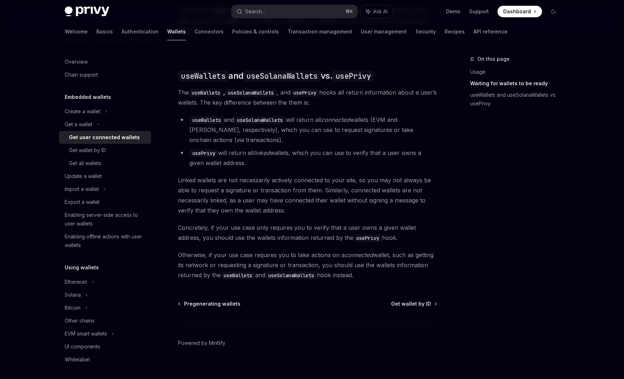
scroll to position [592, 0]
click at [424, 299] on span "Get wallet by ID" at bounding box center [411, 302] width 40 height 7
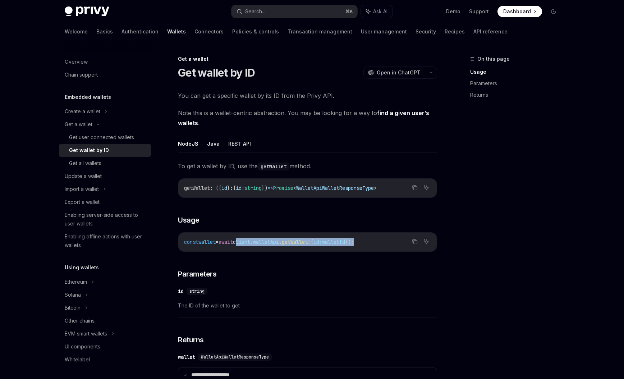
drag, startPoint x: 377, startPoint y: 240, endPoint x: 246, endPoint y: 242, distance: 131.2
click at [246, 242] on code "const wallet = await client . walletApi . getWallet ({ id: walletId });" at bounding box center [307, 242] width 247 height 9
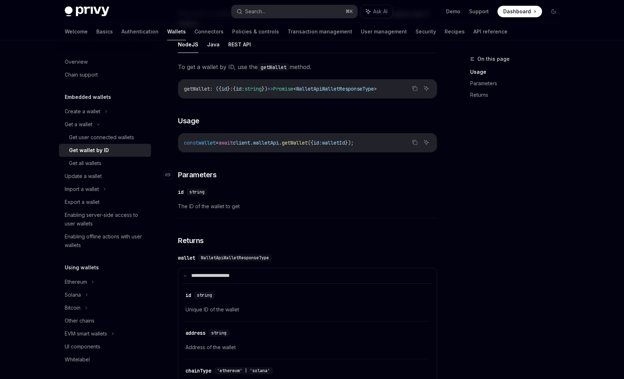
scroll to position [113, 0]
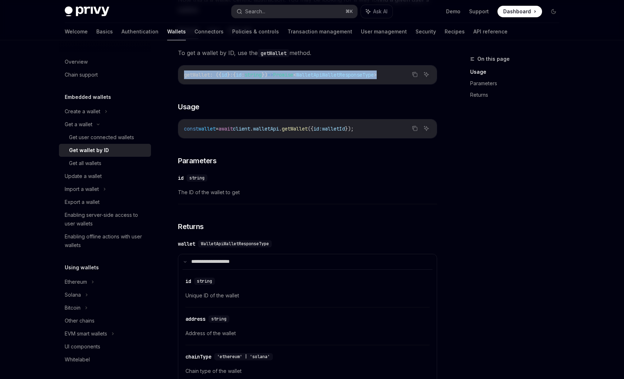
drag, startPoint x: 184, startPoint y: 75, endPoint x: 400, endPoint y: 72, distance: 216.1
click at [400, 72] on code "getWallet : ({ id } : { id : string }) => Promise < WalletApiWalletResponseType…" at bounding box center [307, 74] width 247 height 9
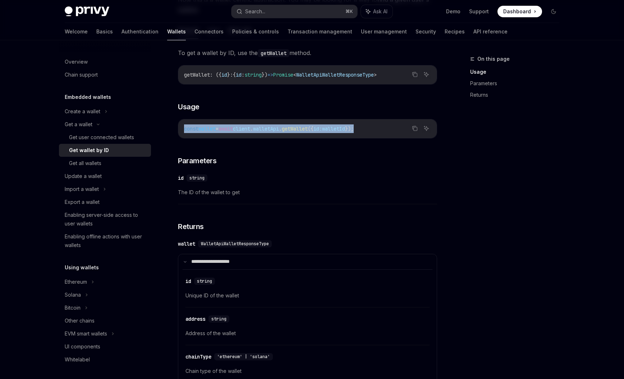
drag, startPoint x: 383, startPoint y: 131, endPoint x: 185, endPoint y: 131, distance: 198.1
click at [185, 131] on code "const wallet = await client . walletApi . getWallet ({ id: walletId });" at bounding box center [307, 128] width 247 height 9
click at [263, 155] on div "**********" at bounding box center [307, 298] width 259 height 501
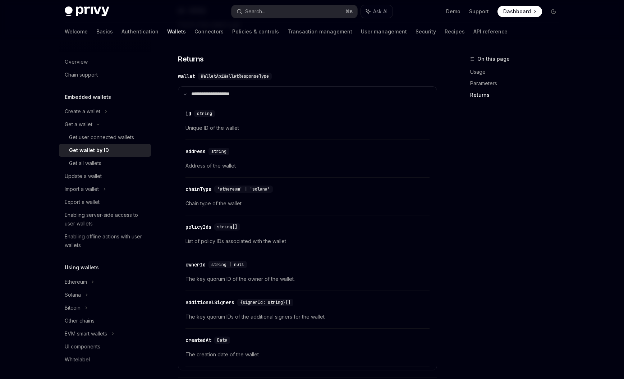
scroll to position [0, 0]
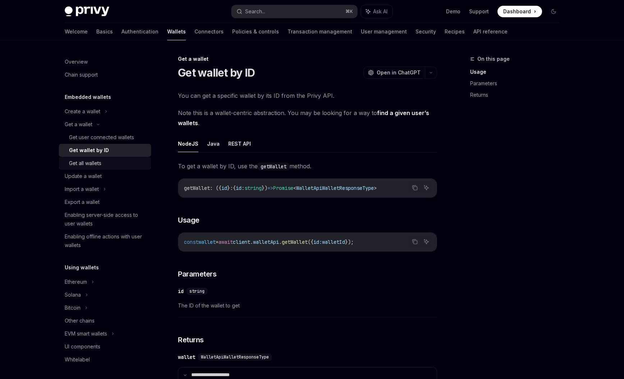
click at [84, 163] on div "Get all wallets" at bounding box center [85, 163] width 32 height 9
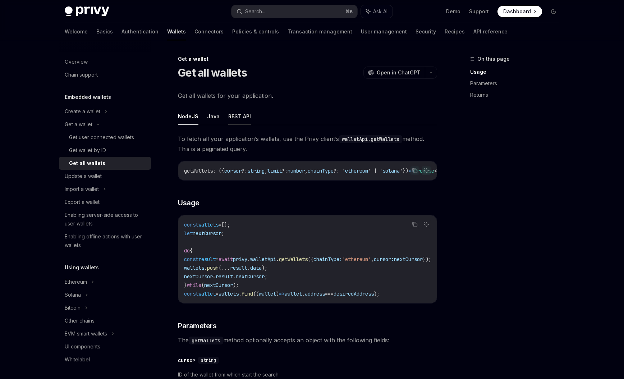
click at [234, 120] on button "REST API" at bounding box center [239, 116] width 23 height 17
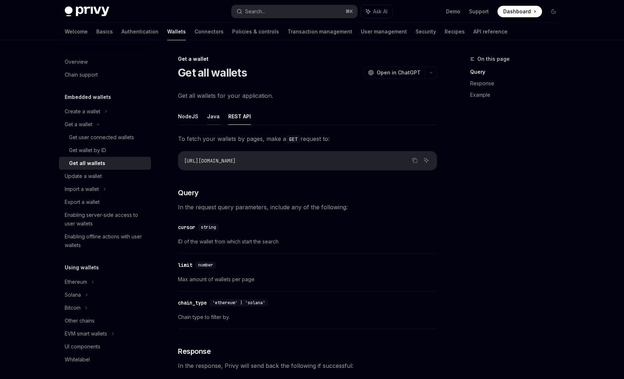
click at [208, 119] on button "Java" at bounding box center [213, 116] width 13 height 17
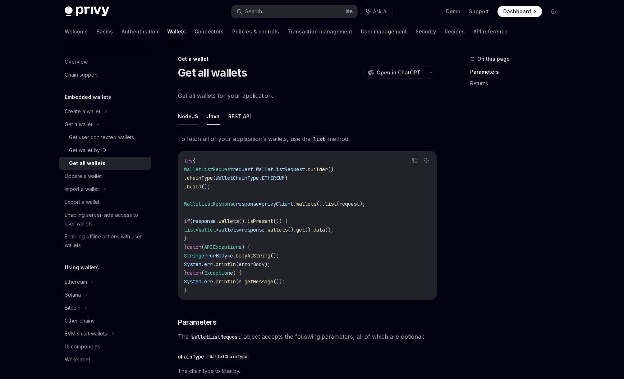
click at [179, 116] on button "NodeJS" at bounding box center [188, 116] width 20 height 17
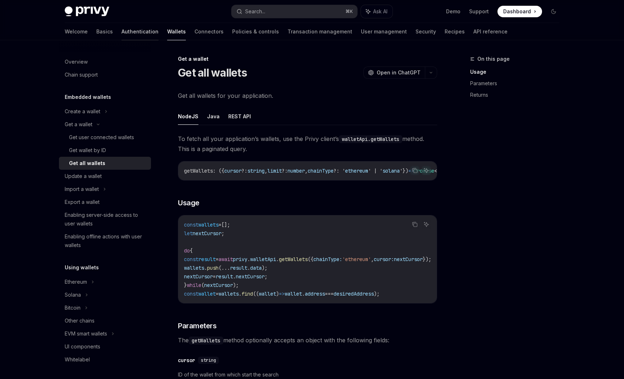
click at [122, 27] on link "Authentication" at bounding box center [140, 31] width 37 height 17
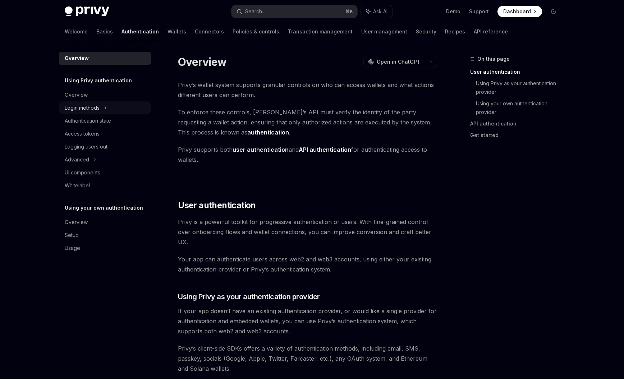
click at [89, 104] on div "Login methods" at bounding box center [82, 108] width 35 height 9
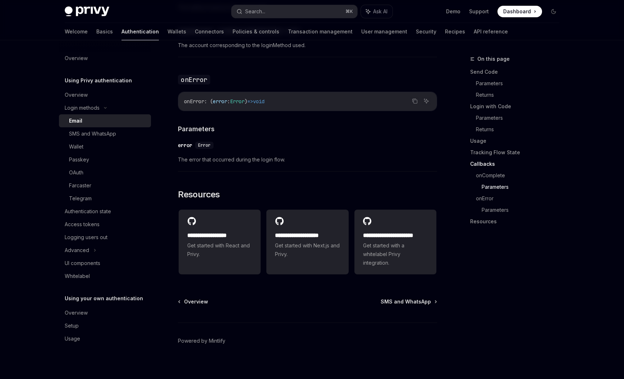
scroll to position [1380, 0]
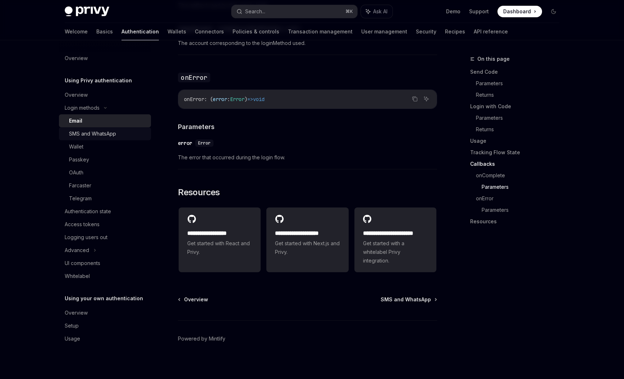
click at [109, 134] on div "SMS and WhatsApp" at bounding box center [92, 133] width 47 height 9
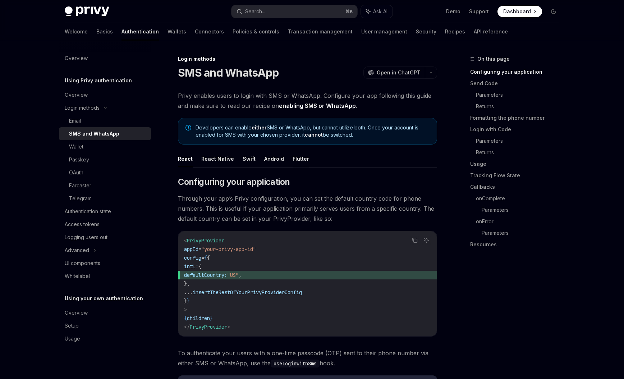
click at [302, 157] on button "Flutter" at bounding box center [301, 158] width 17 height 17
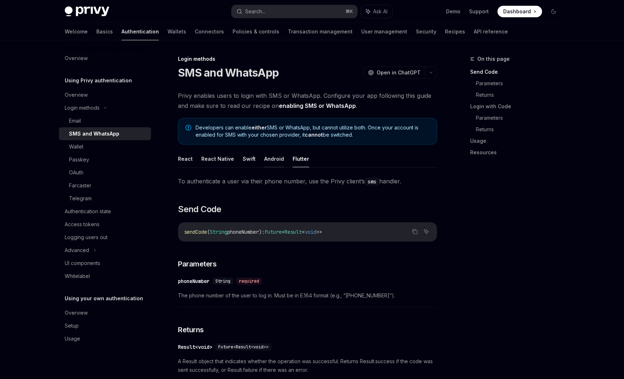
click at [270, 158] on button "Android" at bounding box center [274, 158] width 20 height 17
click at [250, 159] on button "Swift" at bounding box center [249, 158] width 13 height 17
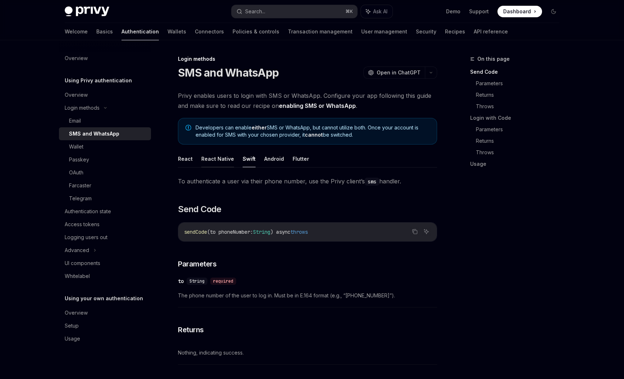
click at [219, 161] on button "React Native" at bounding box center [217, 158] width 33 height 17
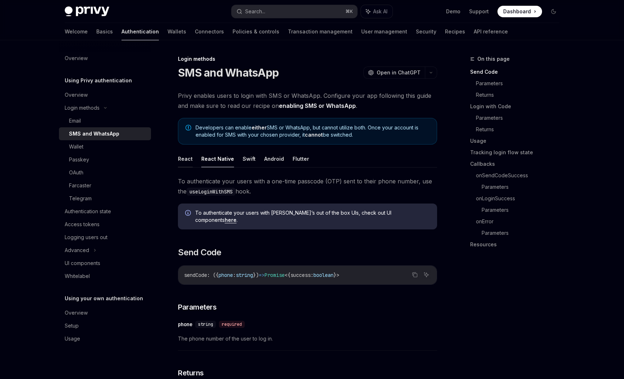
click at [180, 160] on button "React" at bounding box center [185, 158] width 15 height 17
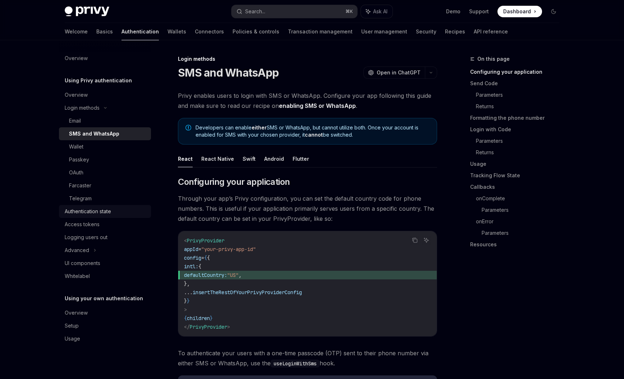
click at [84, 212] on div "Authentication state" at bounding box center [88, 211] width 46 height 9
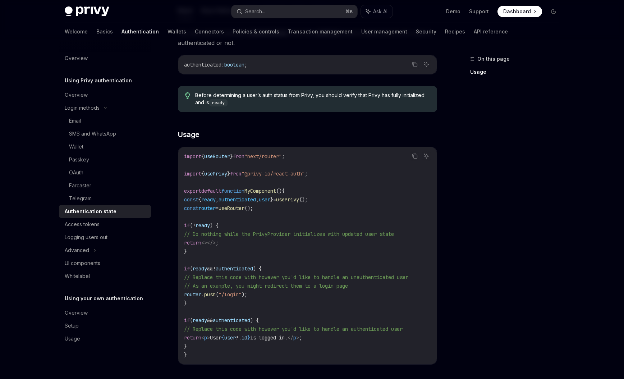
scroll to position [104, 0]
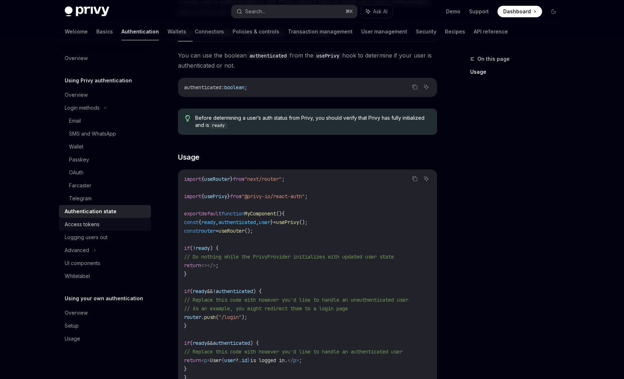
click at [114, 224] on div "Access tokens" at bounding box center [106, 224] width 82 height 9
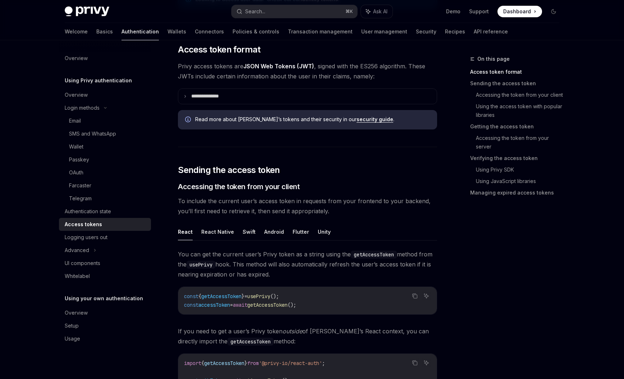
scroll to position [173, 0]
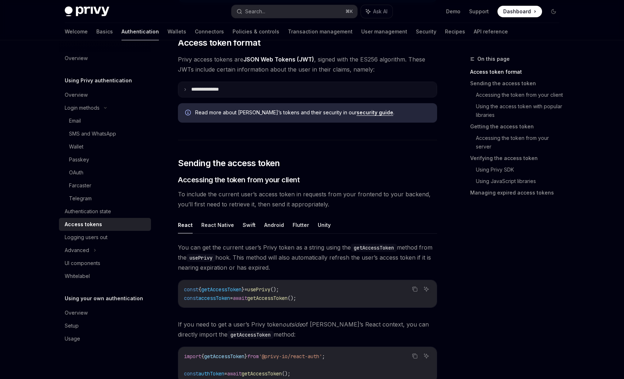
click at [219, 90] on p "**********" at bounding box center [210, 89] width 39 height 6
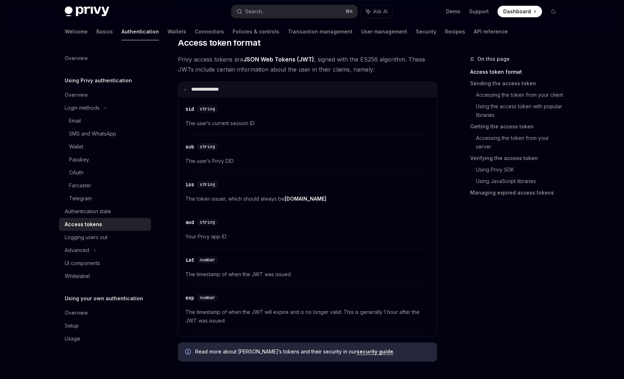
click at [219, 90] on p "**********" at bounding box center [209, 89] width 37 height 6
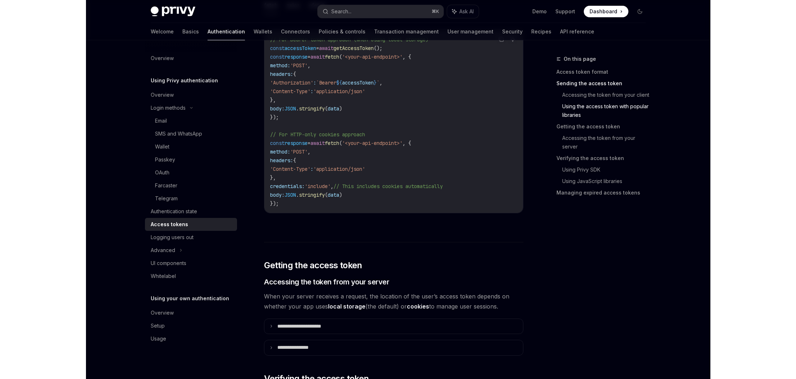
scroll to position [702, 0]
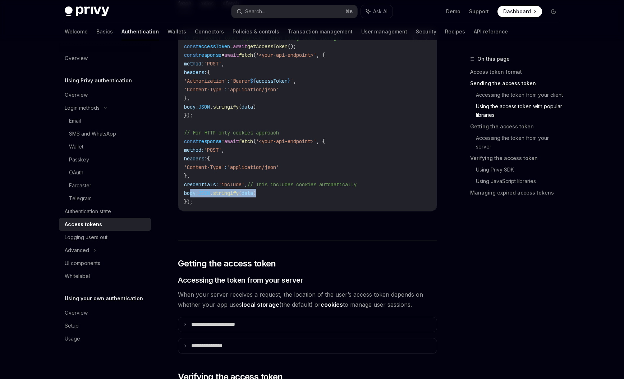
drag, startPoint x: 190, startPoint y: 192, endPoint x: 276, endPoint y: 192, distance: 85.9
click at [276, 192] on code "// For bearer token approach (when using local storage) const accessToken = awa…" at bounding box center [307, 119] width 247 height 173
click at [276, 195] on code "// For bearer token approach (when using local storage) const accessToken = awa…" at bounding box center [307, 119] width 247 height 173
type textarea "*"
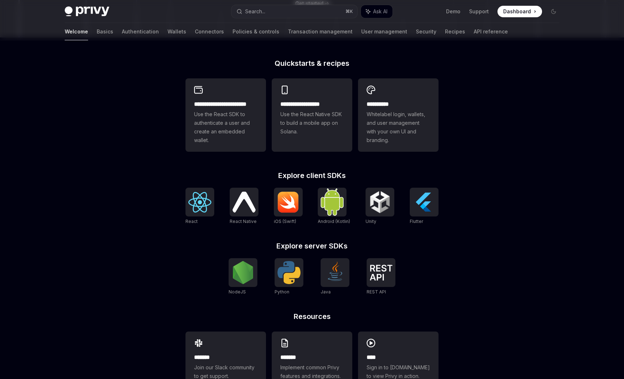
scroll to position [193, 0]
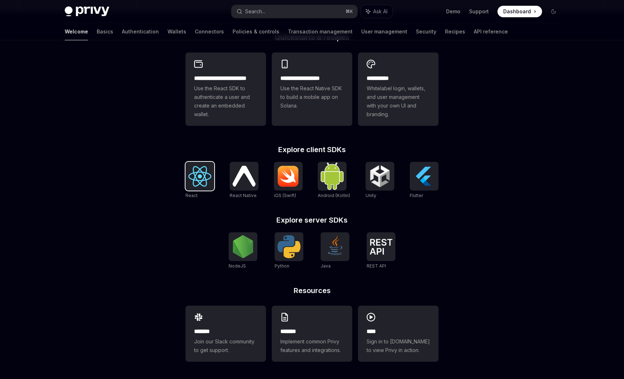
click at [203, 183] on img at bounding box center [199, 176] width 23 height 20
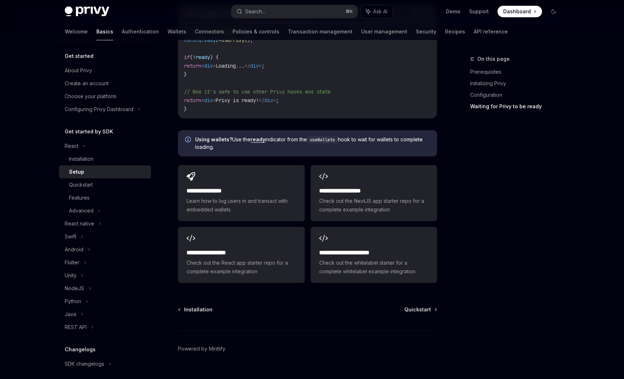
scroll to position [856, 0]
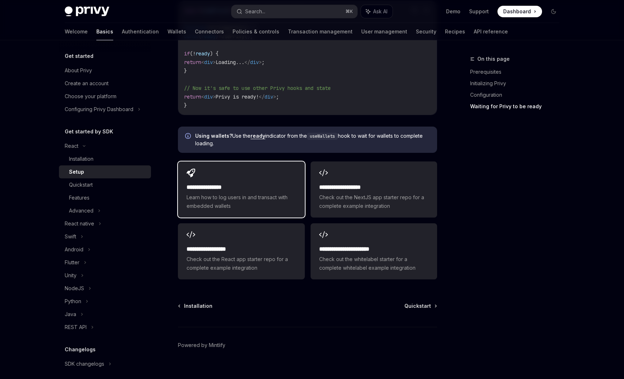
click at [232, 193] on span "Learn how to log users in and transact with embedded wallets" at bounding box center [241, 201] width 109 height 17
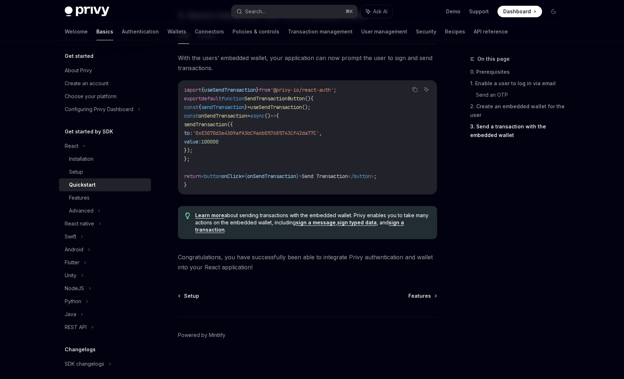
scroll to position [664, 0]
click at [427, 298] on span "Features" at bounding box center [419, 295] width 23 height 7
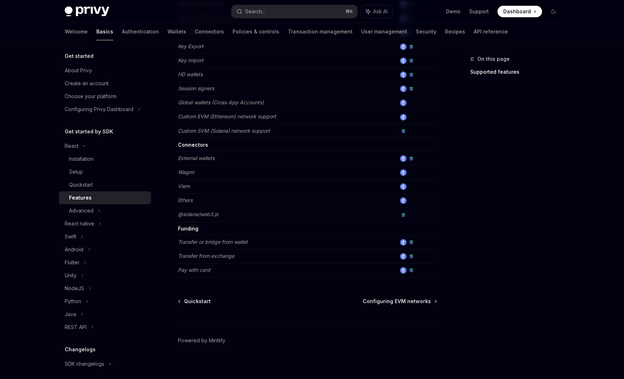
scroll to position [386, 0]
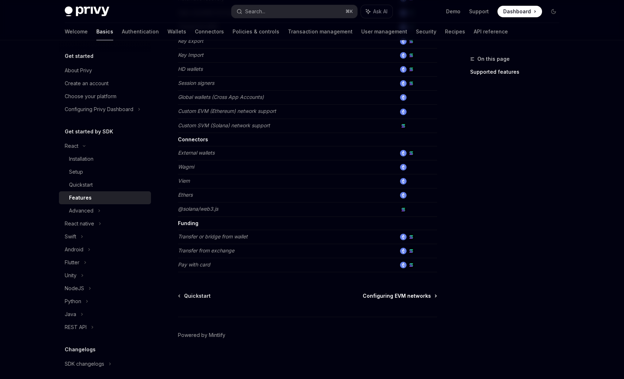
click at [407, 298] on span "Configuring EVM networks" at bounding box center [397, 295] width 68 height 7
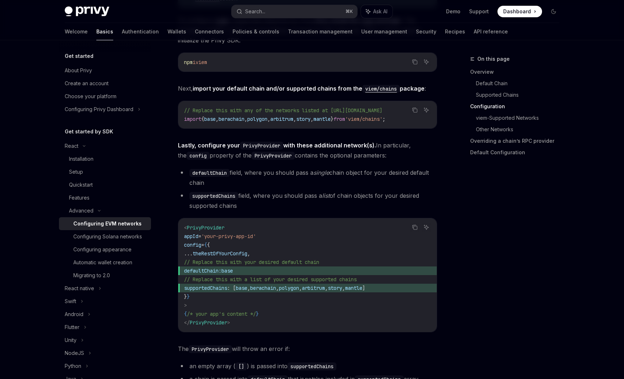
scroll to position [821, 0]
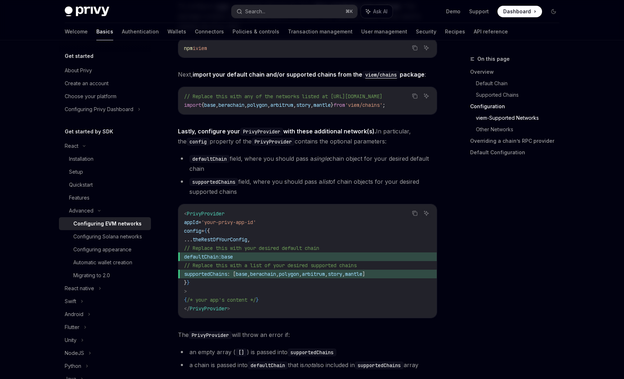
drag, startPoint x: 251, startPoint y: 114, endPoint x: 360, endPoint y: 114, distance: 108.2
click at [360, 114] on div "// Replace this with any of the networks listed at [URL][DOMAIN_NAME] import { …" at bounding box center [307, 100] width 258 height 27
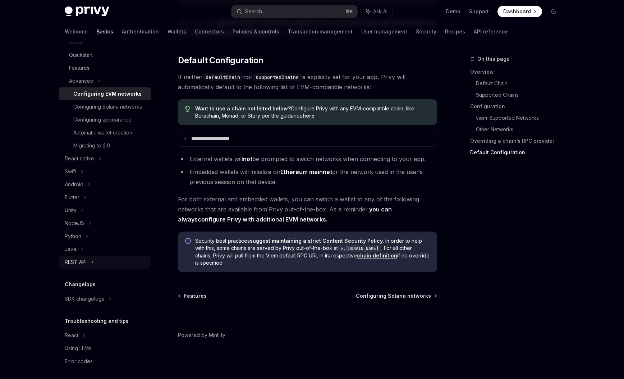
scroll to position [142, 0]
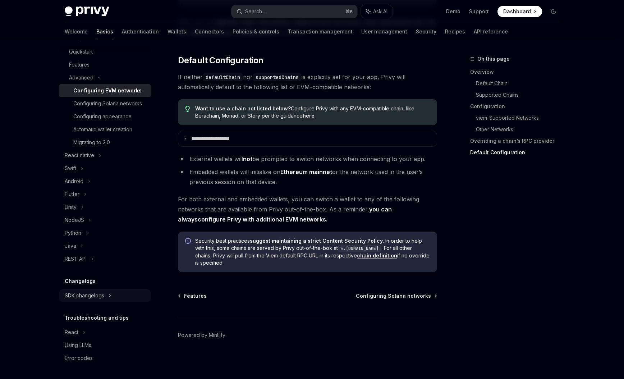
click at [78, 17] on div "SDK changelogs" at bounding box center [72, 13] width 14 height 9
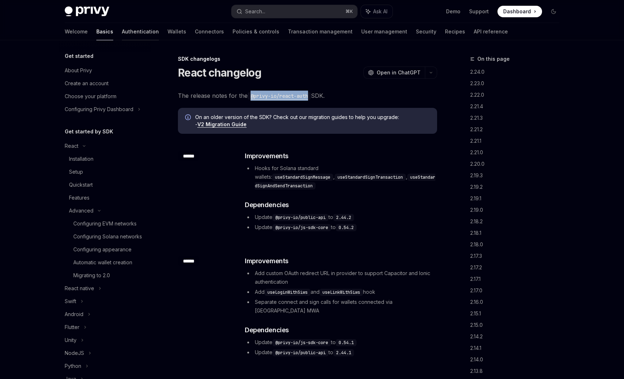
click at [122, 32] on link "Authentication" at bounding box center [140, 31] width 37 height 17
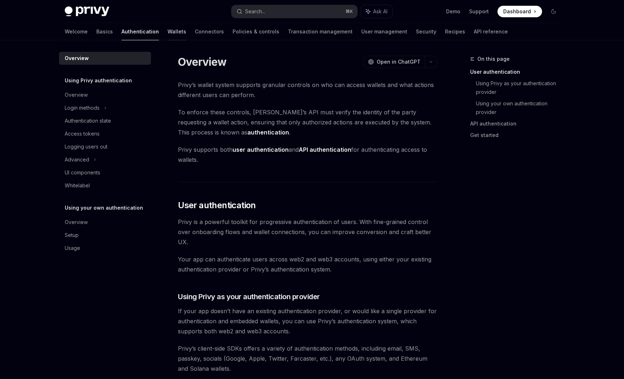
click at [168, 32] on link "Wallets" at bounding box center [177, 31] width 19 height 17
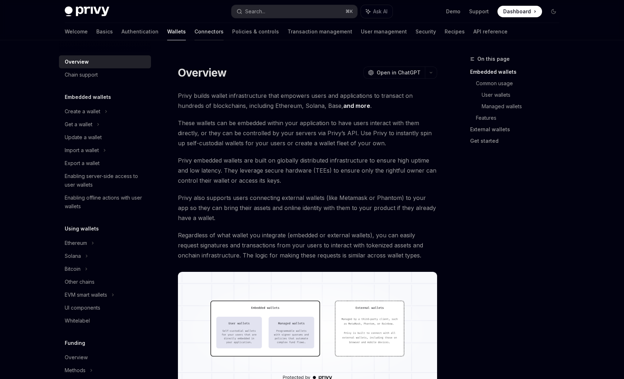
click at [194, 32] on link "Connectors" at bounding box center [208, 31] width 29 height 17
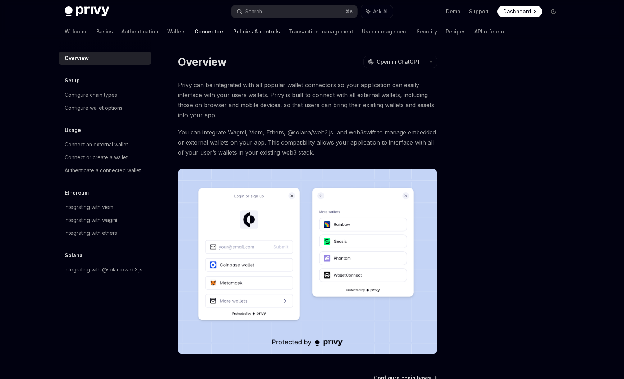
click at [233, 33] on link "Policies & controls" at bounding box center [256, 31] width 47 height 17
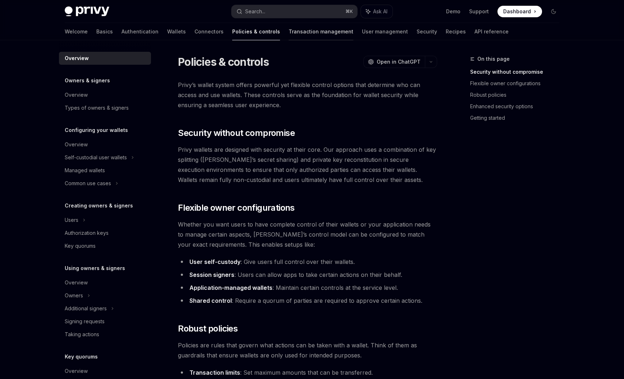
click at [289, 33] on link "Transaction management" at bounding box center [321, 31] width 65 height 17
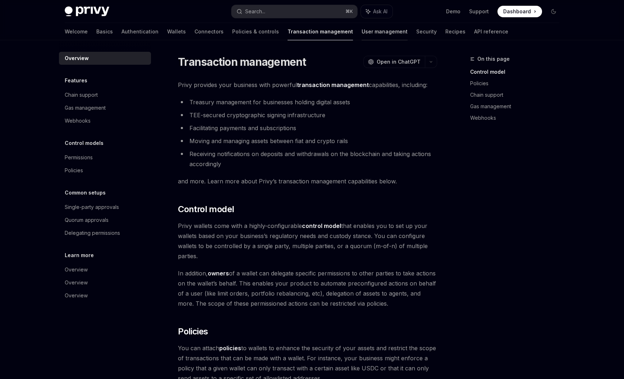
click at [362, 35] on link "User management" at bounding box center [385, 31] width 46 height 17
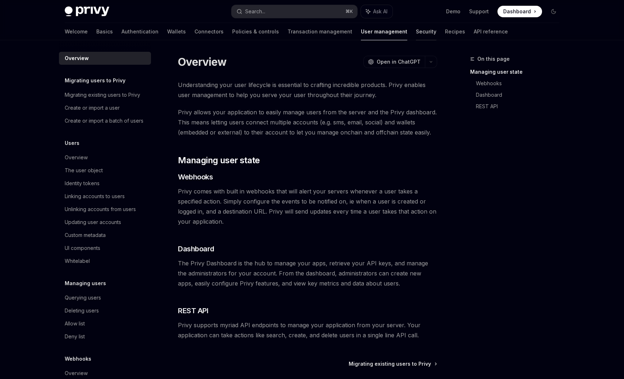
click at [416, 32] on link "Security" at bounding box center [426, 31] width 20 height 17
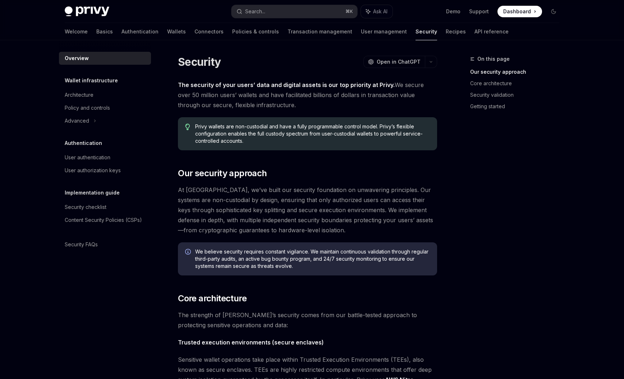
click at [421, 33] on div "Welcome Basics Authentication Wallets Connectors Policies & controls Transactio…" at bounding box center [287, 31] width 444 height 17
click at [475, 34] on link "API reference" at bounding box center [492, 31] width 34 height 17
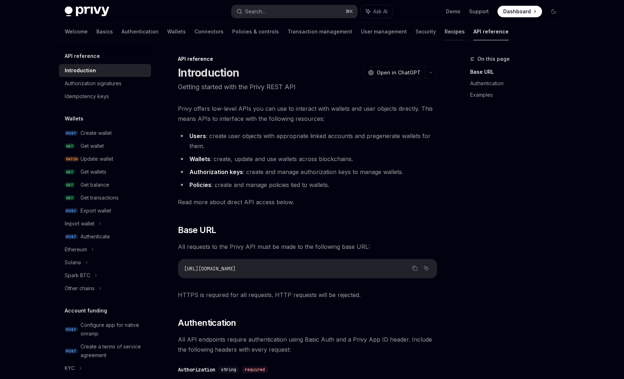
click at [445, 33] on link "Recipes" at bounding box center [455, 31] width 20 height 17
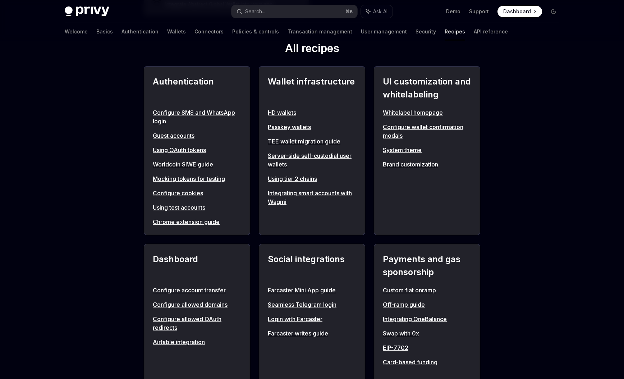
scroll to position [259, 0]
click at [304, 156] on link "Server-side self-custodial user wallets" at bounding box center [312, 159] width 88 height 17
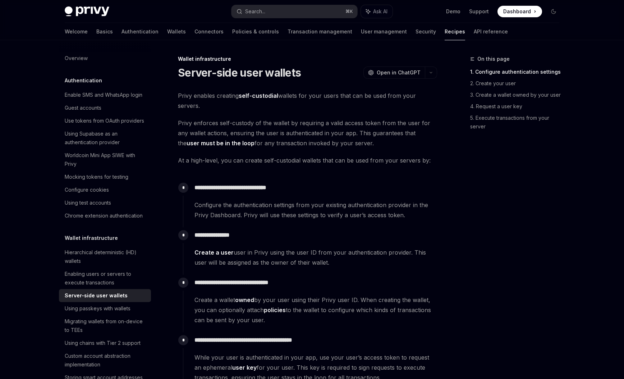
click at [292, 155] on span "At a high-level, you can create self-custodial wallets that can be used from yo…" at bounding box center [307, 160] width 259 height 10
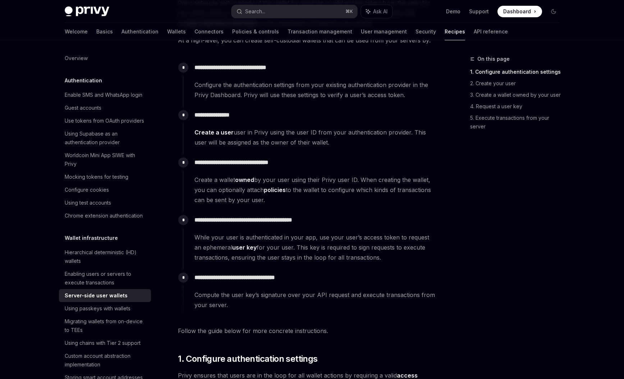
scroll to position [129, 0]
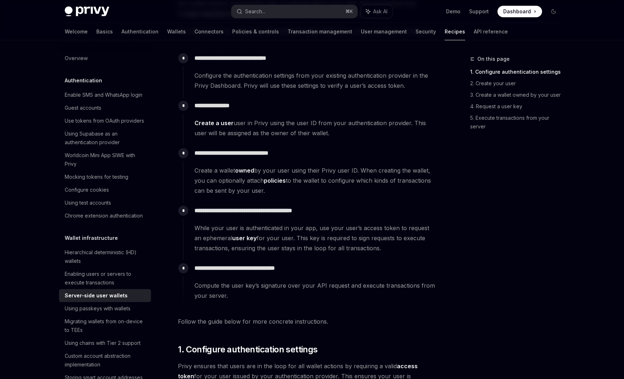
drag, startPoint x: 203, startPoint y: 133, endPoint x: 330, endPoint y: 133, distance: 126.9
click at [330, 133] on span "Create a user user in Privy using the user ID from your authentication provider…" at bounding box center [315, 128] width 242 height 20
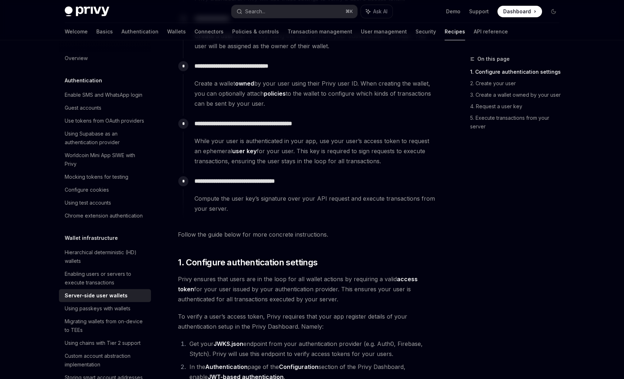
scroll to position [216, 0]
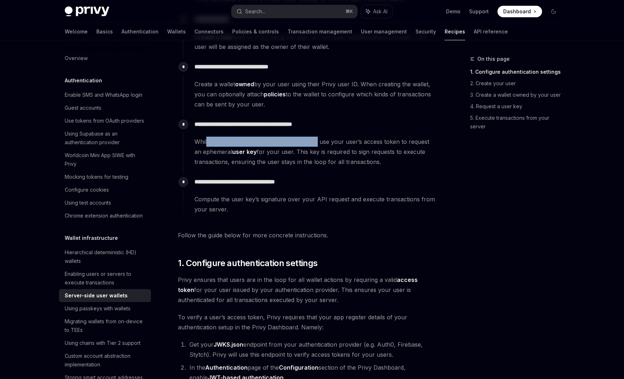
drag, startPoint x: 212, startPoint y: 142, endPoint x: 315, endPoint y: 141, distance: 103.2
click at [315, 141] on span "While your user is authenticated in your app, use your user’s access token to r…" at bounding box center [315, 152] width 242 height 30
click at [323, 161] on span "While your user is authenticated in your app, use your user’s access token to r…" at bounding box center [315, 152] width 242 height 30
drag, startPoint x: 316, startPoint y: 142, endPoint x: 375, endPoint y: 141, distance: 58.6
click at [375, 141] on span "While your user is authenticated in your app, use your user’s access token to r…" at bounding box center [315, 152] width 242 height 30
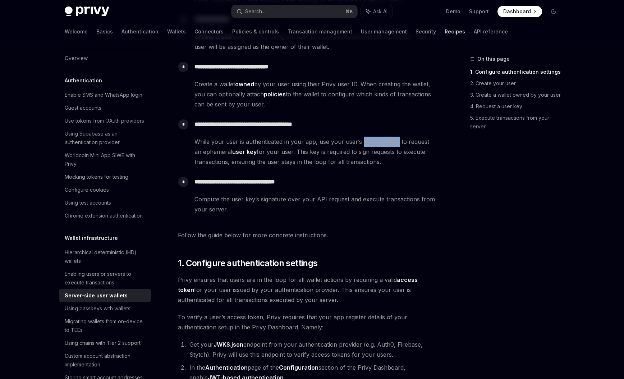
drag, startPoint x: 362, startPoint y: 142, endPoint x: 397, endPoint y: 142, distance: 34.5
click at [397, 142] on span "While your user is authenticated in your app, use your user’s access token to r…" at bounding box center [315, 152] width 242 height 30
click at [397, 145] on span "While your user is authenticated in your app, use your user’s access token to r…" at bounding box center [315, 152] width 242 height 30
drag, startPoint x: 289, startPoint y: 152, endPoint x: 384, endPoint y: 159, distance: 94.4
click at [384, 159] on span "While your user is authenticated in your app, use your user’s access token to r…" at bounding box center [315, 152] width 242 height 30
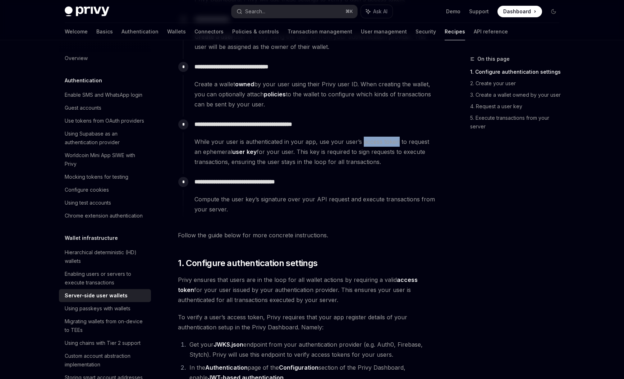
click at [383, 163] on span "While your user is authenticated in your app, use your user’s access token to r…" at bounding box center [315, 152] width 242 height 30
drag, startPoint x: 228, startPoint y: 210, endPoint x: 206, endPoint y: 211, distance: 21.6
click at [206, 211] on span "Compute the user key’s signature over your API request and execute transactions…" at bounding box center [315, 204] width 242 height 20
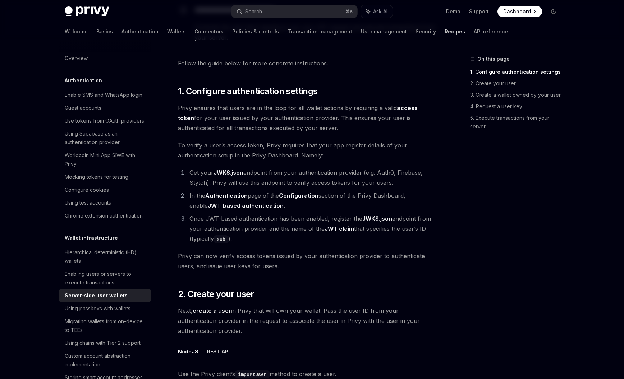
scroll to position [388, 0]
drag, startPoint x: 211, startPoint y: 183, endPoint x: 393, endPoint y: 180, distance: 181.6
click at [393, 180] on li "Get your JWKS.json endpoint from your authentication provider (e.g. Auth0, Fire…" at bounding box center [312, 177] width 250 height 20
drag, startPoint x: 331, startPoint y: 182, endPoint x: 390, endPoint y: 182, distance: 58.6
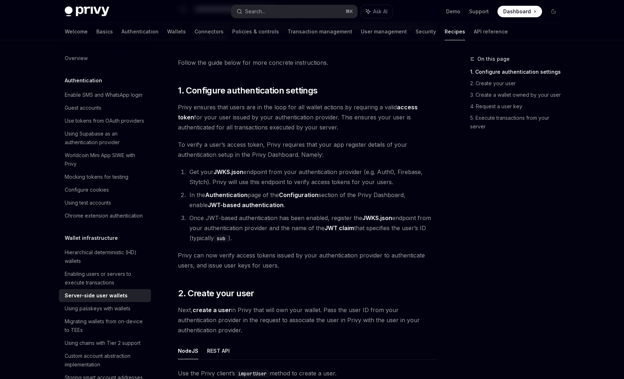
click at [390, 182] on li "Get your JWKS.json endpoint from your authentication provider (e.g. Auth0, Fire…" at bounding box center [312, 177] width 250 height 20
drag, startPoint x: 393, startPoint y: 183, endPoint x: 294, endPoint y: 182, distance: 99.2
click at [293, 182] on li "Get your JWKS.json endpoint from your authentication provider (e.g. Auth0, Fire…" at bounding box center [312, 177] width 250 height 20
click at [297, 183] on li "Get your JWKS.json endpoint from your authentication provider (e.g. Auth0, Fire…" at bounding box center [312, 177] width 250 height 20
drag, startPoint x: 282, startPoint y: 194, endPoint x: 320, endPoint y: 194, distance: 37.4
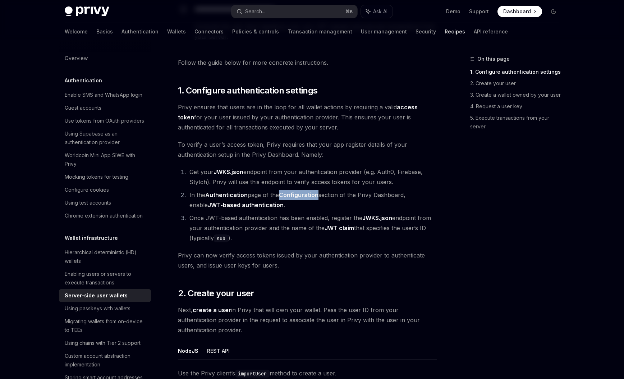
click at [320, 194] on li "In the Authentication page of the Configuration section of the Privy Dashboard,…" at bounding box center [312, 200] width 250 height 20
click at [326, 205] on li "In the Authentication page of the Configuration section of the Privy Dashboard,…" at bounding box center [312, 200] width 250 height 20
drag, startPoint x: 322, startPoint y: 194, endPoint x: 406, endPoint y: 194, distance: 83.8
click at [406, 194] on li "In the Authentication page of the Configuration section of the Privy Dashboard,…" at bounding box center [312, 200] width 250 height 20
drag, startPoint x: 188, startPoint y: 204, endPoint x: 272, endPoint y: 204, distance: 83.4
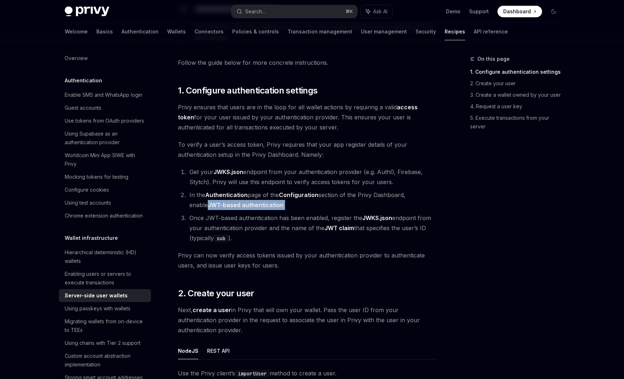
click at [272, 204] on li "In the Authentication page of the Configuration section of the Privy Dashboard,…" at bounding box center [312, 200] width 250 height 20
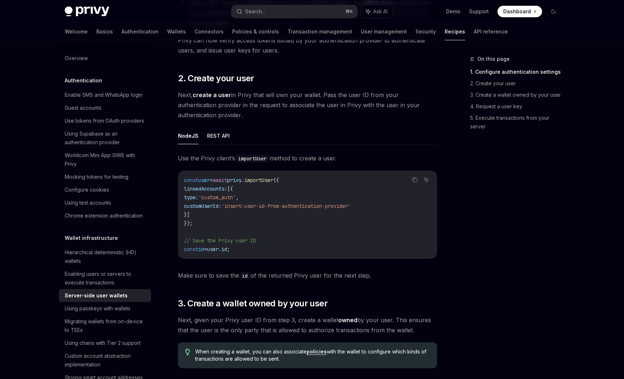
scroll to position [604, 0]
click at [224, 128] on button "REST API" at bounding box center [218, 135] width 23 height 17
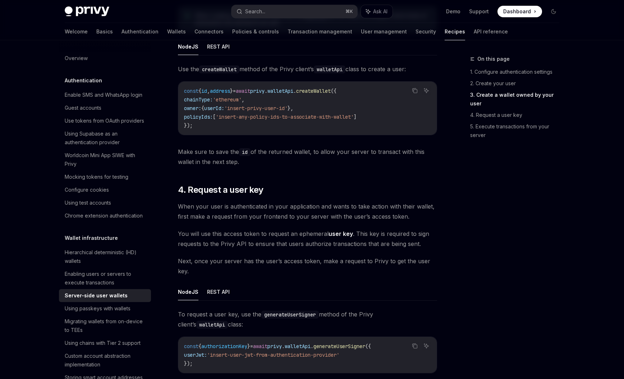
scroll to position [1091, 0]
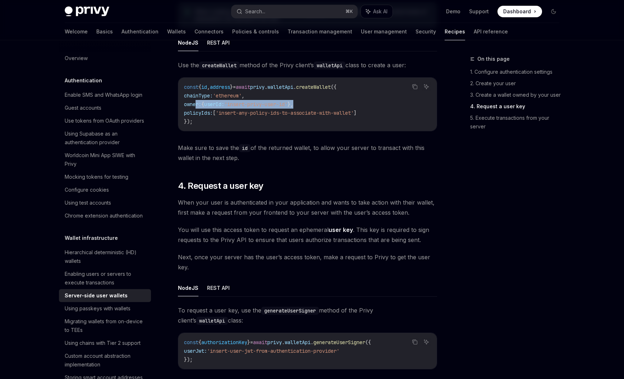
drag, startPoint x: 195, startPoint y: 104, endPoint x: 317, endPoint y: 103, distance: 121.9
click at [317, 103] on code "const { id , address } = await privy . walletApi . createWallet ({ chainType: '…" at bounding box center [307, 104] width 247 height 43
click at [318, 103] on code "const { id , address } = await privy . walletApi . createWallet ({ chainType: '…" at bounding box center [307, 104] width 247 height 43
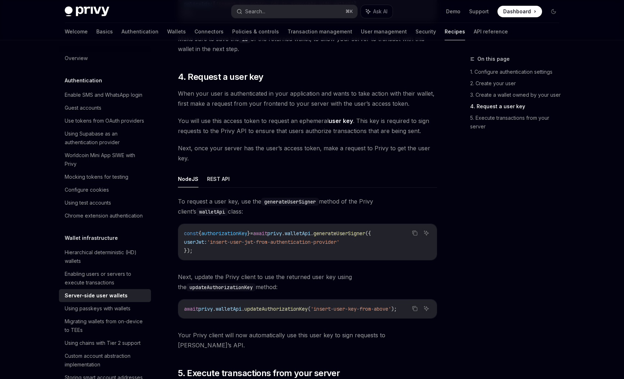
scroll to position [1221, 0]
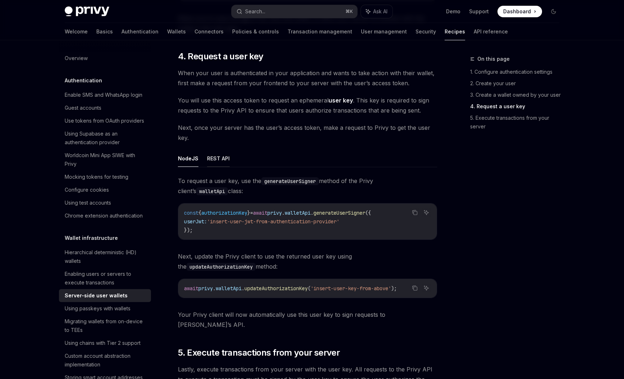
click at [224, 155] on button "REST API" at bounding box center [218, 158] width 23 height 17
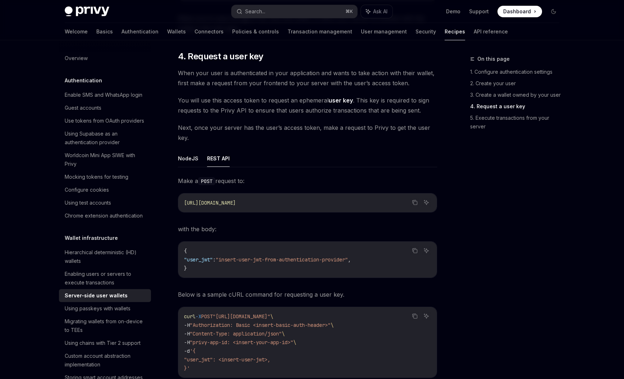
drag, startPoint x: 285, startPoint y: 81, endPoint x: 401, endPoint y: 81, distance: 115.8
click at [401, 81] on span "When your user is authenticated in your application and wants to take action wi…" at bounding box center [307, 78] width 259 height 20
drag, startPoint x: 369, startPoint y: 83, endPoint x: 409, endPoint y: 83, distance: 39.9
click at [409, 83] on span "When your user is authenticated in your application and wants to take action wi…" at bounding box center [307, 78] width 259 height 20
click at [409, 84] on span "When your user is authenticated in your application and wants to take action wi…" at bounding box center [307, 78] width 259 height 20
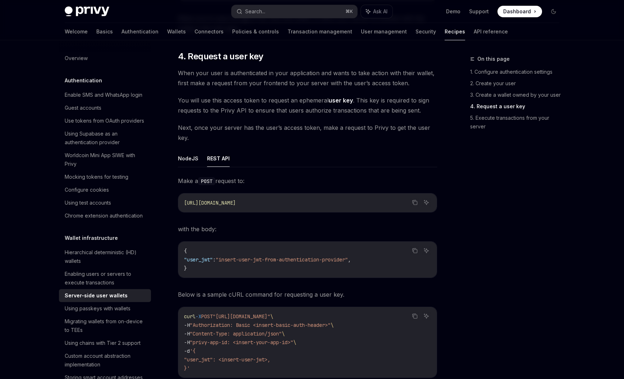
click at [220, 99] on span "You will use this access token to request an ephemeral user key . This key is r…" at bounding box center [307, 105] width 259 height 20
drag, startPoint x: 294, startPoint y: 83, endPoint x: 425, endPoint y: 83, distance: 130.9
click at [425, 83] on span "When your user is authenticated in your application and wants to take action wi…" at bounding box center [307, 78] width 259 height 20
click at [418, 104] on span "You will use this access token to request an ephemeral user key . This key is r…" at bounding box center [307, 105] width 259 height 20
drag, startPoint x: 366, startPoint y: 82, endPoint x: 404, endPoint y: 83, distance: 37.4
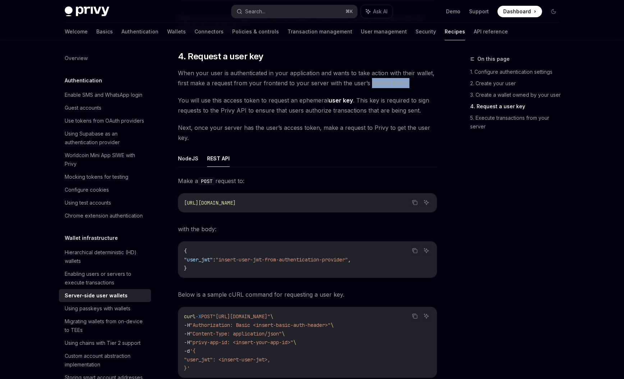
click at [404, 83] on span "When your user is authenticated in your application and wants to take action wi…" at bounding box center [307, 78] width 259 height 20
drag, startPoint x: 407, startPoint y: 98, endPoint x: 379, endPoint y: 149, distance: 58.7
click at [407, 98] on span "You will use this access token to request an ephemeral user key . This key is r…" at bounding box center [307, 105] width 259 height 20
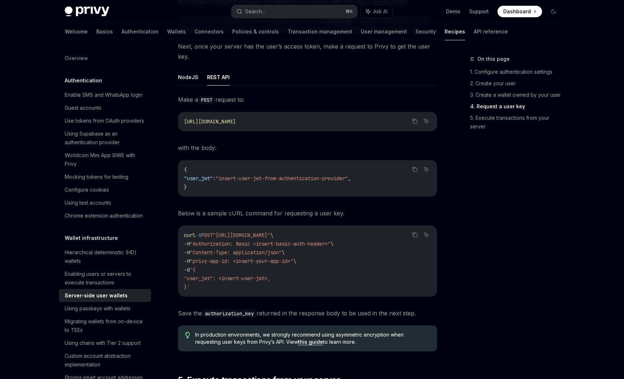
scroll to position [1307, 0]
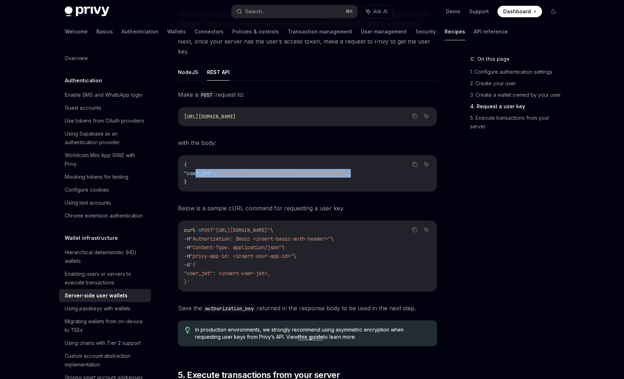
drag, startPoint x: 196, startPoint y: 172, endPoint x: 377, endPoint y: 171, distance: 181.6
click at [377, 171] on code "{ "user_jwt" : "insert-user-jwt-from-authentication-provider" , }" at bounding box center [307, 173] width 247 height 26
drag, startPoint x: 288, startPoint y: 274, endPoint x: 194, endPoint y: 272, distance: 93.9
click at [194, 272] on code "curl -X POST "https://api.privy.io/v1/wallets/authenticate" \ -H "Authorization…" at bounding box center [307, 256] width 247 height 60
click at [189, 283] on span "}'" at bounding box center [187, 282] width 6 height 6
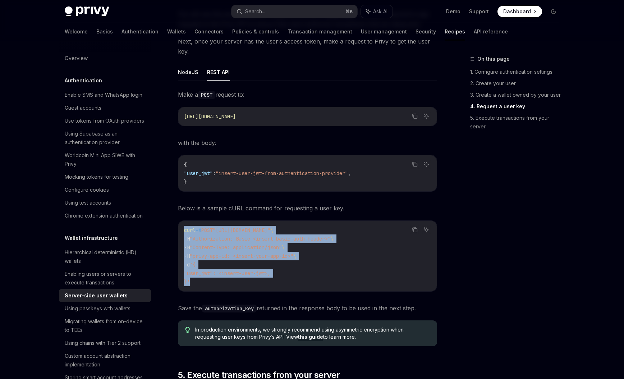
drag, startPoint x: 190, startPoint y: 282, endPoint x: 181, endPoint y: 229, distance: 53.9
click at [181, 229] on div "curl -X POST "https://api.privy.io/v1/wallets/authenticate" \ -H "Authorization…" at bounding box center [307, 256] width 258 height 70
click at [216, 239] on span ""Authorization: Basic <insert-basic-auth-header>"" at bounding box center [260, 238] width 141 height 6
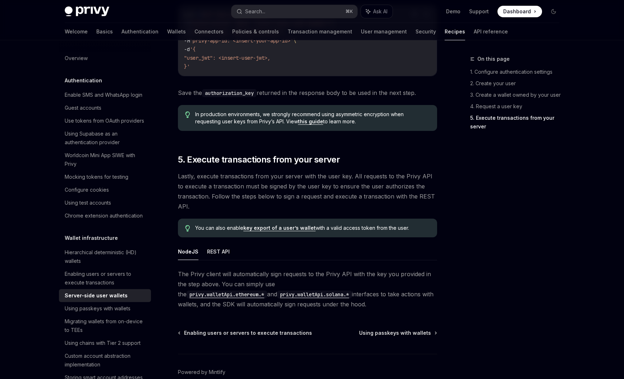
scroll to position [1523, 0]
drag, startPoint x: 273, startPoint y: 195, endPoint x: 349, endPoint y: 195, distance: 75.9
click at [349, 195] on span "Lastly, execute transactions from your server with the user key. All requests t…" at bounding box center [307, 191] width 259 height 40
click at [344, 205] on span "Lastly, execute transactions from your server with the user key. All requests t…" at bounding box center [307, 191] width 259 height 40
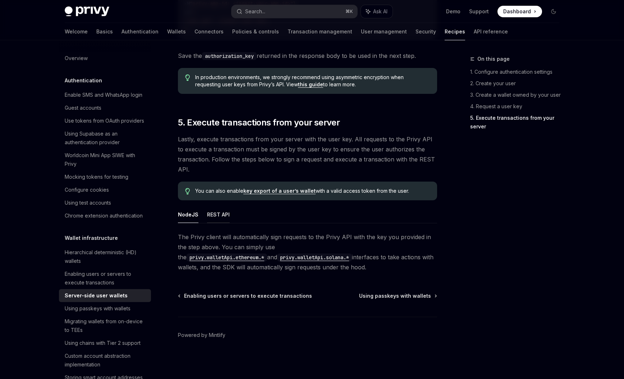
click at [217, 219] on button "REST API" at bounding box center [218, 214] width 23 height 17
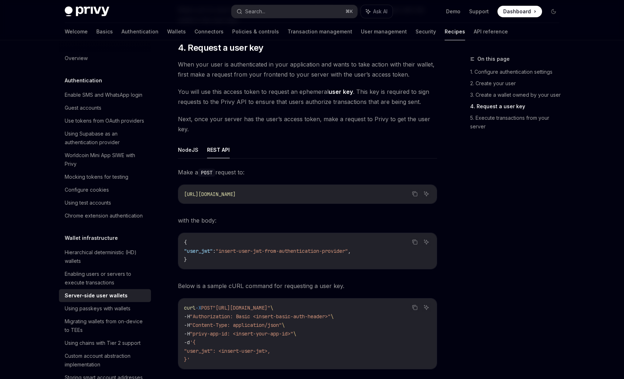
scroll to position [1230, 0]
drag, startPoint x: 271, startPoint y: 250, endPoint x: 367, endPoint y: 249, distance: 96.0
click at [348, 249] on span ""insert-user-jwt-from-authentication-provider"" at bounding box center [282, 250] width 132 height 6
click at [367, 254] on code "{ "user_jwt" : "insert-user-jwt-from-authentication-provider" , }" at bounding box center [307, 250] width 247 height 26
drag, startPoint x: 367, startPoint y: 250, endPoint x: 236, endPoint y: 251, distance: 130.9
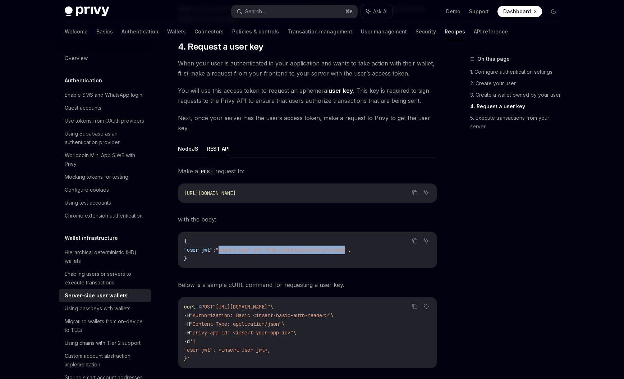
click at [236, 251] on span ""insert-user-jwt-from-authentication-provider"" at bounding box center [282, 250] width 132 height 6
click at [244, 258] on code "{ "user_jwt" : "insert-user-jwt-from-authentication-provider" , }" at bounding box center [307, 250] width 247 height 26
drag, startPoint x: 235, startPoint y: 249, endPoint x: 369, endPoint y: 251, distance: 133.0
click at [348, 251] on span ""insert-user-jwt-from-authentication-provider"" at bounding box center [282, 250] width 132 height 6
click at [369, 260] on code "{ "user_jwt" : "insert-user-jwt-from-authentication-provider" , }" at bounding box center [307, 250] width 247 height 26
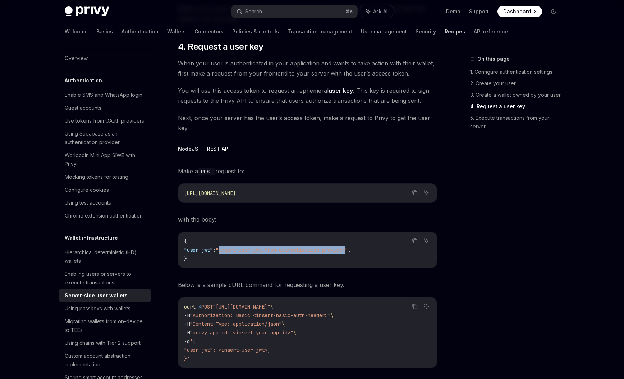
drag, startPoint x: 368, startPoint y: 250, endPoint x: 235, endPoint y: 250, distance: 133.0
click at [235, 250] on span ""insert-user-jwt-from-authentication-provider"" at bounding box center [282, 250] width 132 height 6
click at [247, 258] on code "{ "user_jwt" : "insert-user-jwt-from-authentication-provider" , }" at bounding box center [307, 250] width 247 height 26
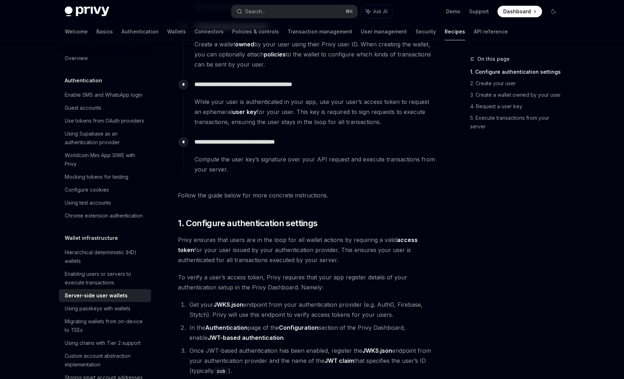
scroll to position [0, 0]
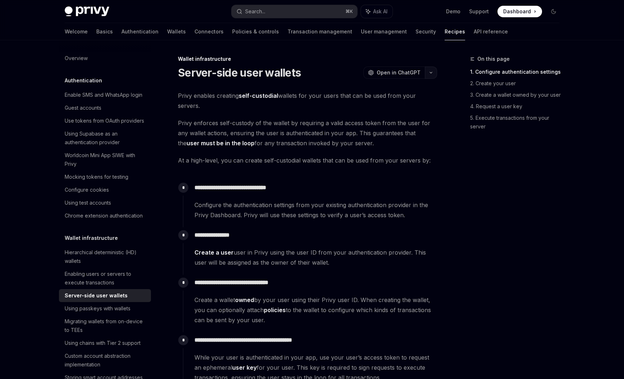
click at [431, 73] on icon "button" at bounding box center [431, 72] width 9 height 3
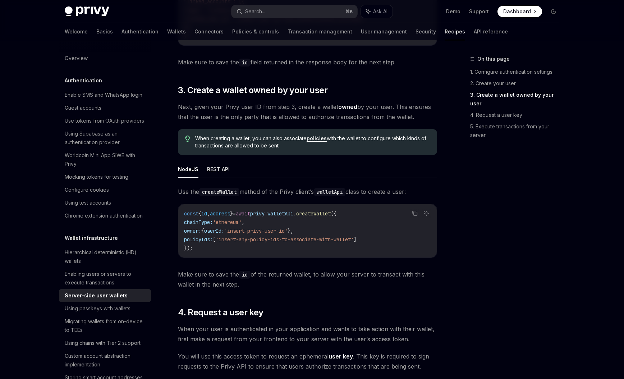
scroll to position [989, 0]
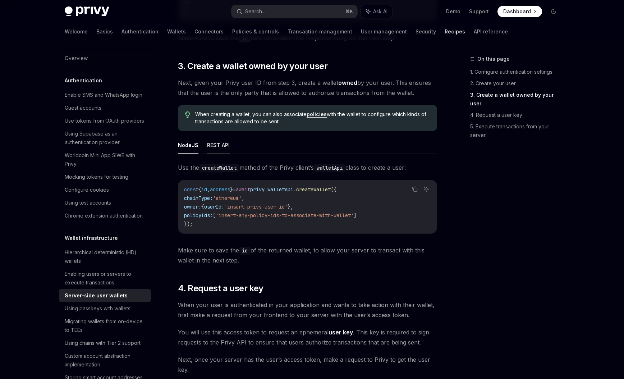
click at [215, 144] on button "REST API" at bounding box center [218, 145] width 23 height 17
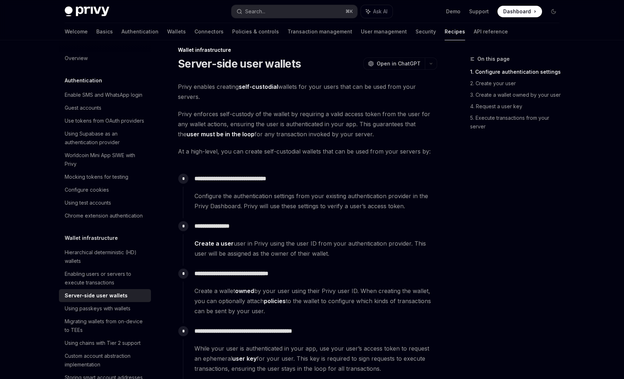
scroll to position [6, 0]
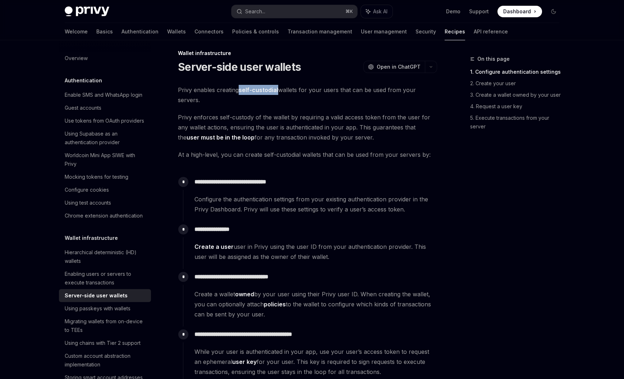
drag, startPoint x: 243, startPoint y: 90, endPoint x: 278, endPoint y: 90, distance: 34.9
click at [278, 90] on span "Privy enables creating self-custodial wallets for your users that can be used f…" at bounding box center [307, 95] width 259 height 20
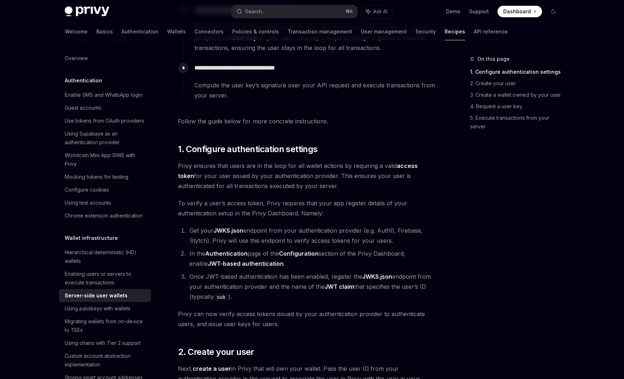
scroll to position [0, 0]
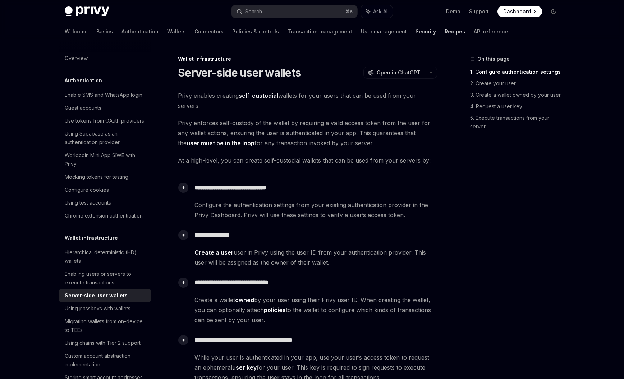
click at [416, 35] on link "Security" at bounding box center [426, 31] width 20 height 17
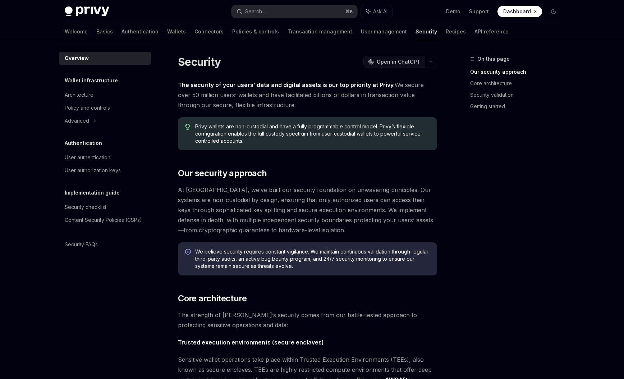
click at [403, 64] on span "Open in ChatGPT" at bounding box center [399, 61] width 44 height 7
type textarea "*"
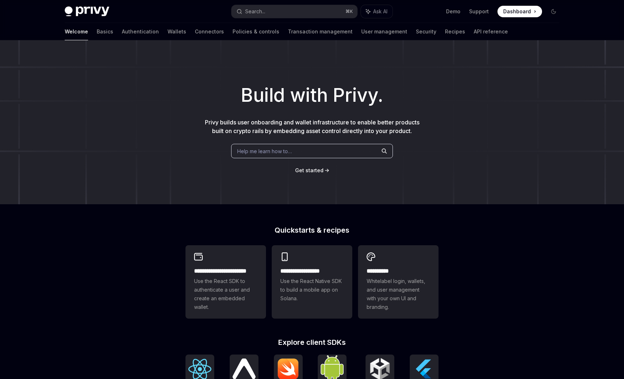
scroll to position [154, 0]
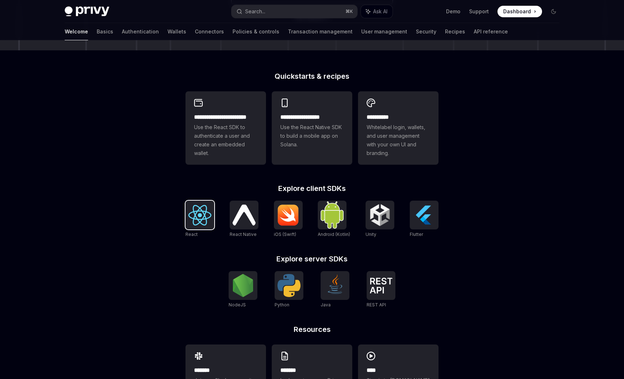
click at [204, 219] on img at bounding box center [199, 215] width 23 height 20
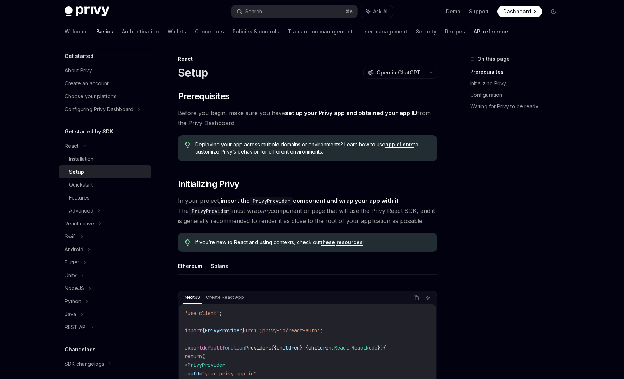
click at [474, 34] on link "API reference" at bounding box center [491, 31] width 34 height 17
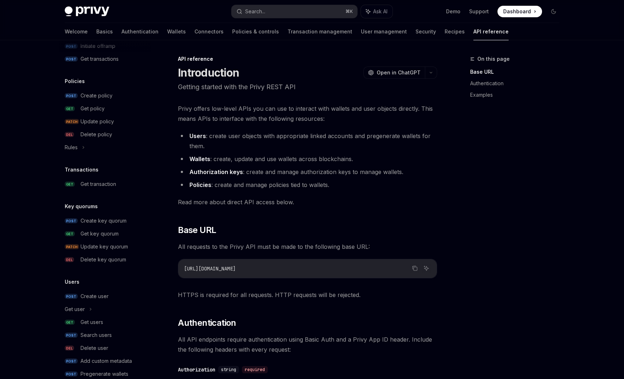
scroll to position [377, 0]
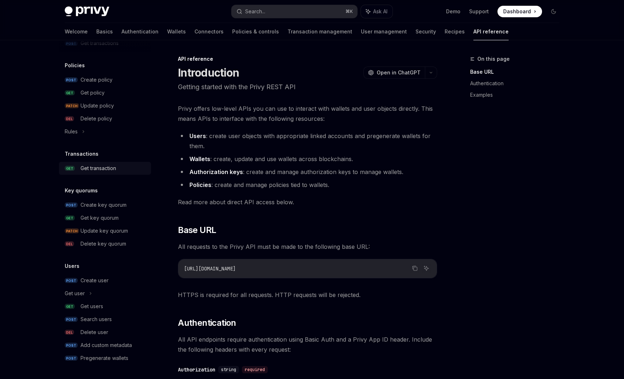
click at [99, 166] on div "Get transaction" at bounding box center [99, 168] width 36 height 9
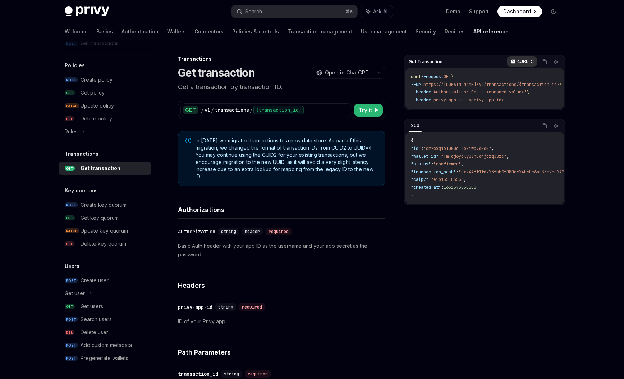
click at [524, 61] on p "cURL" at bounding box center [522, 62] width 11 height 6
click at [508, 104] on div "Javascript" at bounding box center [506, 105] width 37 height 6
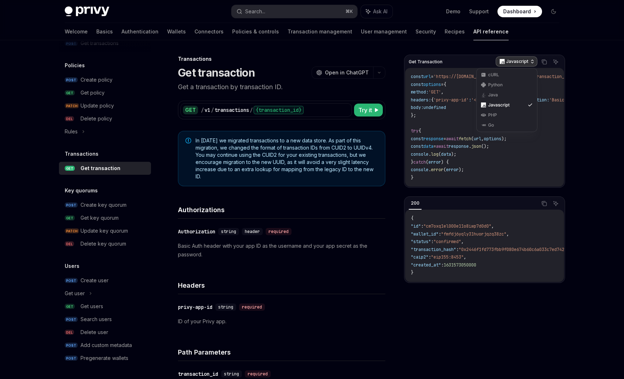
click at [525, 57] on div "Javascript" at bounding box center [517, 61] width 42 height 10
click at [499, 74] on div "cURL" at bounding box center [506, 75] width 37 height 6
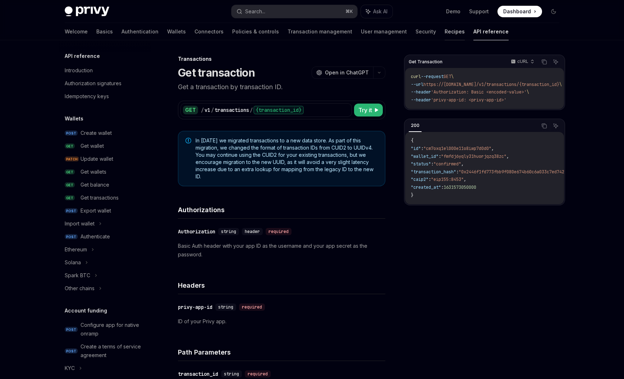
click at [445, 33] on link "Recipes" at bounding box center [455, 31] width 20 height 17
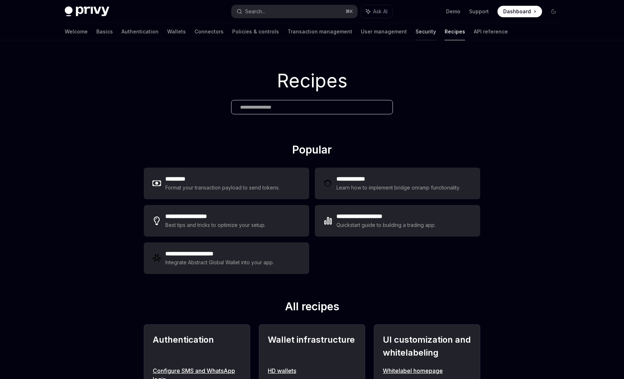
click at [416, 34] on link "Security" at bounding box center [426, 31] width 20 height 17
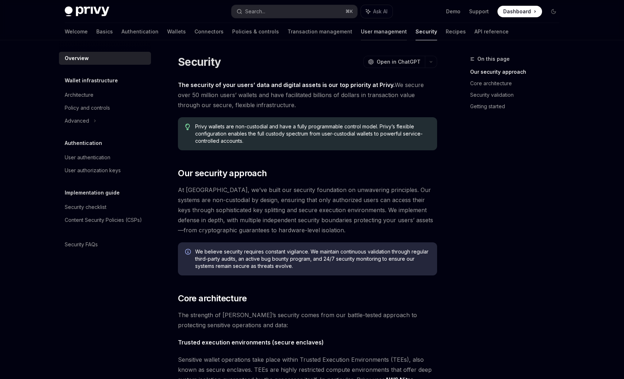
click at [361, 35] on link "User management" at bounding box center [384, 31] width 46 height 17
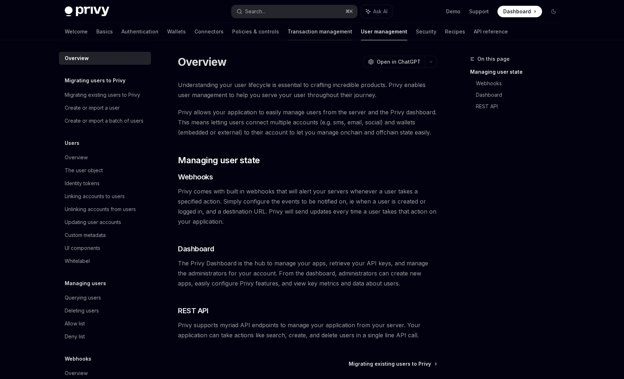
click at [288, 33] on link "Transaction management" at bounding box center [320, 31] width 65 height 17
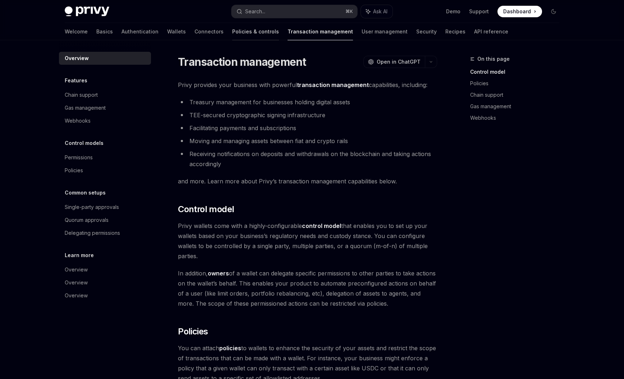
click at [232, 33] on link "Policies & controls" at bounding box center [255, 31] width 47 height 17
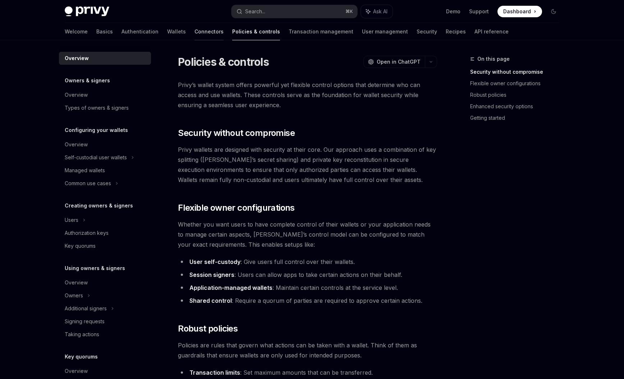
click at [194, 34] on link "Connectors" at bounding box center [208, 31] width 29 height 17
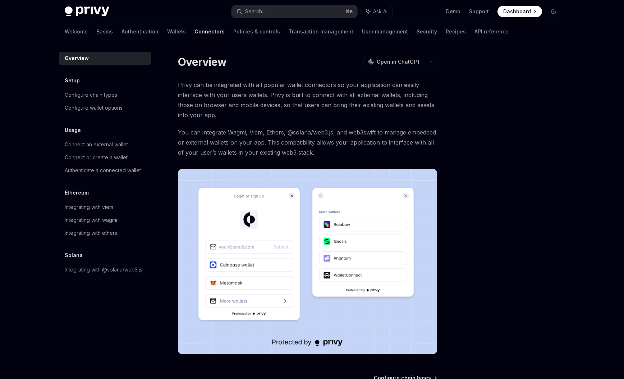
click at [132, 35] on div "Welcome Basics Authentication Wallets Connectors Policies & controls Transactio…" at bounding box center [287, 31] width 444 height 17
click at [289, 34] on link "Transaction management" at bounding box center [321, 31] width 65 height 17
type textarea "*"
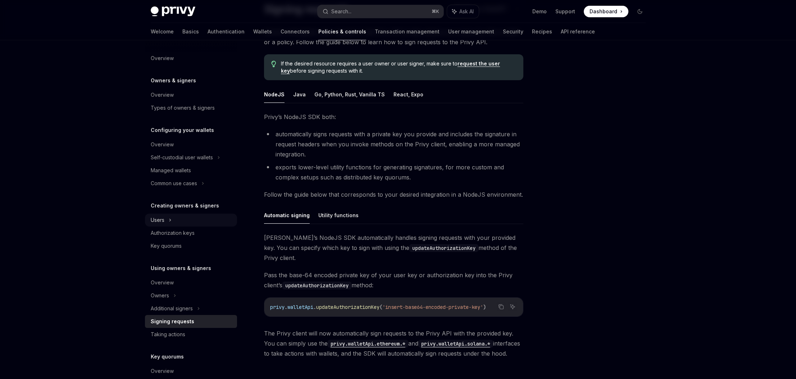
scroll to position [10, 0]
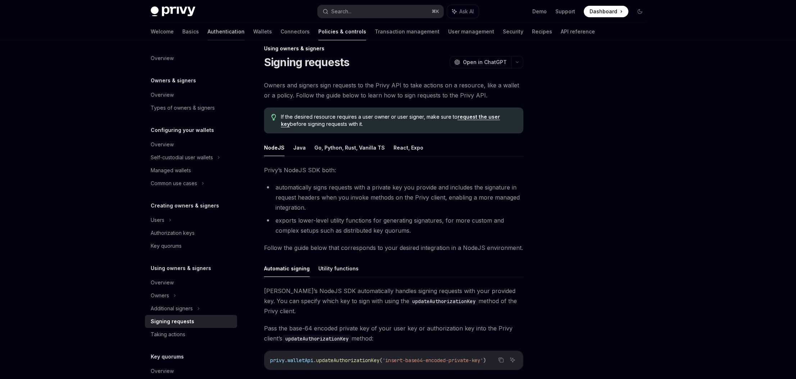
click at [207, 30] on link "Authentication" at bounding box center [225, 31] width 37 height 17
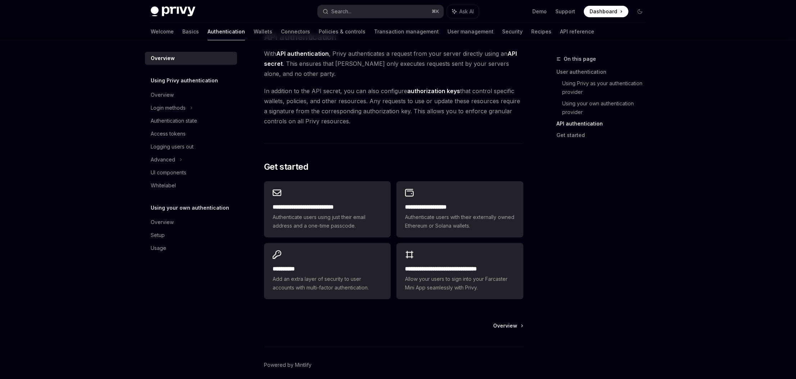
scroll to position [523, 0]
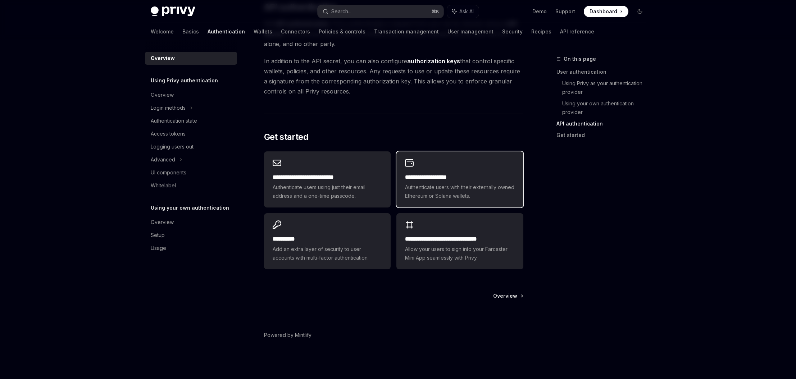
click at [437, 179] on h2 "**********" at bounding box center [459, 177] width 109 height 9
type textarea "*"
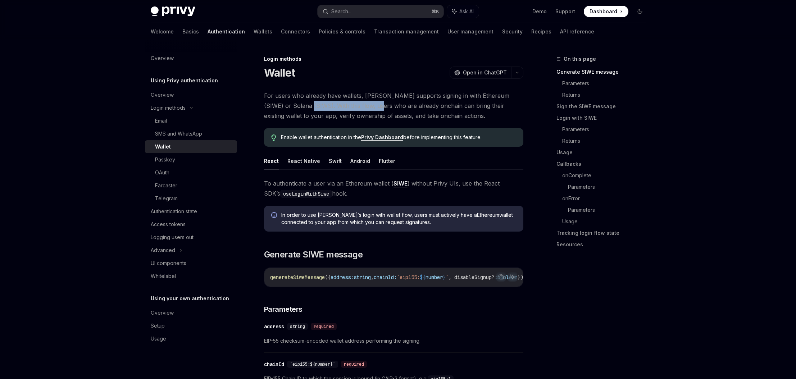
drag, startPoint x: 287, startPoint y: 106, endPoint x: 355, endPoint y: 106, distance: 68.3
click at [355, 106] on span "For users who already have wallets, [PERSON_NAME] supports signing in with Ethe…" at bounding box center [393, 106] width 259 height 30
click at [383, 117] on span "For users who already have wallets, [PERSON_NAME] supports signing in with Ethe…" at bounding box center [393, 106] width 259 height 30
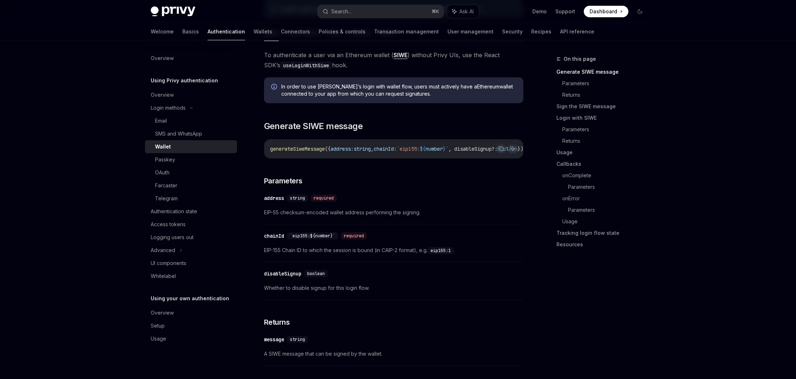
scroll to position [129, 0]
drag, startPoint x: 404, startPoint y: 95, endPoint x: 299, endPoint y: 94, distance: 105.3
click at [299, 94] on span "In order to use [PERSON_NAME]’s login with wallet flow, users must actively hav…" at bounding box center [398, 89] width 235 height 14
click at [328, 93] on span "In order to use [PERSON_NAME]’s login with wallet flow, users must actively hav…" at bounding box center [398, 89] width 235 height 14
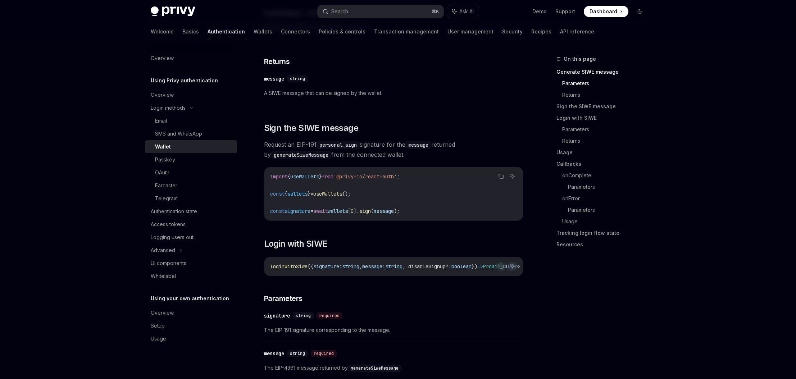
scroll to position [432, 0]
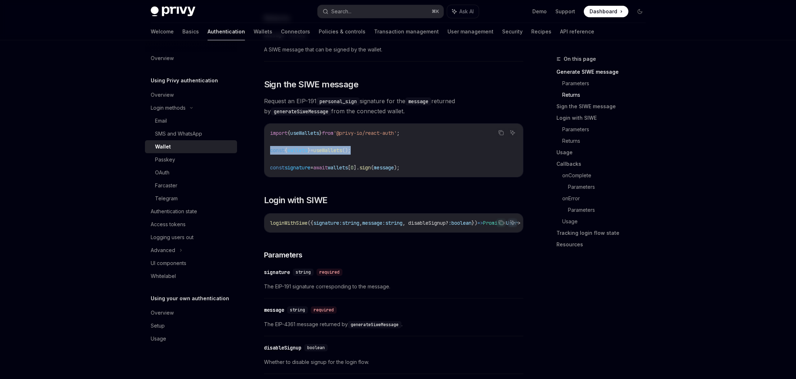
drag, startPoint x: 369, startPoint y: 152, endPoint x: 269, endPoint y: 152, distance: 100.3
click at [269, 152] on div "import { useWallets } from '@privy-io/react-auth' ; const { wallets } = useWall…" at bounding box center [393, 150] width 258 height 53
click at [287, 154] on span "{" at bounding box center [285, 150] width 3 height 6
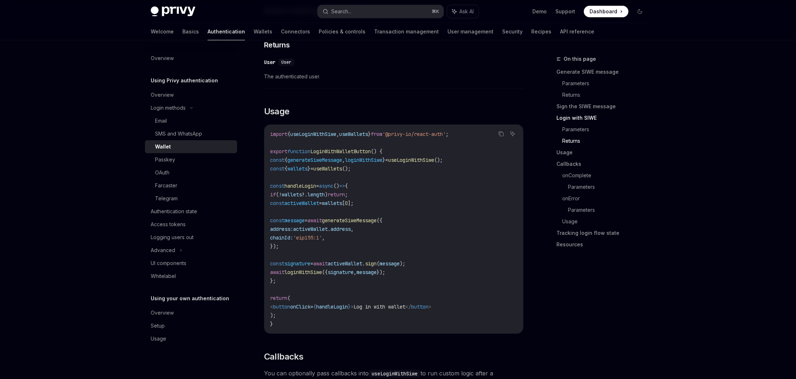
scroll to position [817, 0]
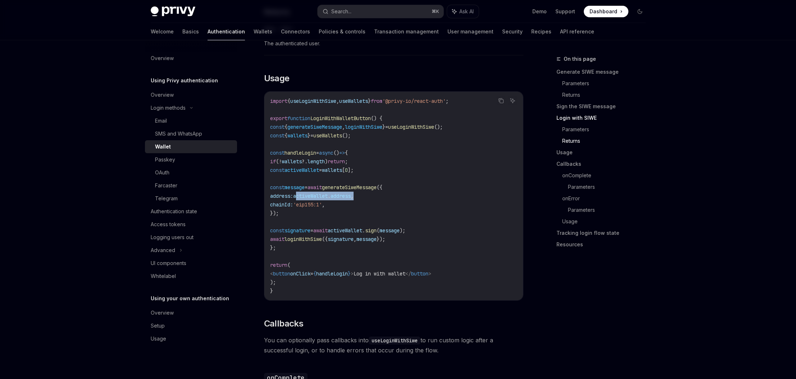
drag, startPoint x: 315, startPoint y: 202, endPoint x: 388, endPoint y: 202, distance: 73.7
click at [388, 202] on code "import { useLoginWithSiwe , useWallets } from '@privy-io/react-auth' ; export f…" at bounding box center [393, 196] width 247 height 198
click at [388, 203] on code "import { useLoginWithSiwe , useWallets } from '@privy-io/react-auth' ; export f…" at bounding box center [393, 196] width 247 height 198
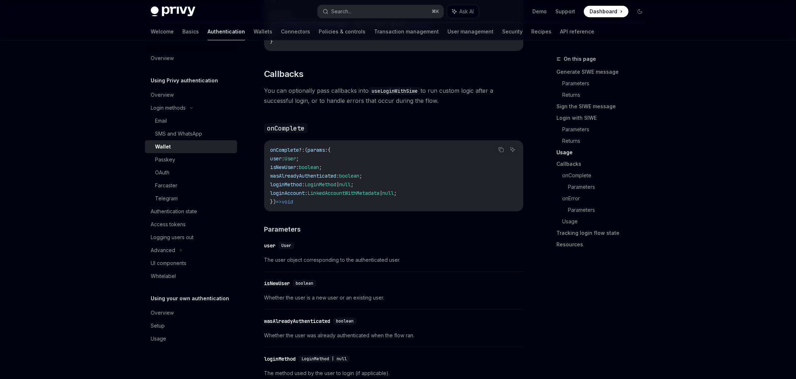
scroll to position [1076, 0]
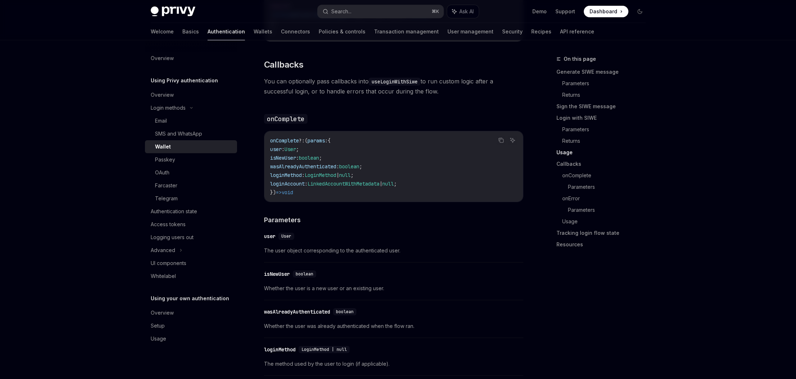
drag, startPoint x: 436, startPoint y: 98, endPoint x: 262, endPoint y: 91, distance: 174.5
click at [262, 91] on div "Login methods Wallet OpenAI Open in ChatGPT OpenAI Open in ChatGPT For users wh…" at bounding box center [326, 39] width 397 height 2121
click at [456, 96] on span "You can optionally pass callbacks into useLoginWithSiwe to run custom logic aft…" at bounding box center [393, 86] width 259 height 20
drag, startPoint x: 404, startPoint y: 93, endPoint x: 262, endPoint y: 87, distance: 141.8
click at [262, 87] on div "Login methods Wallet OpenAI Open in ChatGPT OpenAI Open in ChatGPT For users wh…" at bounding box center [326, 39] width 397 height 2121
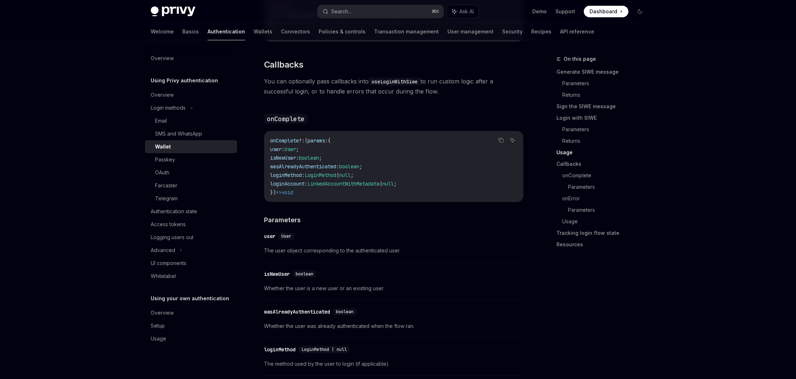
click at [444, 96] on span "You can optionally pass callbacks into useLoginWithSiwe to run custom logic aft…" at bounding box center [393, 86] width 259 height 20
drag, startPoint x: 421, startPoint y: 96, endPoint x: 326, endPoint y: 92, distance: 94.6
click at [254, 89] on div "Login methods Wallet OpenAI Open in ChatGPT OpenAI Open in ChatGPT For users wh…" at bounding box center [326, 39] width 397 height 2121
click at [370, 96] on span "You can optionally pass callbacks into useLoginWithSiwe to run custom logic aft…" at bounding box center [393, 86] width 259 height 20
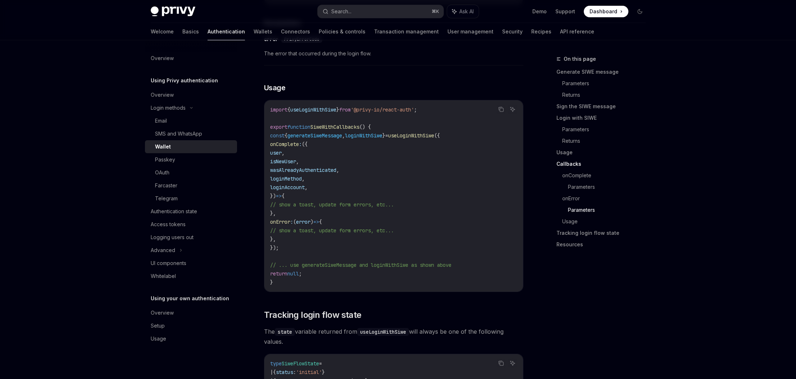
scroll to position [1543, 0]
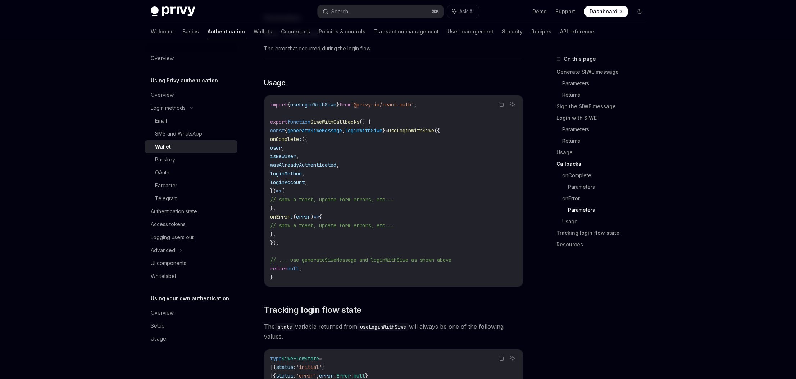
click at [343, 125] on span "SiweWithCallbacks" at bounding box center [334, 122] width 49 height 6
click at [459, 129] on code "import { useLoginWithSiwe } from '@privy-io/react-auth' ; export function SiweW…" at bounding box center [393, 190] width 247 height 181
click at [434, 134] on span "useLoginWithSiwe" at bounding box center [411, 130] width 46 height 6
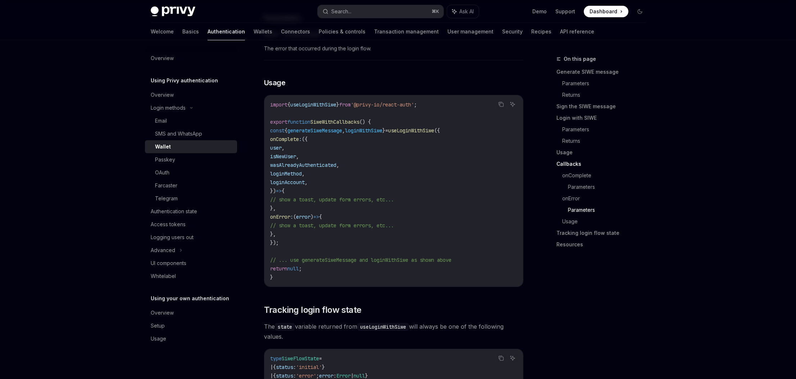
click at [481, 138] on code "import { useLoginWithSiwe } from '@privy-io/react-auth' ; export function SiweW…" at bounding box center [393, 190] width 247 height 181
drag, startPoint x: 283, startPoint y: 194, endPoint x: 275, endPoint y: 134, distance: 60.3
click at [275, 134] on code "import { useLoginWithSiwe } from '@privy-io/react-auth' ; export function SiweW…" at bounding box center [393, 190] width 247 height 181
drag, startPoint x: 288, startPoint y: 250, endPoint x: 275, endPoint y: 132, distance: 118.3
click at [275, 132] on code "import { useLoginWithSiwe } from '@privy-io/react-auth' ; export function SiweW…" at bounding box center [393, 190] width 247 height 181
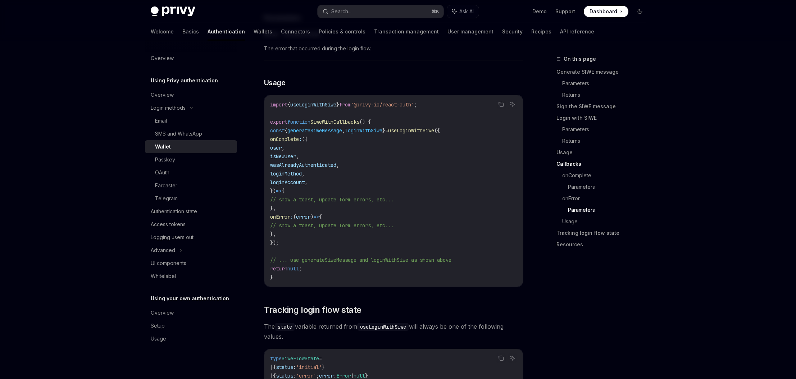
click at [305, 158] on code "import { useLoginWithSiwe } from '@privy-io/react-auth' ; export function SiweW…" at bounding box center [393, 190] width 247 height 181
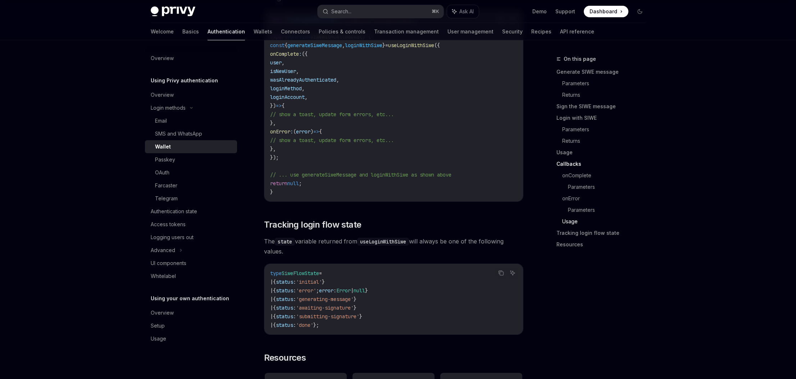
scroll to position [1629, 0]
drag, startPoint x: 273, startPoint y: 174, endPoint x: 324, endPoint y: 185, distance: 53.0
click at [324, 185] on code "import { useLoginWithSiwe } from '@privy-io/react-auth' ; export function SiweW…" at bounding box center [393, 104] width 247 height 181
click at [327, 190] on code "import { useLoginWithSiwe } from '@privy-io/react-auth' ; export function SiweW…" at bounding box center [393, 104] width 247 height 181
drag, startPoint x: 319, startPoint y: 192, endPoint x: 265, endPoint y: 177, distance: 56.1
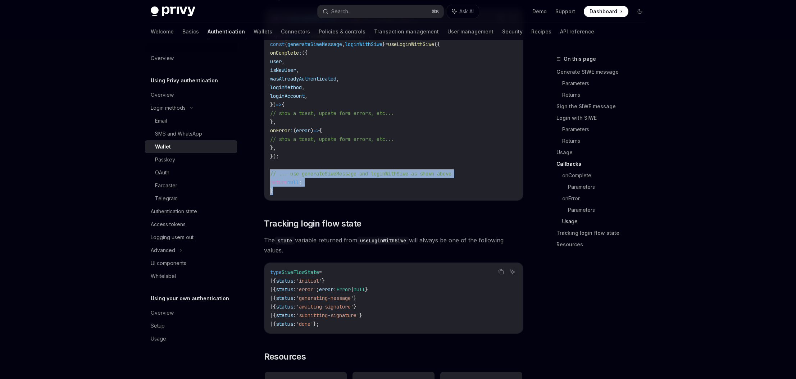
click at [265, 177] on div "import { useLoginWithSiwe } from '@privy-io/react-auth' ; export function SiweW…" at bounding box center [393, 104] width 258 height 191
click at [316, 187] on code "import { useLoginWithSiwe } from '@privy-io/react-auth' ; export function SiweW…" at bounding box center [393, 104] width 247 height 181
drag, startPoint x: 314, startPoint y: 190, endPoint x: 271, endPoint y: 174, distance: 45.8
click at [269, 174] on div "import { useLoginWithSiwe } from '@privy-io/react-auth' ; export function SiweW…" at bounding box center [393, 104] width 258 height 191
click at [327, 188] on code "import { useLoginWithSiwe } from '@privy-io/react-auth' ; export function SiweW…" at bounding box center [393, 104] width 247 height 181
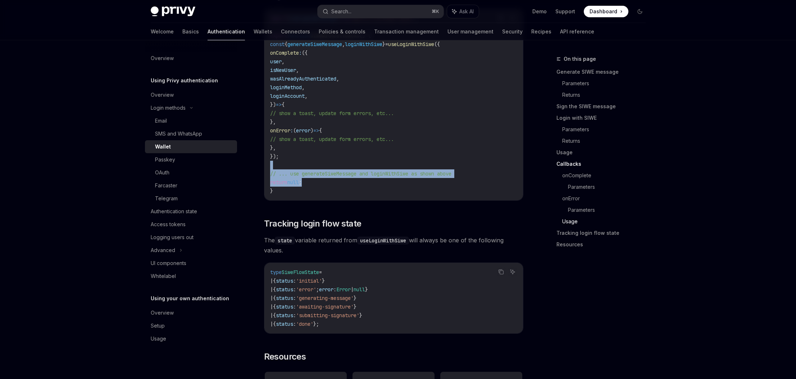
drag, startPoint x: 282, startPoint y: 180, endPoint x: 270, endPoint y: 171, distance: 14.6
click at [270, 171] on code "import { useLoginWithSiwe } from '@privy-io/react-auth' ; export function SiweW…" at bounding box center [393, 104] width 247 height 181
click at [305, 168] on code "import { useLoginWithSiwe } from '@privy-io/react-auth' ; export function SiweW…" at bounding box center [393, 104] width 247 height 181
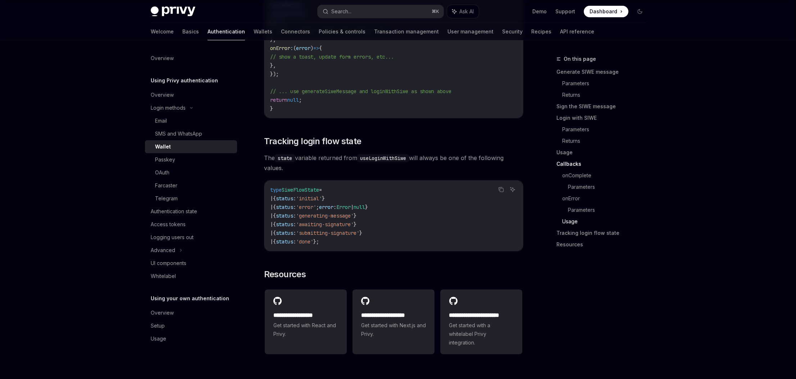
scroll to position [1716, 0]
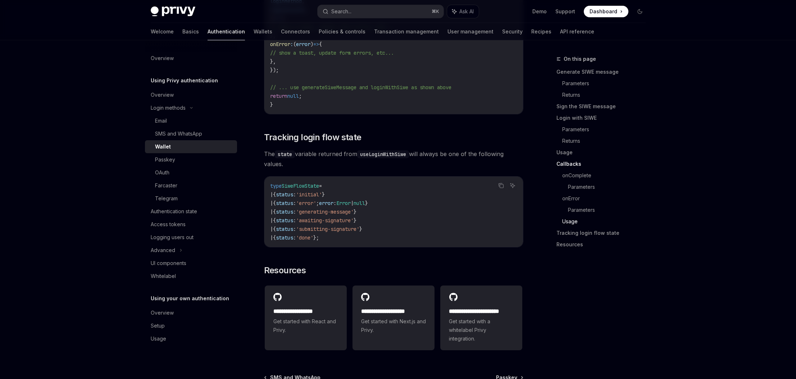
drag, startPoint x: 269, startPoint y: 190, endPoint x: 352, endPoint y: 241, distance: 97.1
click at [352, 241] on div "type SiweFlowState = | { status : 'initial' } | { status : 'error' ; error : Er…" at bounding box center [393, 212] width 258 height 70
click at [352, 241] on code "type SiweFlowState = | { status : 'initial' } | { status : 'error' ; error : Er…" at bounding box center [393, 212] width 247 height 60
